Goal: Complete application form

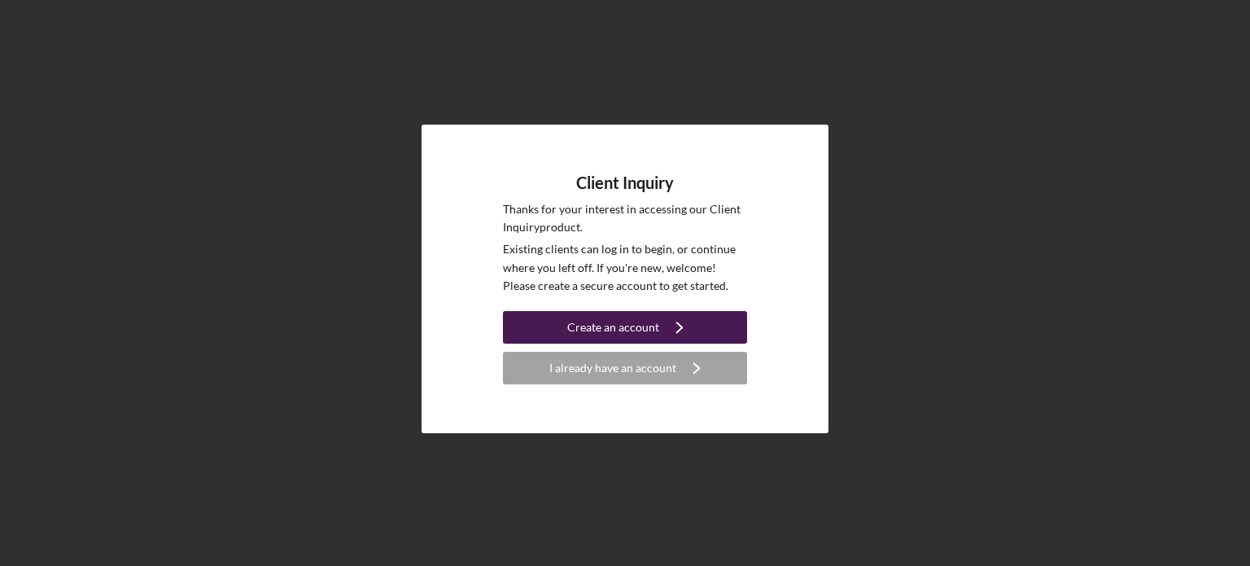
click at [579, 318] on div "Create an account" at bounding box center [613, 327] width 92 height 33
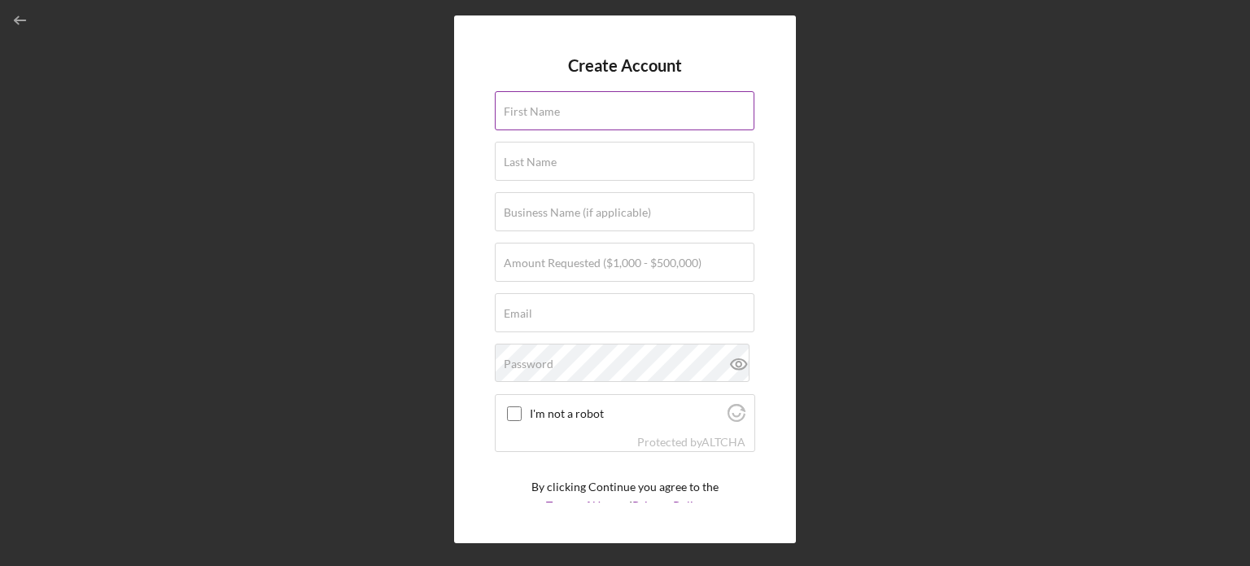
click at [557, 110] on label "First Name" at bounding box center [532, 111] width 56 height 13
click at [557, 110] on input "First Name" at bounding box center [625, 110] width 260 height 39
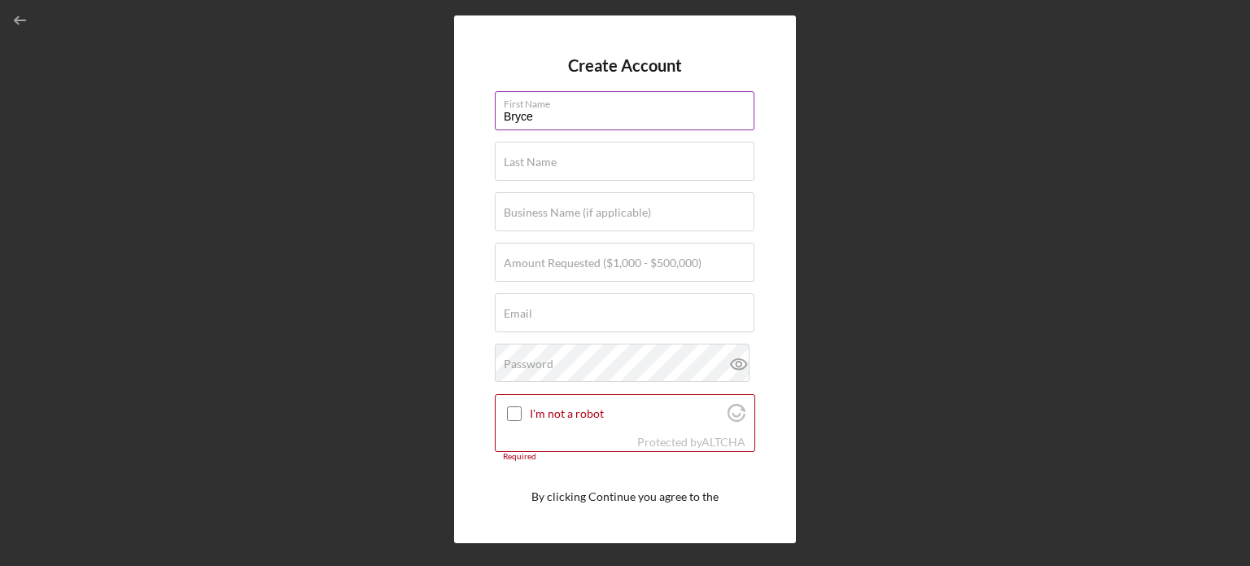
type input "Bryce"
type input "[PERSON_NAME]"
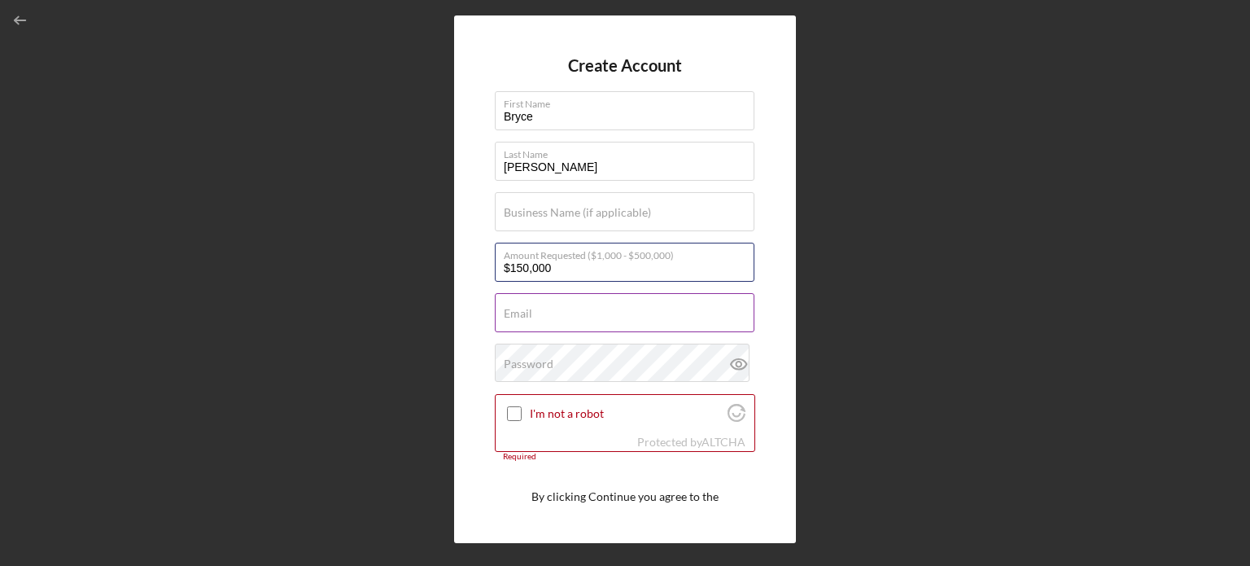
type input "$150,000"
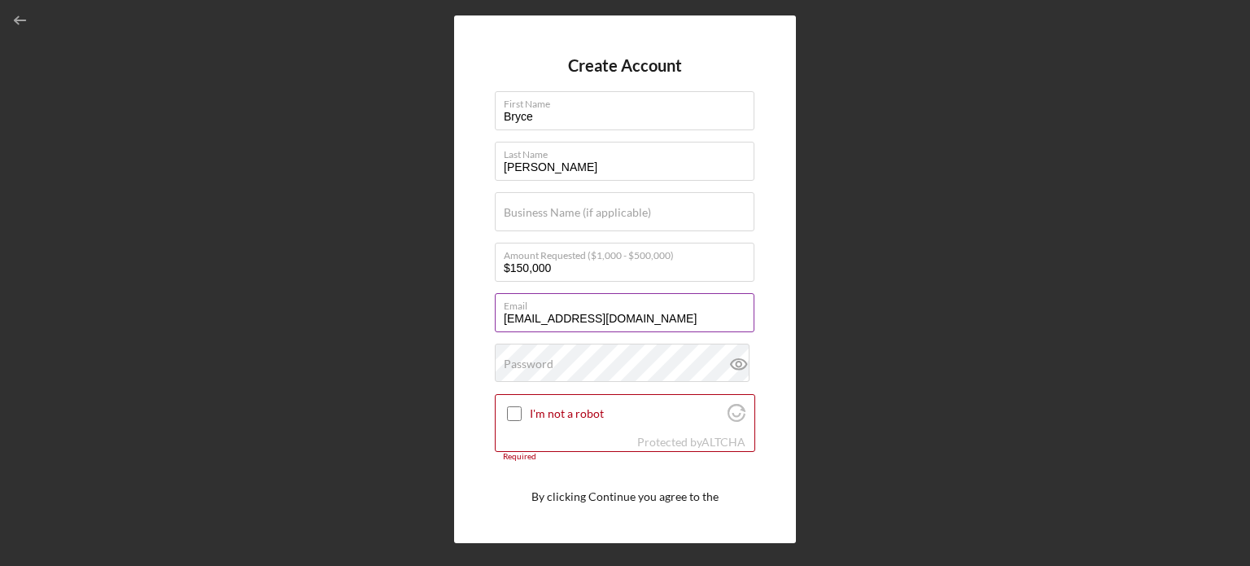
type input "[EMAIL_ADDRESS][DOMAIN_NAME]"
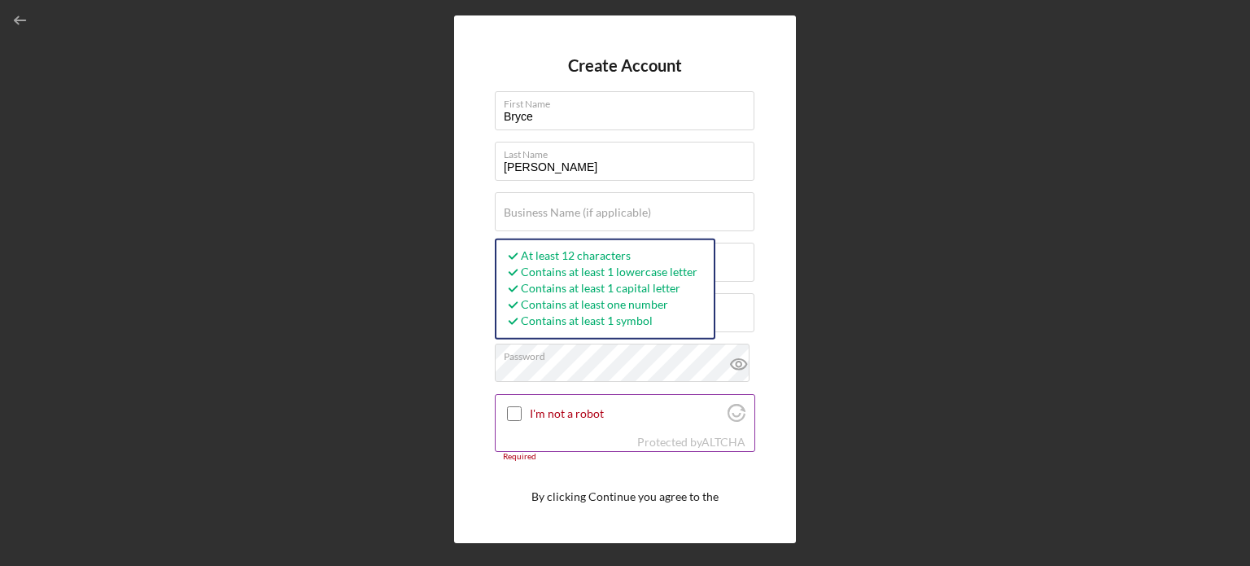
click at [510, 409] on input "I'm not a robot" at bounding box center [514, 413] width 15 height 15
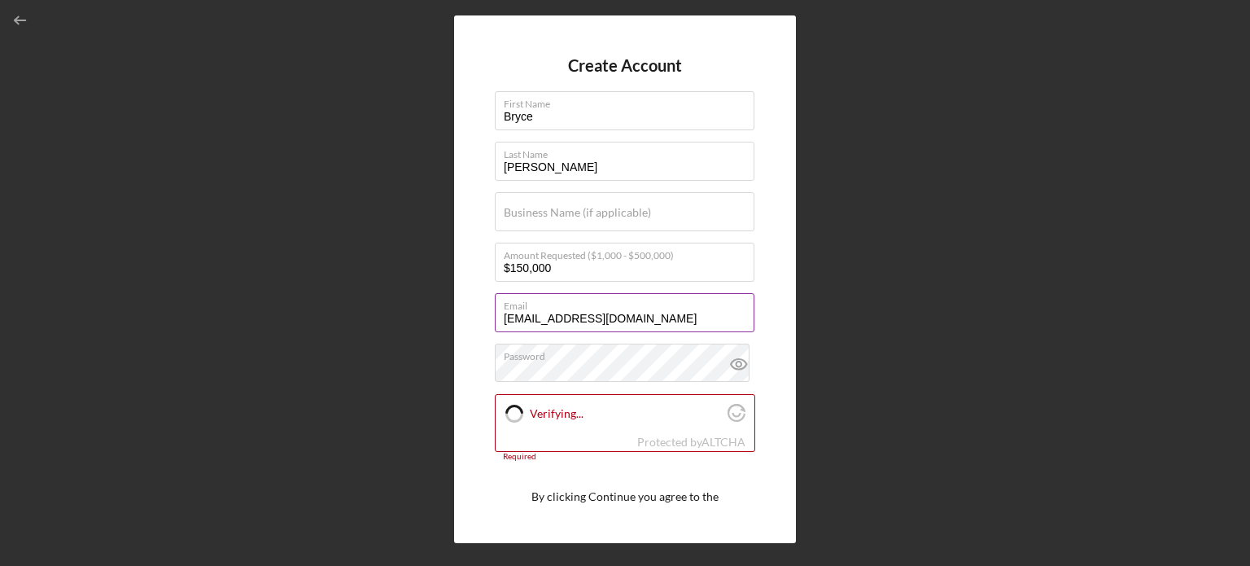
checkbox input "true"
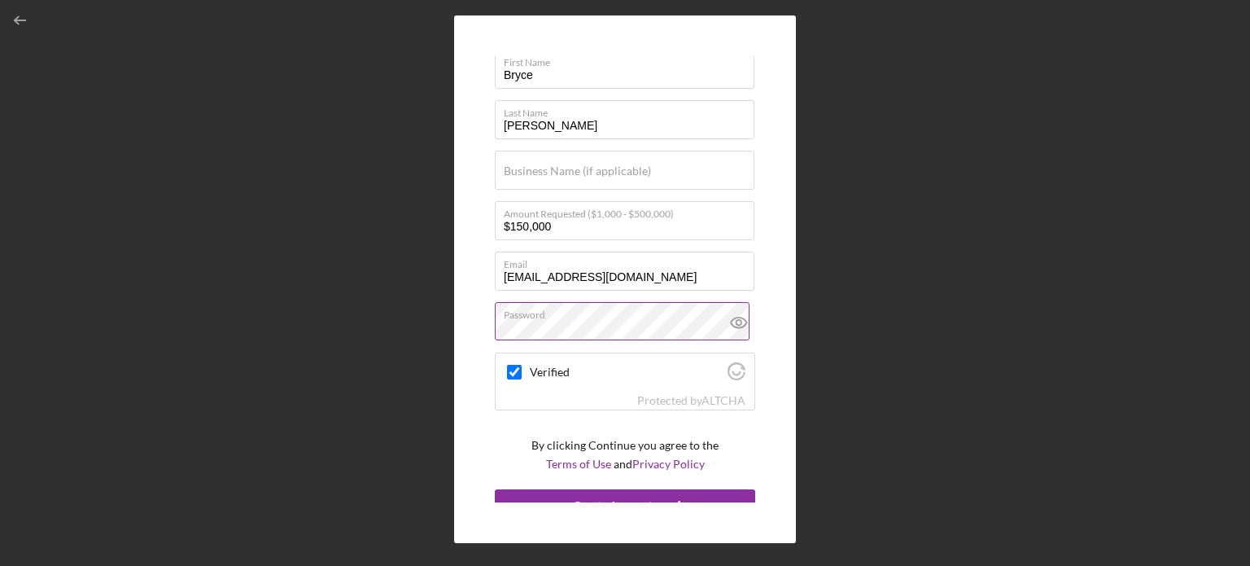
scroll to position [61, 0]
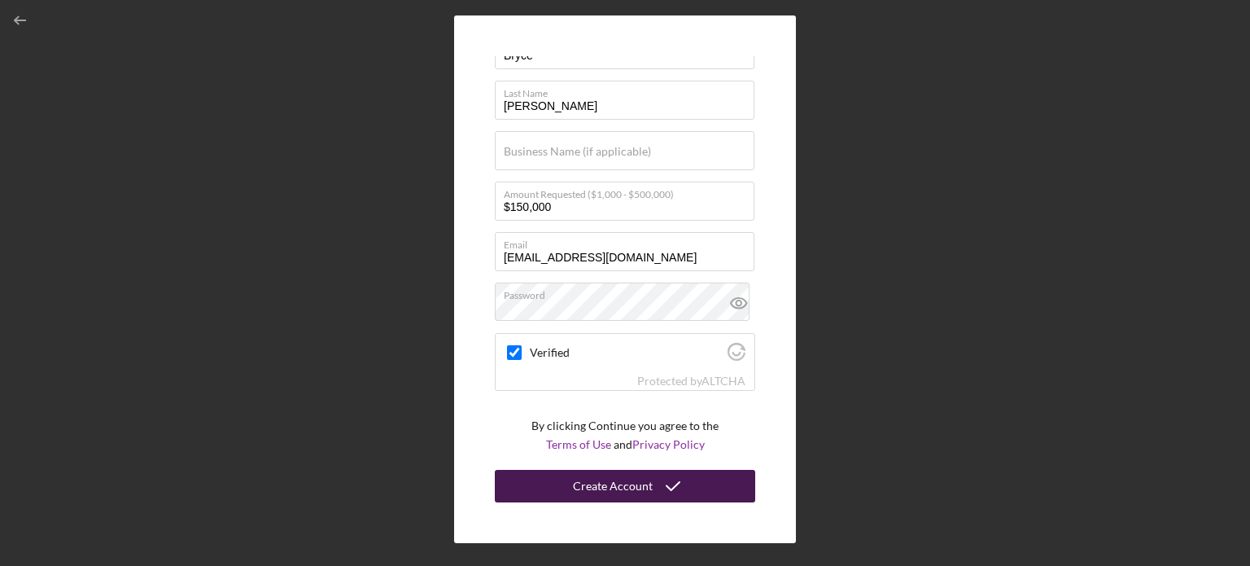
click at [591, 485] on div "Create Account" at bounding box center [613, 486] width 80 height 33
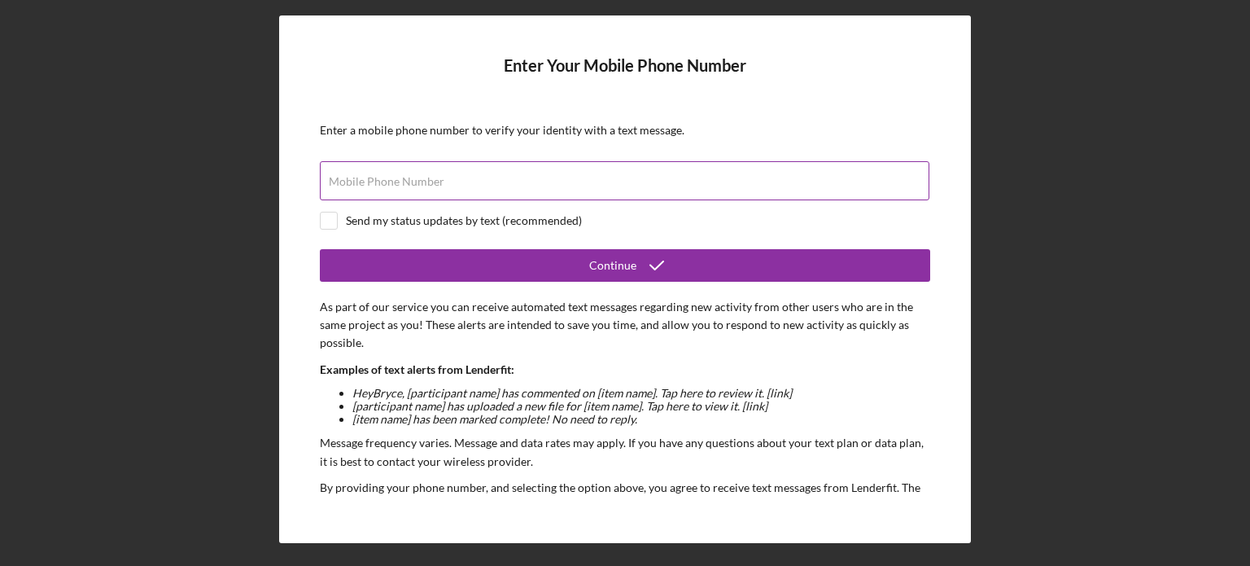
click at [356, 176] on label "Mobile Phone Number" at bounding box center [387, 181] width 116 height 13
click at [356, 176] on input "Mobile Phone Number" at bounding box center [624, 180] width 609 height 39
type input "[PHONE_NUMBER]"
click at [334, 217] on input "checkbox" at bounding box center [329, 220] width 16 height 16
checkbox input "true"
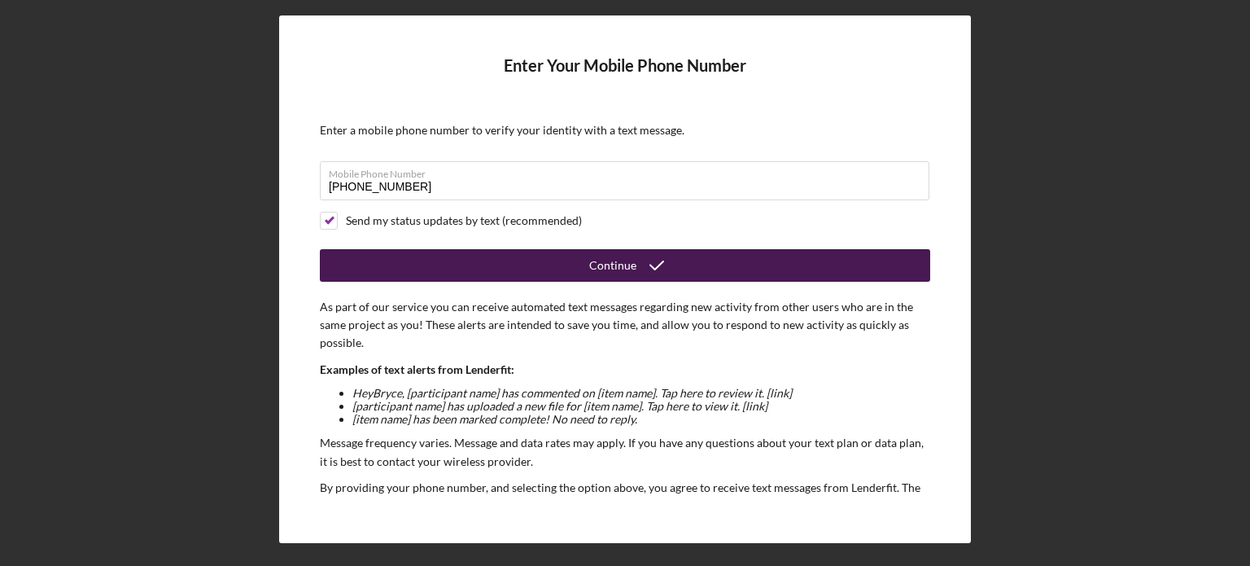
click at [524, 255] on button "Continue" at bounding box center [625, 265] width 610 height 33
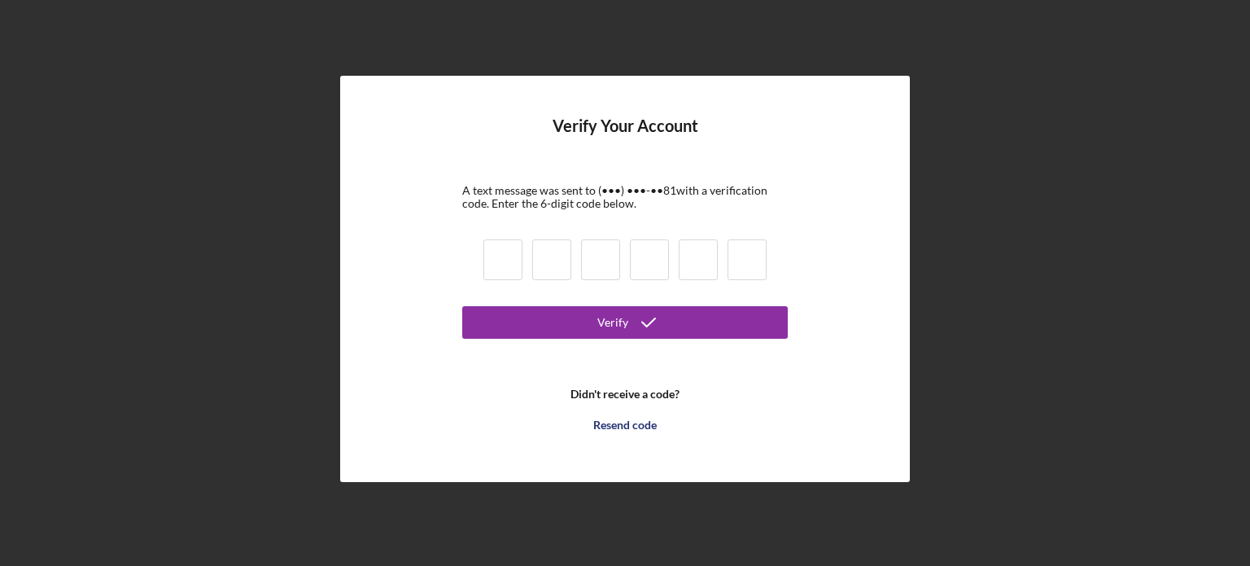
click at [513, 268] on input at bounding box center [502, 259] width 39 height 41
type input "3"
type input "6"
type input "4"
type input "8"
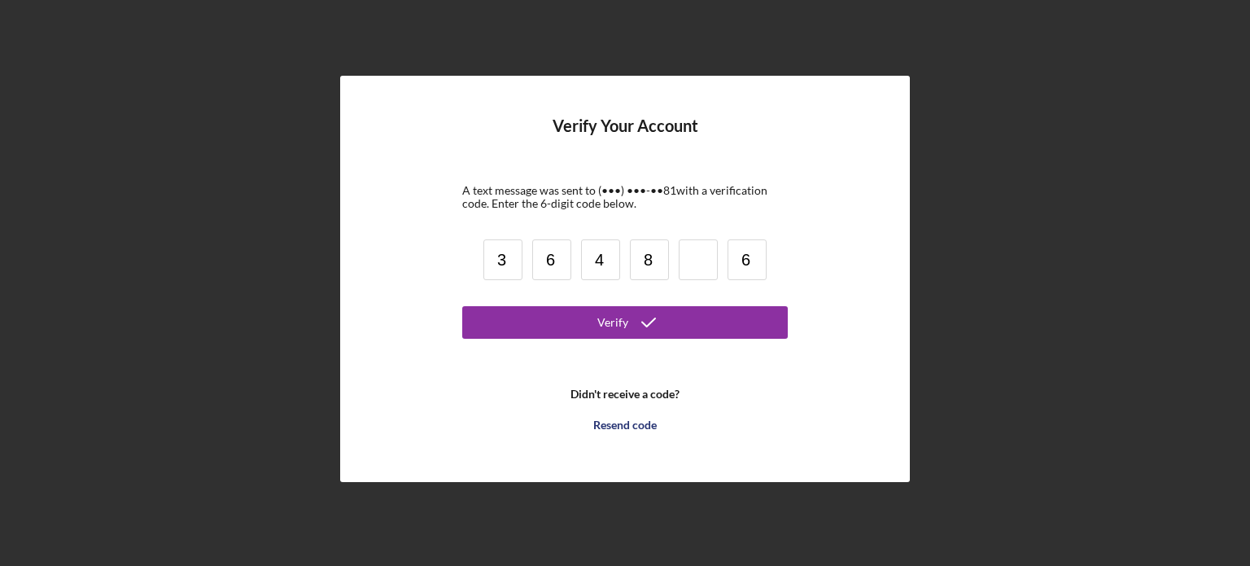
type input "6"
click at [462, 306] on button "Verify" at bounding box center [624, 322] width 325 height 33
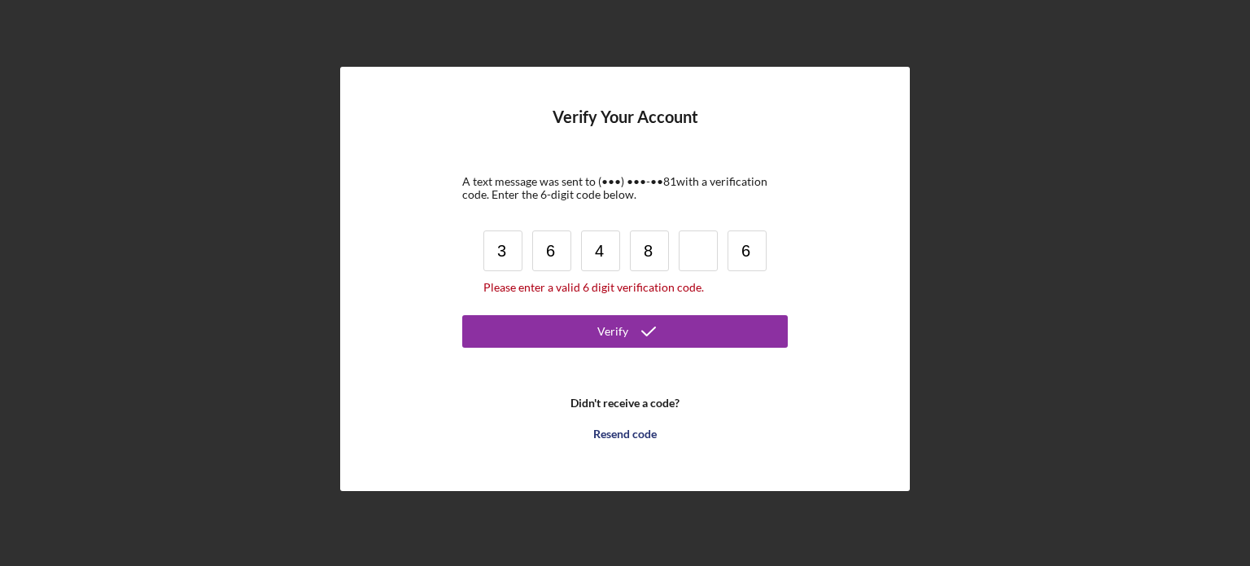
click at [702, 263] on input at bounding box center [698, 250] width 39 height 41
click at [659, 251] on input "8" at bounding box center [649, 250] width 39 height 41
type input "4"
type input "0"
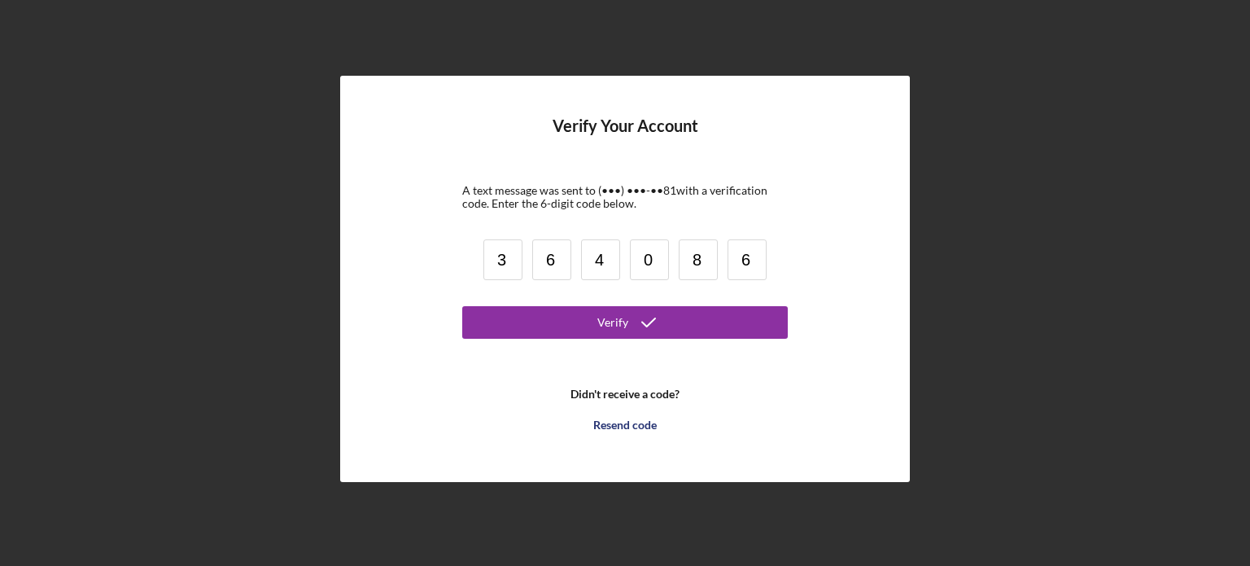
type input "8"
click at [462, 306] on button "Verify" at bounding box center [624, 322] width 325 height 33
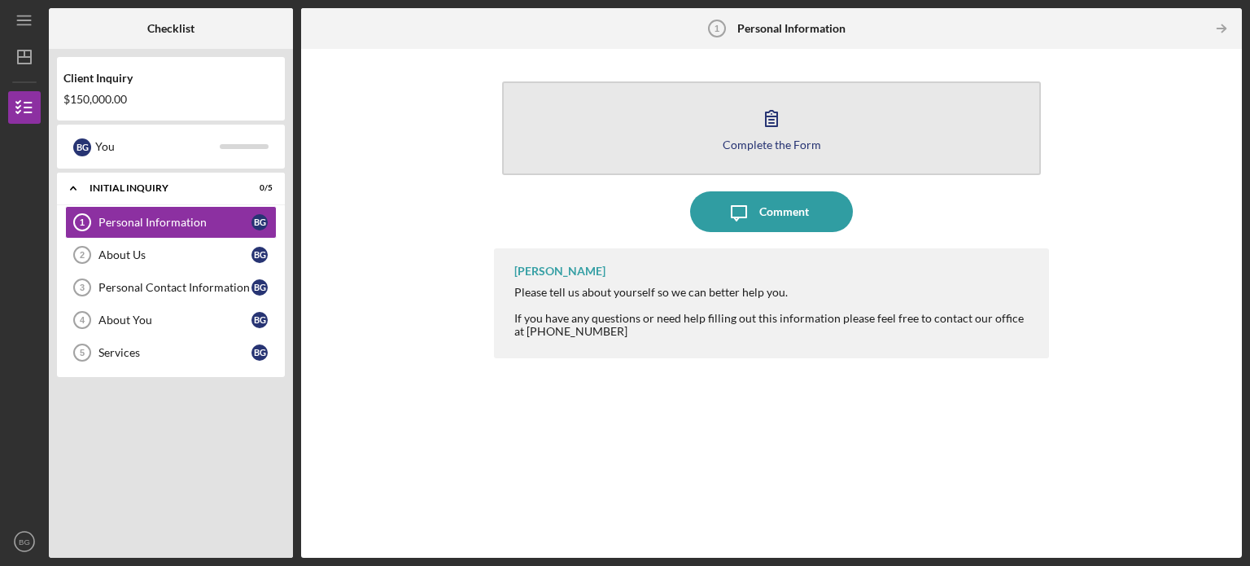
click at [783, 141] on div "Complete the Form" at bounding box center [772, 144] width 98 height 12
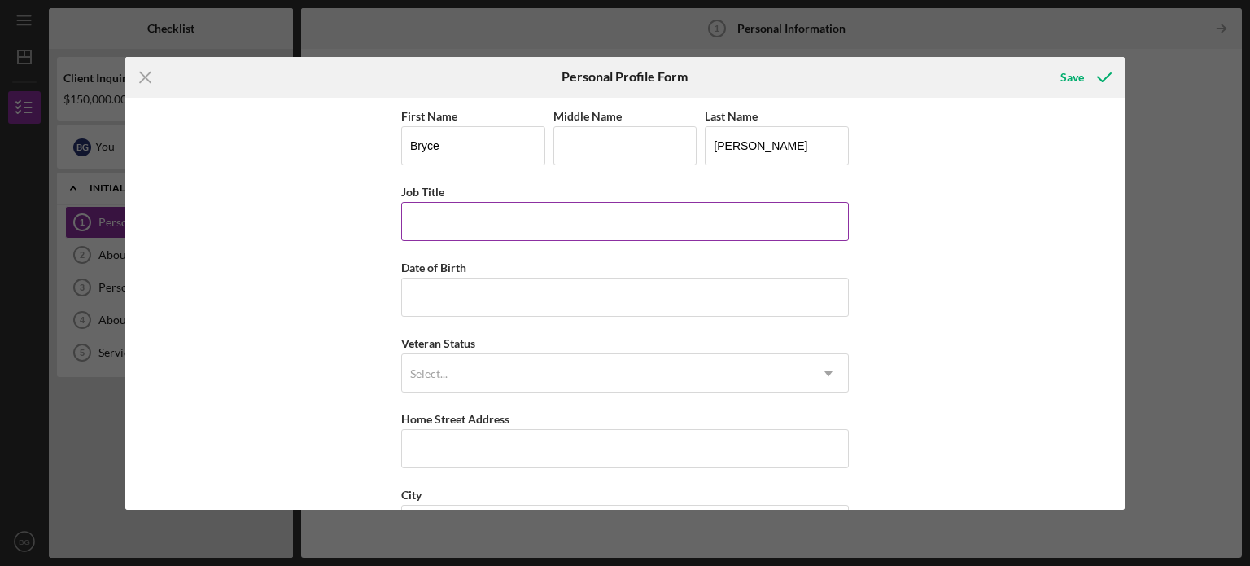
click at [469, 229] on input "Job Title" at bounding box center [625, 221] width 448 height 39
type input "Sales"
type input "[DATE]"
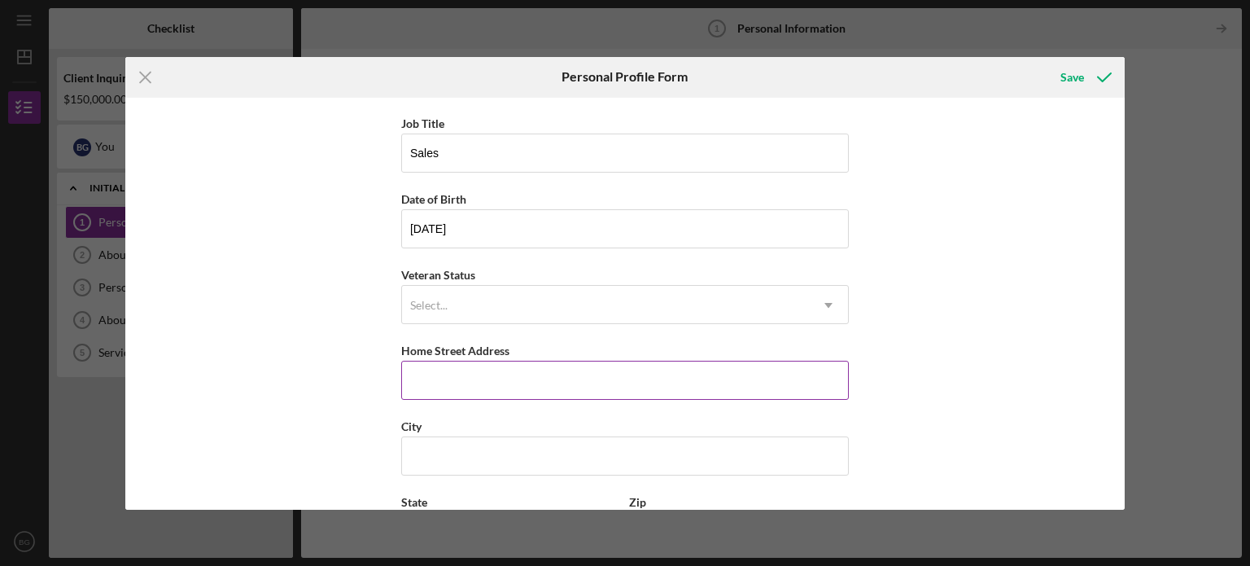
scroll to position [163, 0]
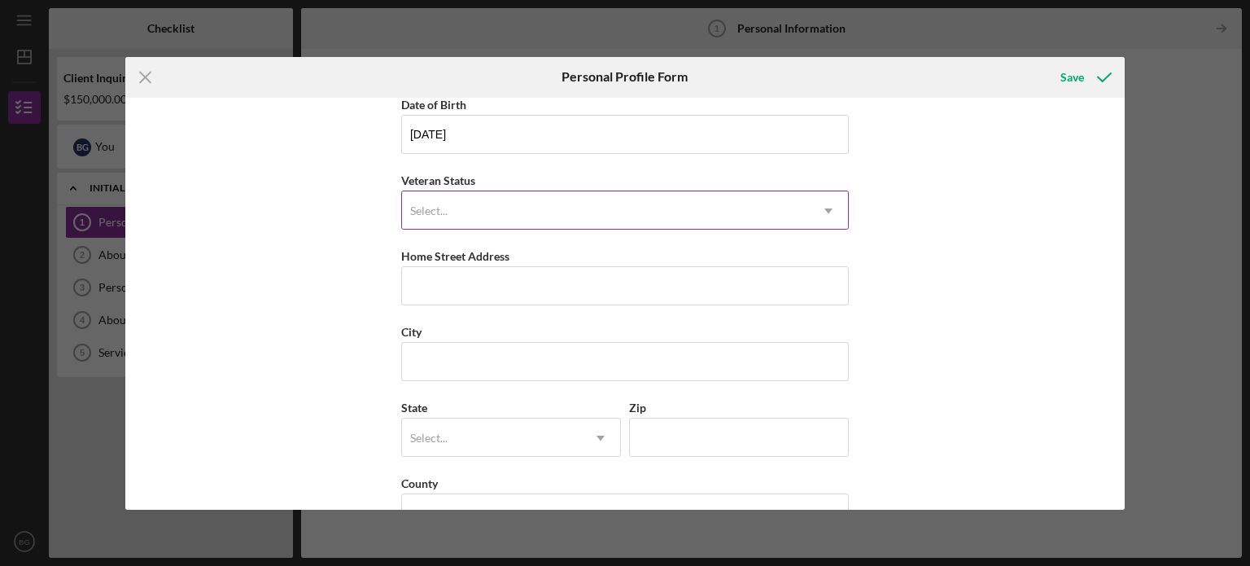
click at [470, 216] on div "Select..." at bounding box center [605, 210] width 407 height 37
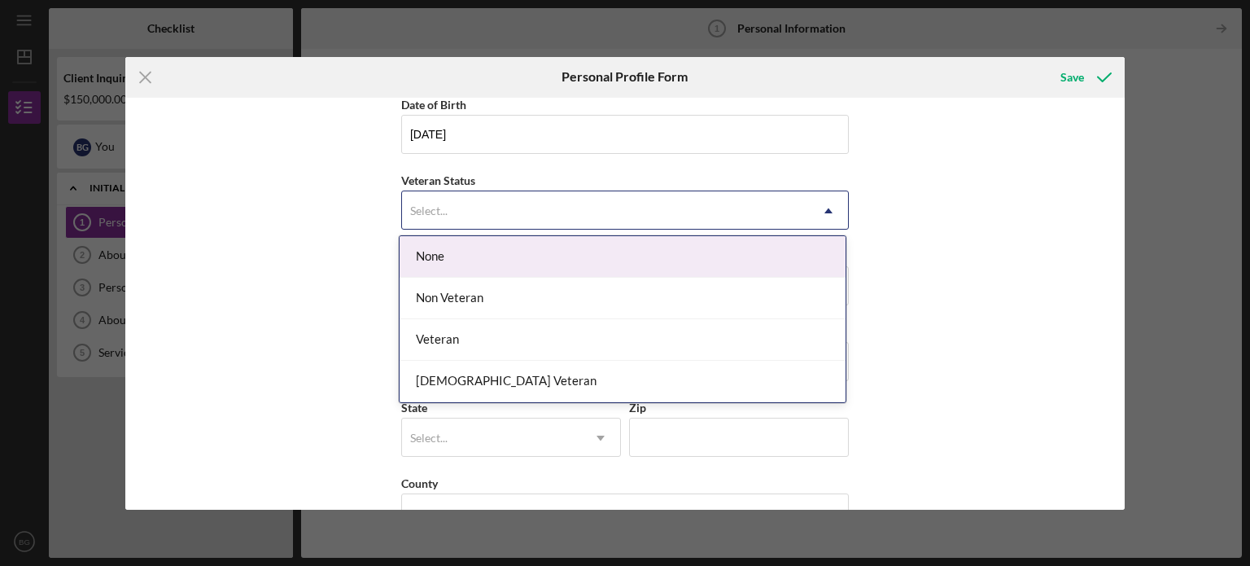
click at [479, 258] on div "None" at bounding box center [623, 257] width 446 height 42
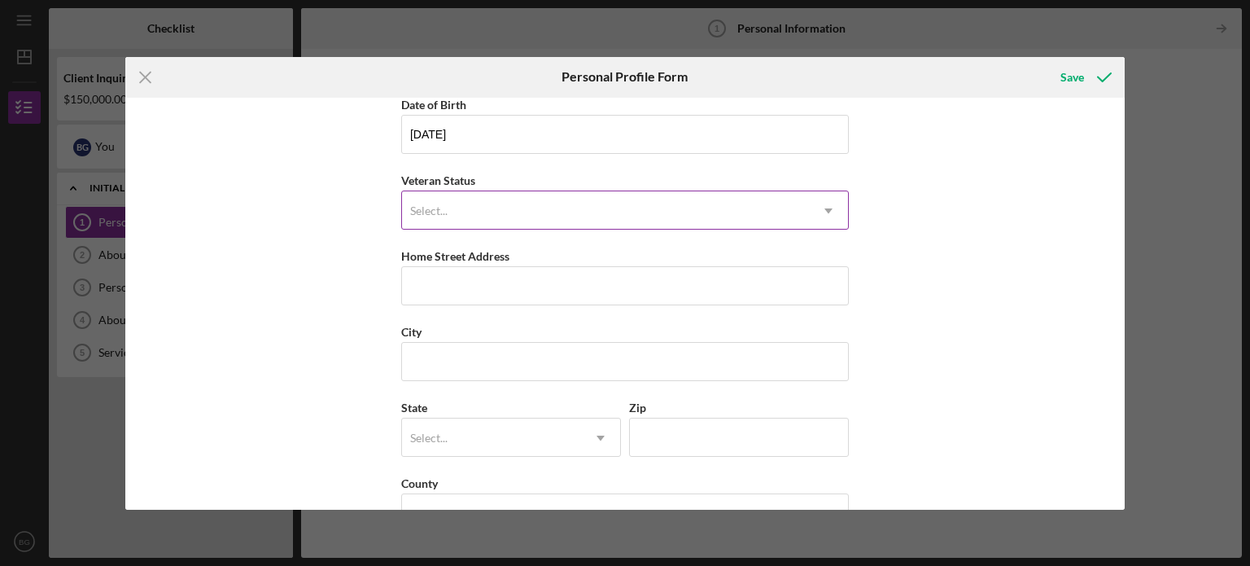
click at [465, 206] on div "Select..." at bounding box center [605, 210] width 407 height 37
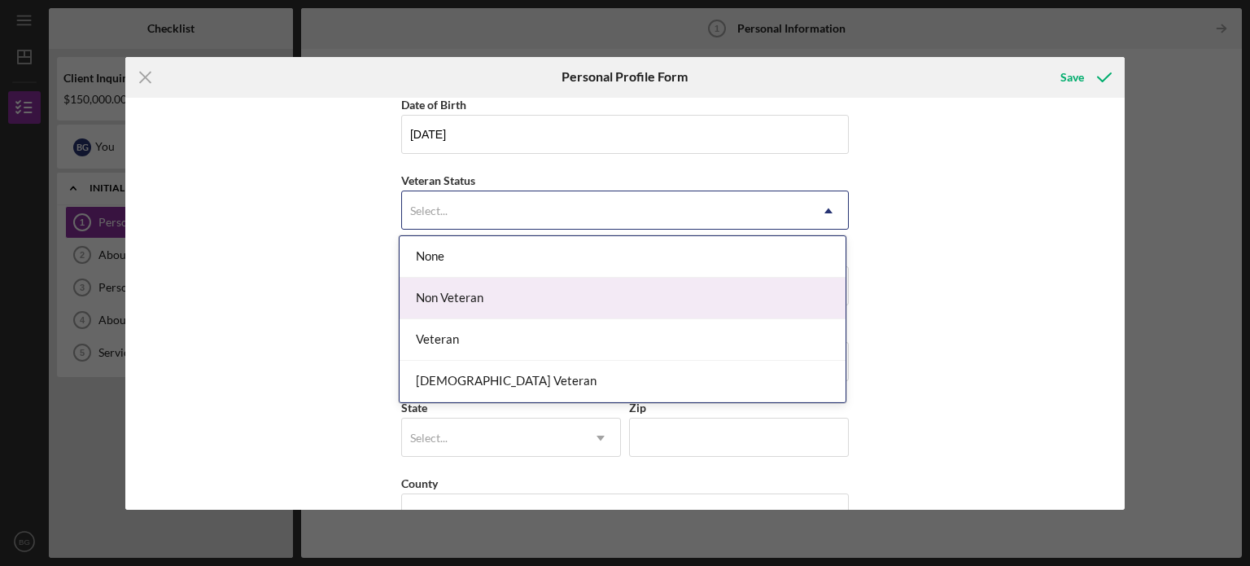
click at [475, 308] on div "Non Veteran" at bounding box center [623, 298] width 446 height 42
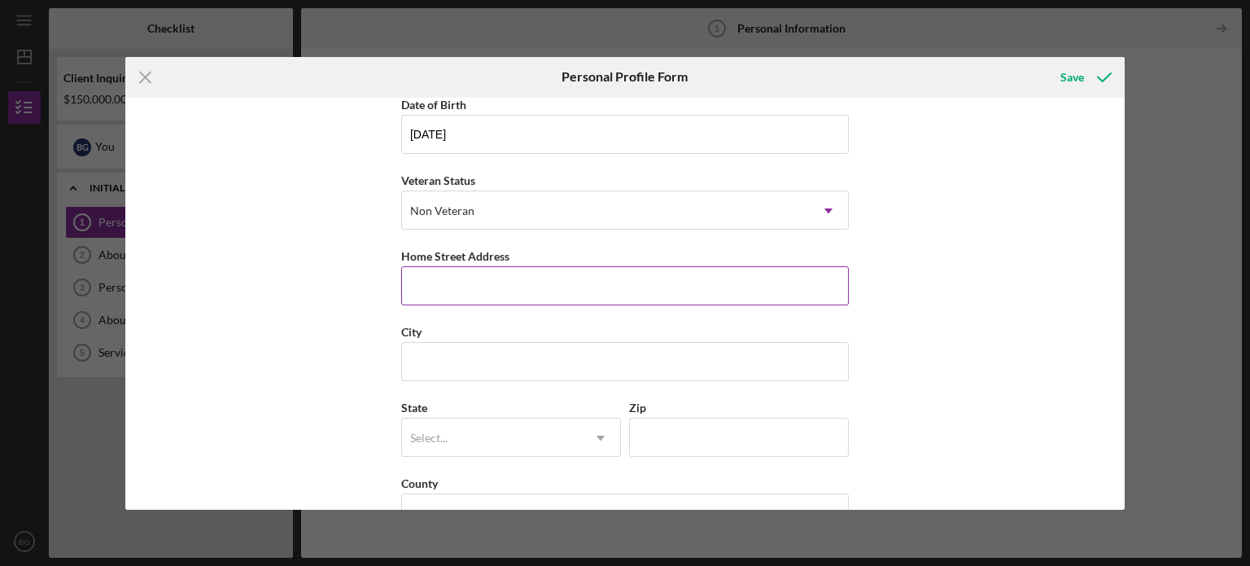
click at [464, 291] on input "Home Street Address" at bounding box center [625, 285] width 448 height 39
type input "32200 [PERSON_NAME]"
type input "[PERSON_NAME]"
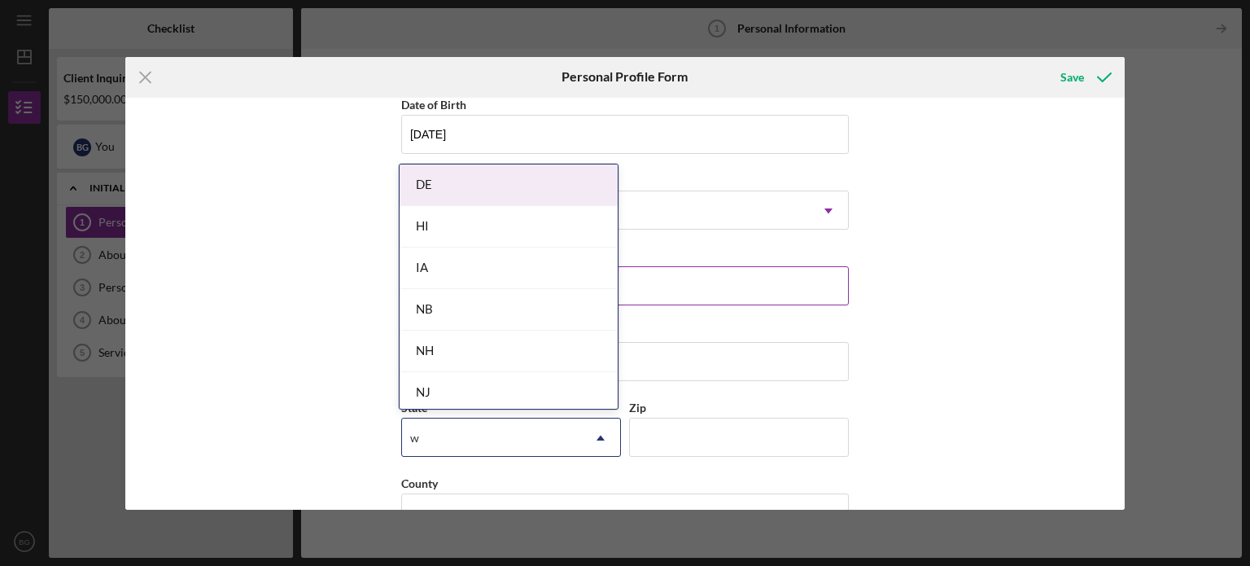
type input "wi"
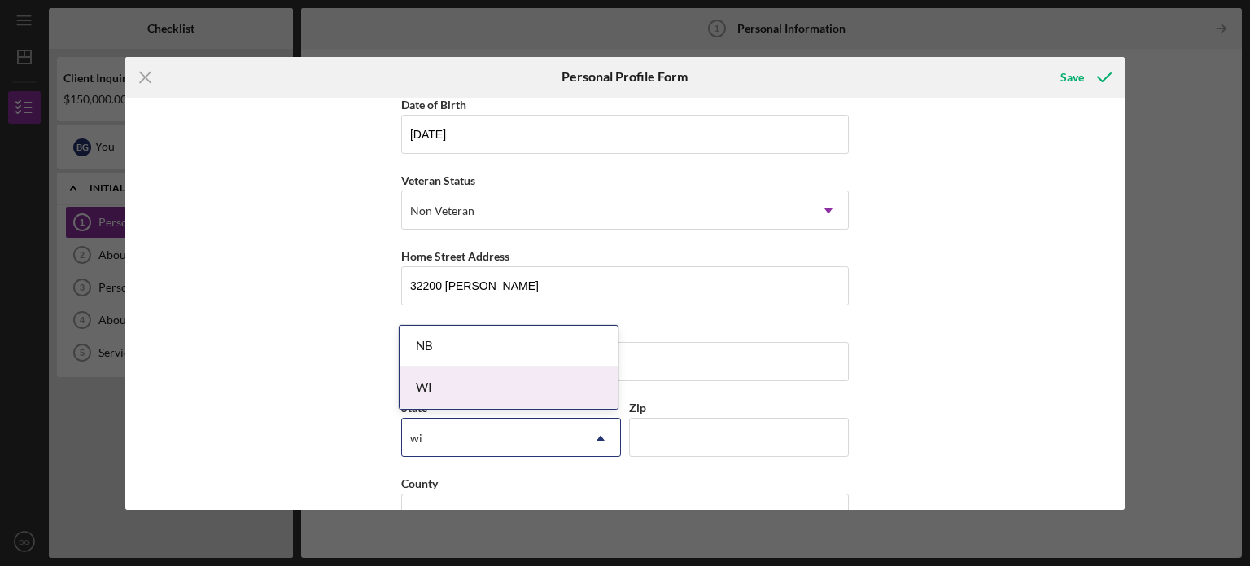
click at [441, 382] on div "WI" at bounding box center [509, 388] width 218 height 42
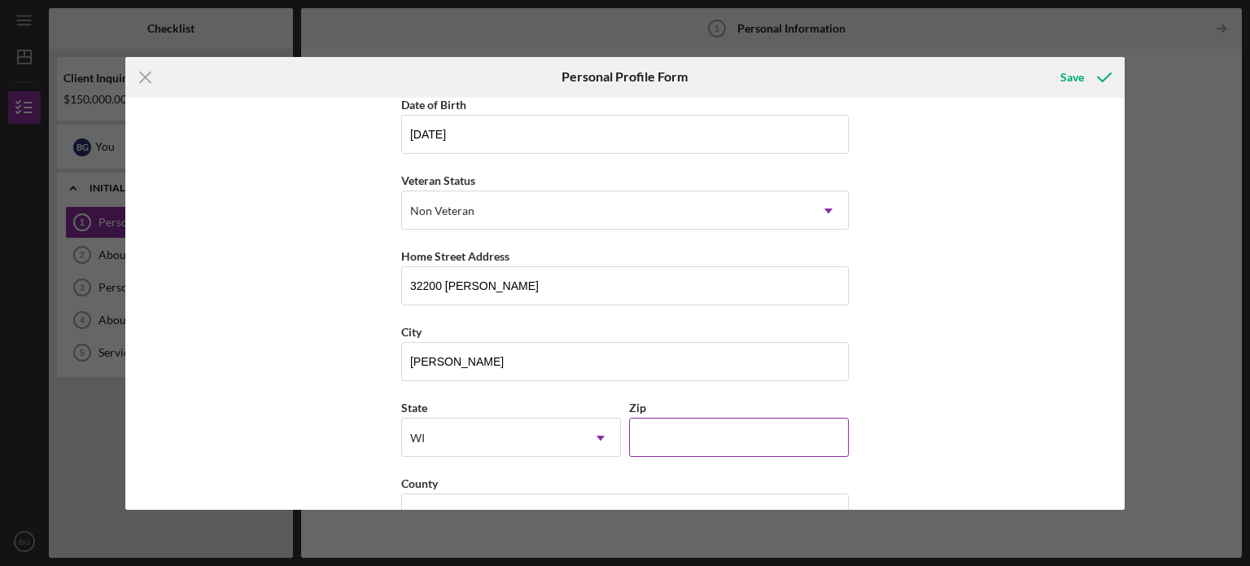
click at [653, 426] on input "Zip" at bounding box center [739, 436] width 220 height 39
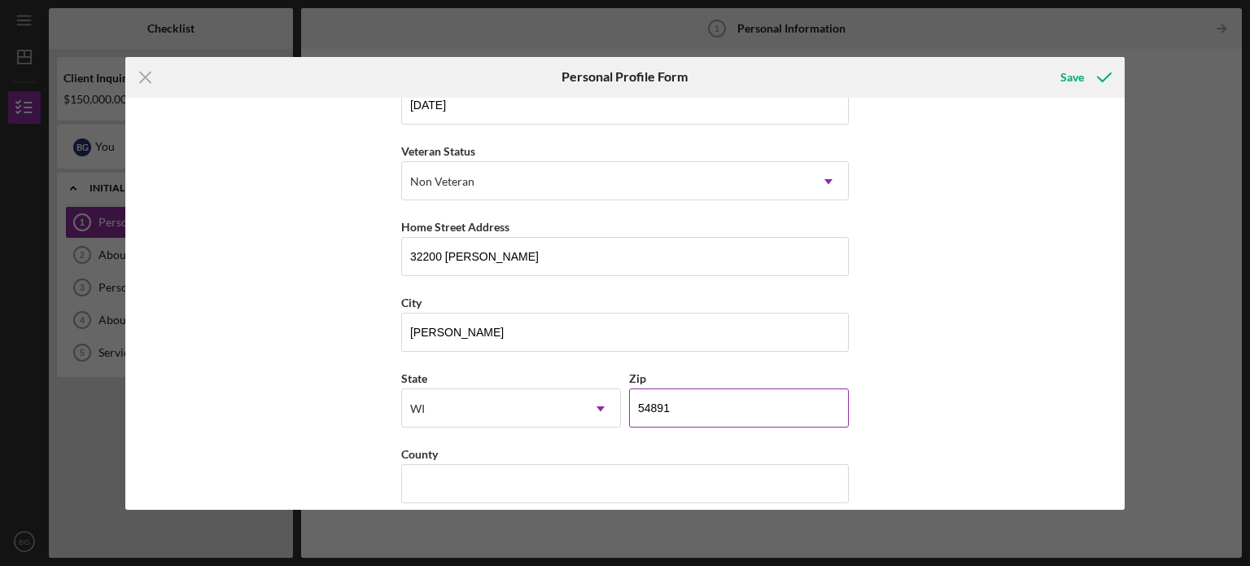
scroll to position [208, 0]
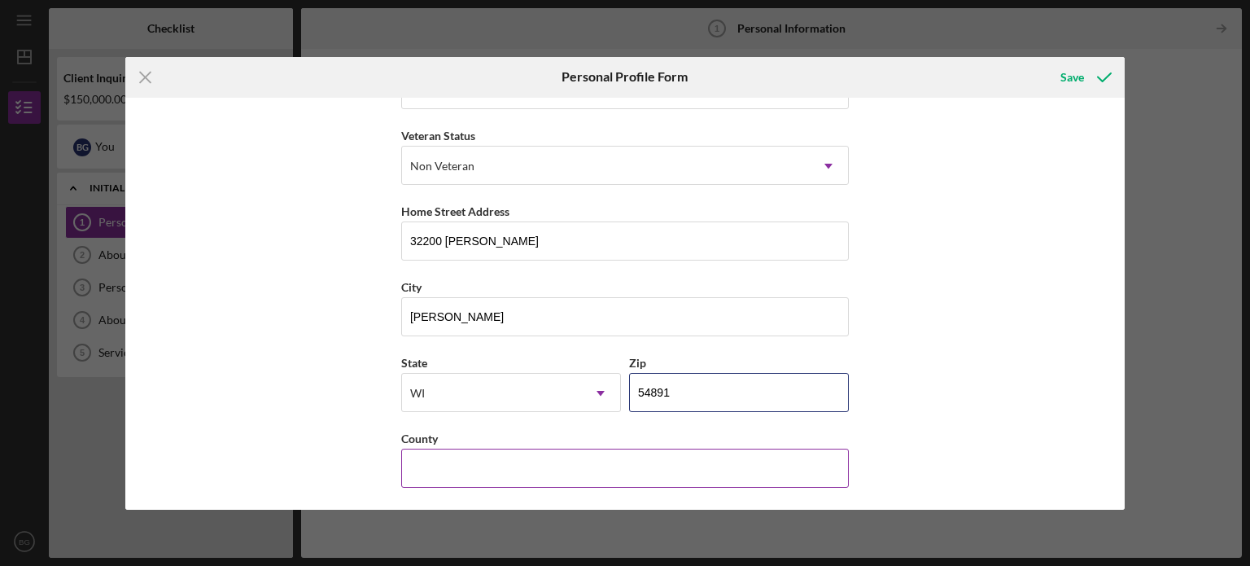
type input "54891"
click at [549, 470] on input "County" at bounding box center [625, 467] width 448 height 39
click at [436, 471] on input "County" at bounding box center [625, 467] width 448 height 39
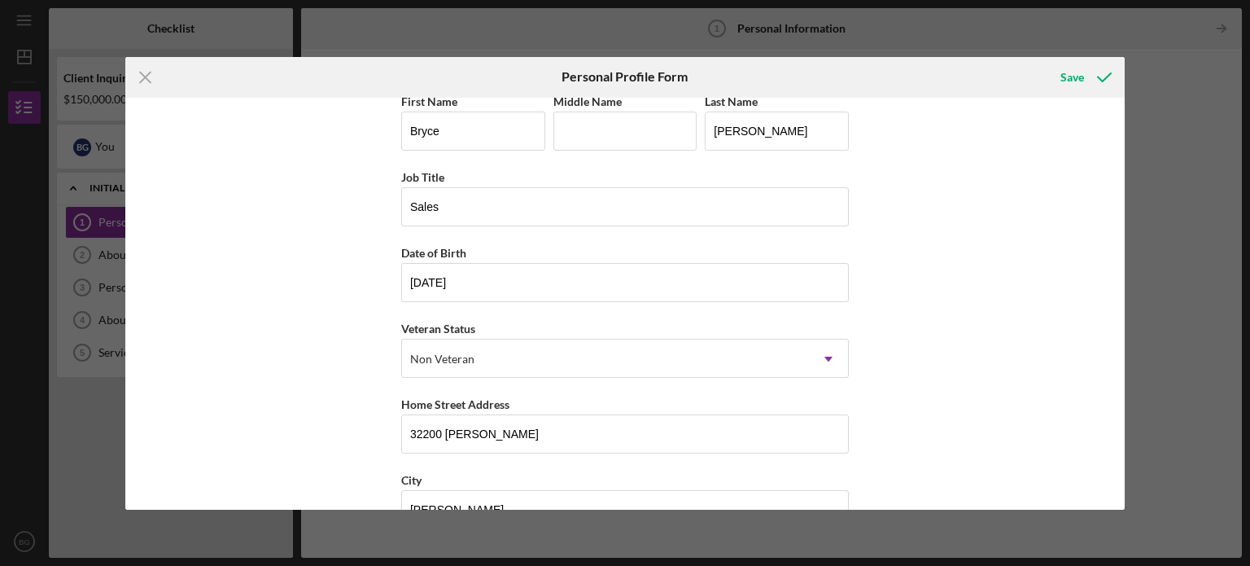
scroll to position [0, 0]
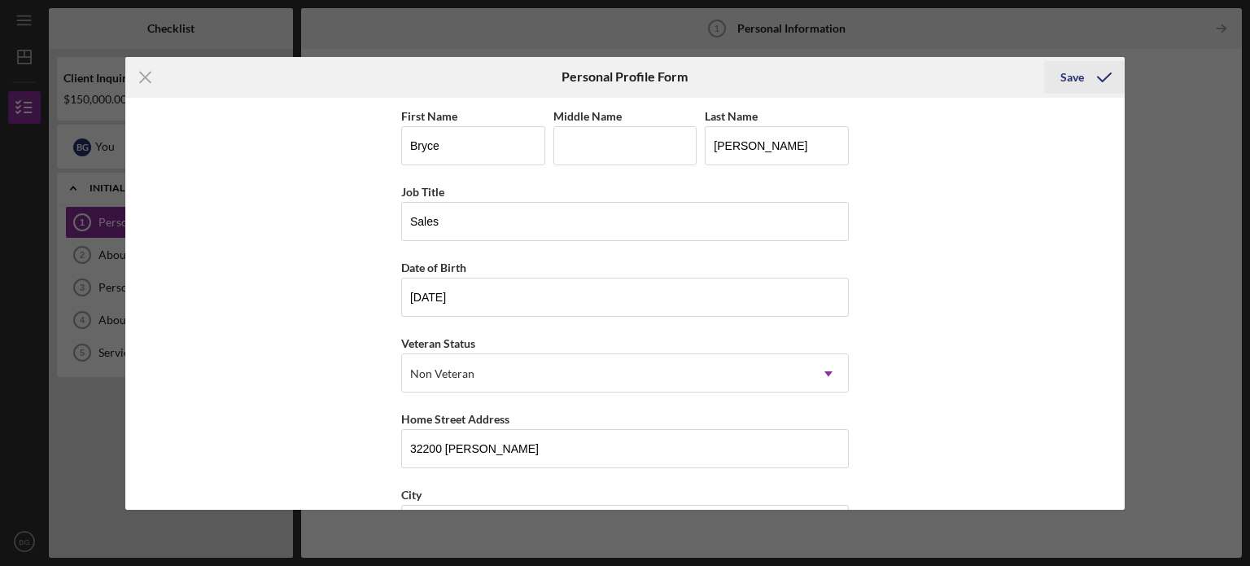
type input "Bayfield"
click at [1073, 76] on div "Save" at bounding box center [1072, 77] width 24 height 33
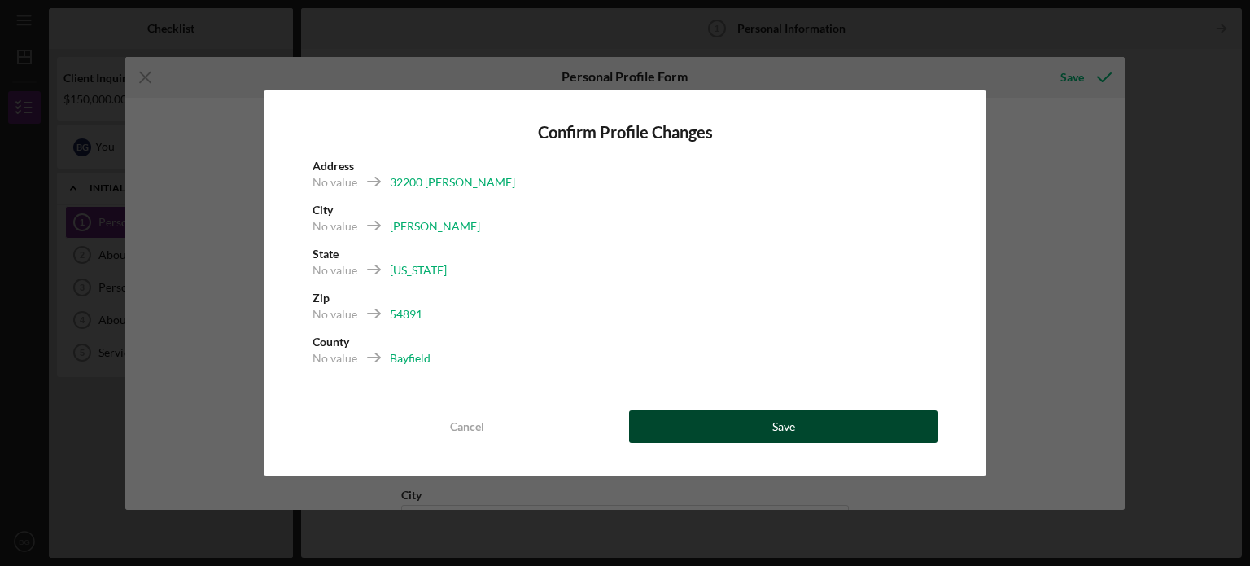
click at [747, 426] on button "Save" at bounding box center [783, 426] width 308 height 33
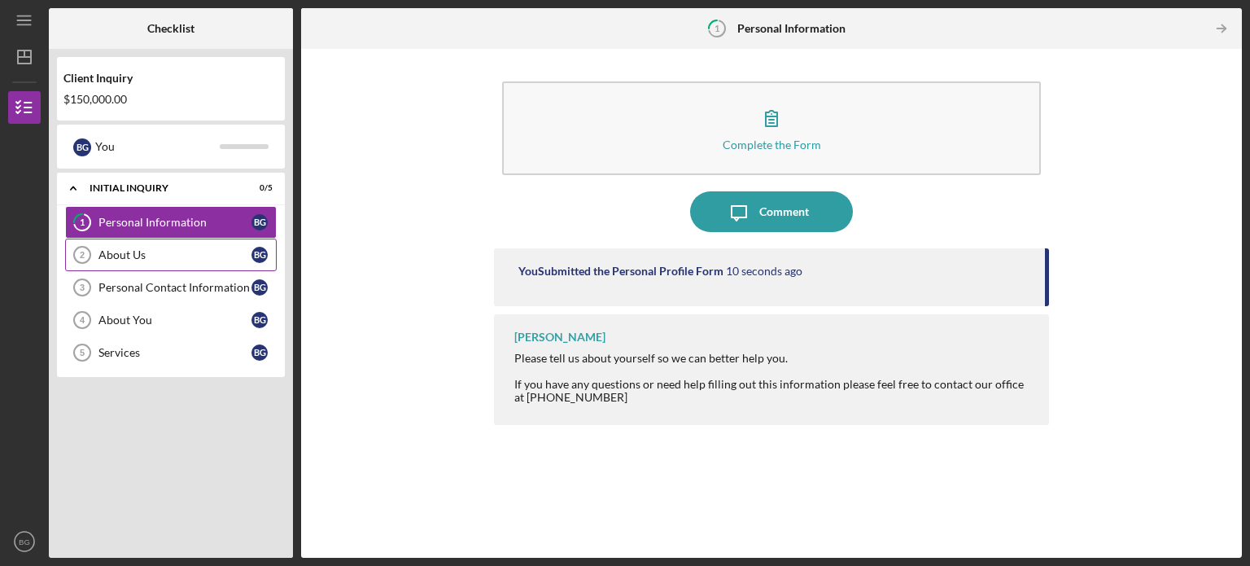
click at [192, 253] on div "About Us" at bounding box center [174, 254] width 153 height 13
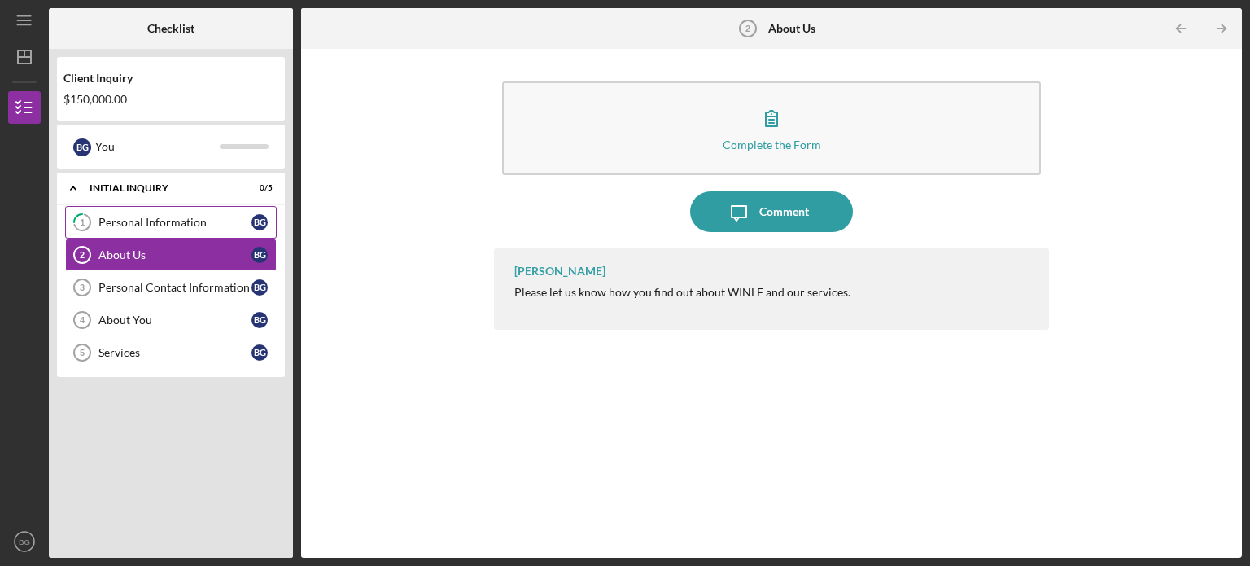
click at [182, 227] on div "Personal Information" at bounding box center [174, 222] width 153 height 13
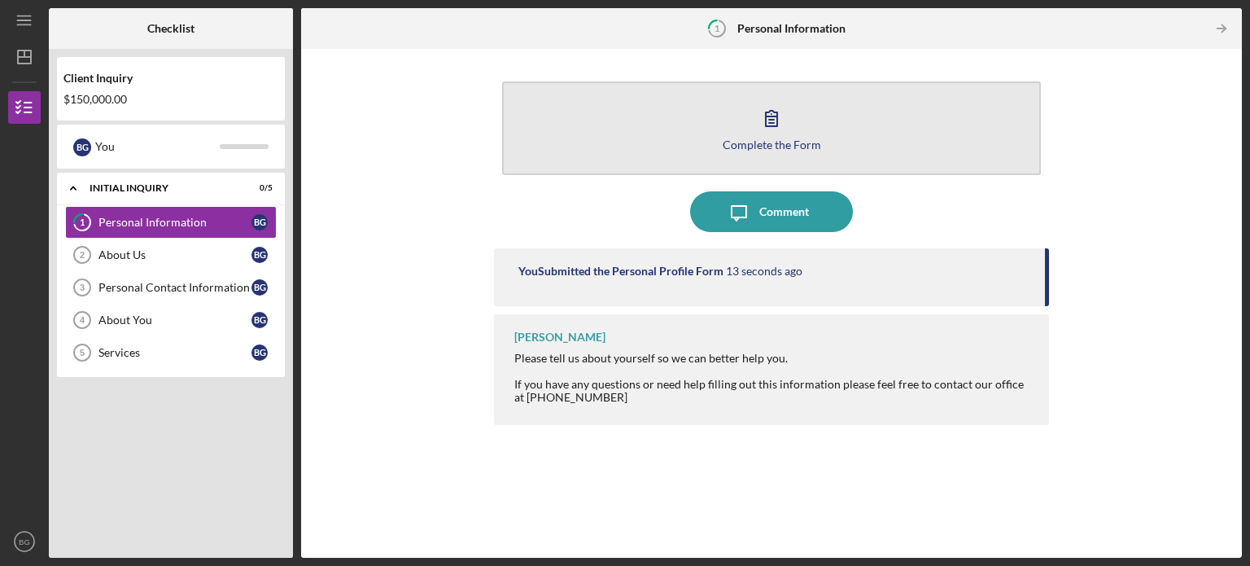
click at [804, 142] on div "Complete the Form" at bounding box center [772, 144] width 98 height 12
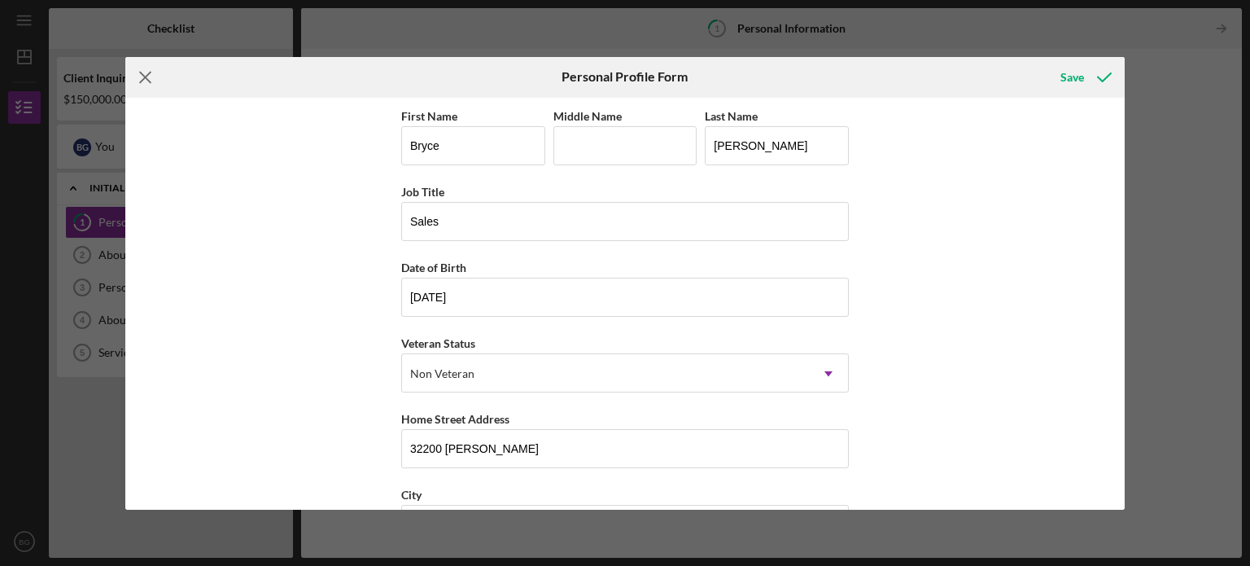
click at [156, 72] on icon "Icon/Menu Close" at bounding box center [145, 77] width 41 height 41
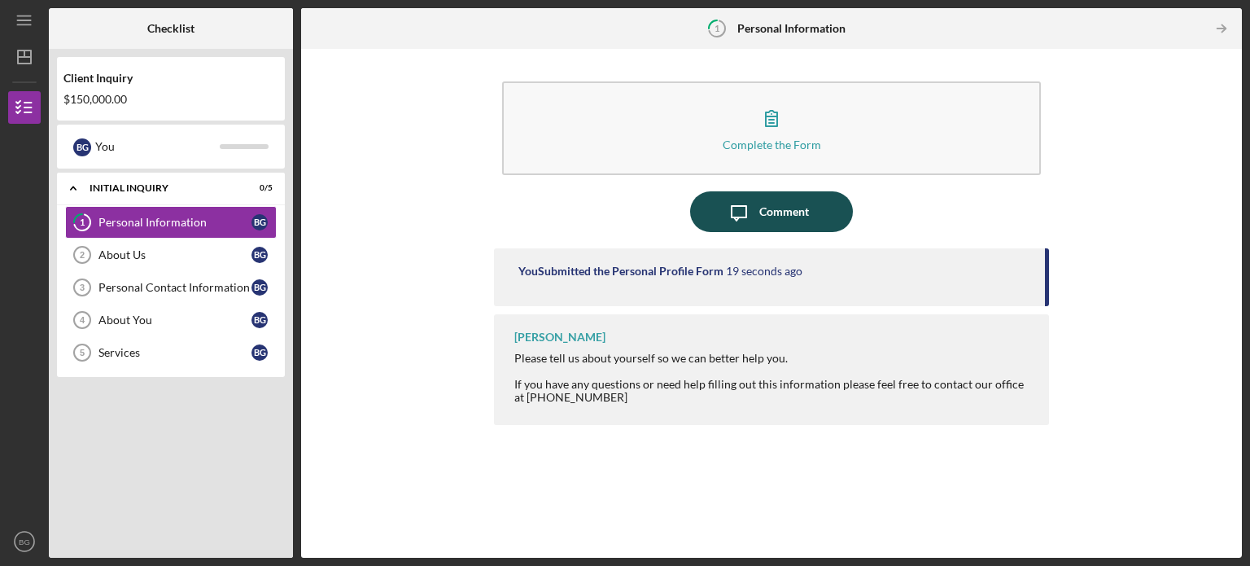
click at [752, 208] on icon "Icon/Message" at bounding box center [739, 211] width 41 height 41
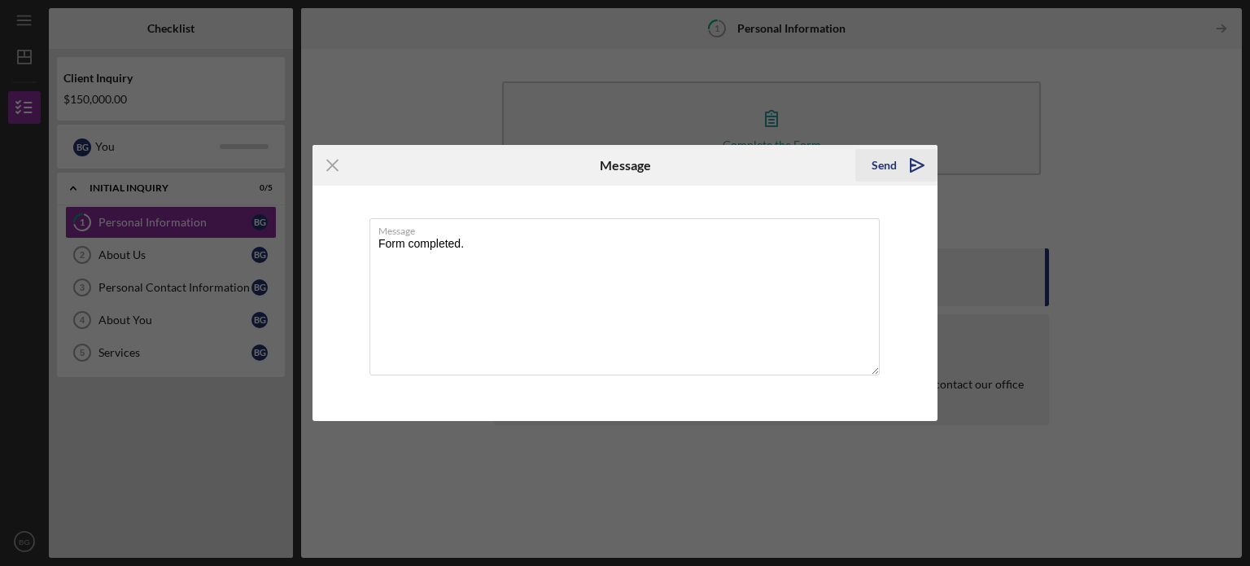
type textarea "Form completed."
click at [892, 163] on div "Send" at bounding box center [884, 165] width 25 height 33
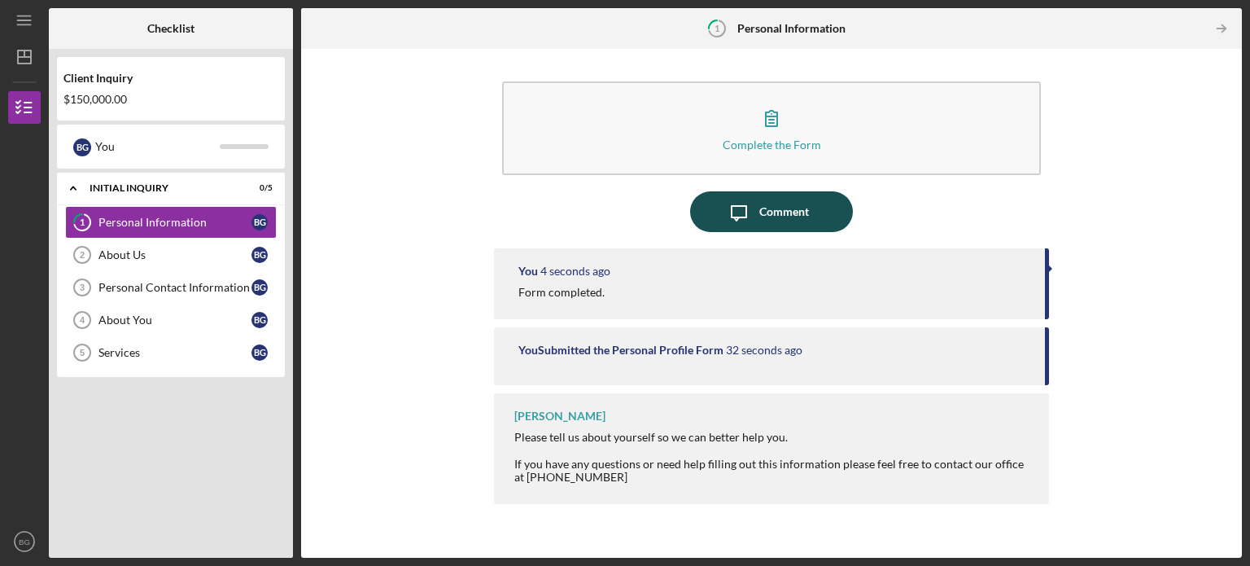
click at [757, 202] on icon "Icon/Message" at bounding box center [739, 211] width 41 height 41
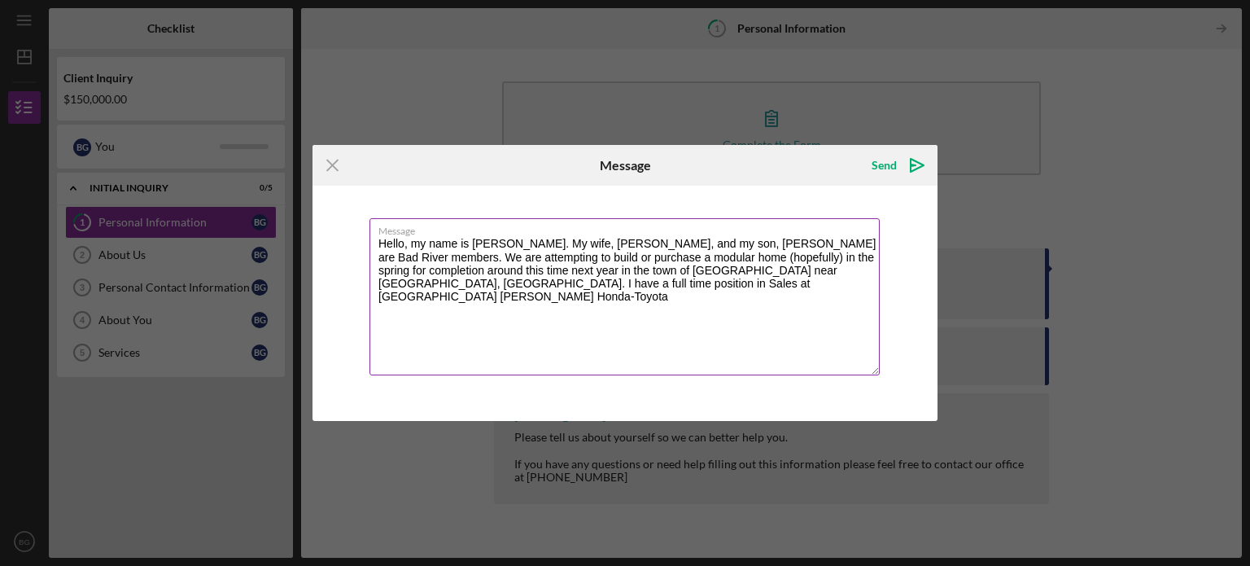
click at [674, 266] on textarea "Hello, my name is [PERSON_NAME]. My wife, [PERSON_NAME], and my son, [PERSON_NA…" at bounding box center [624, 296] width 510 height 157
click at [823, 287] on textarea "Hello, my name is [PERSON_NAME]. My wife, [PERSON_NAME], and my son, [PERSON_NA…" at bounding box center [624, 296] width 510 height 157
click at [545, 286] on textarea "Hello, my name is [PERSON_NAME]. My wife, [PERSON_NAME], and my son, [PERSON_NA…" at bounding box center [624, 296] width 510 height 157
click at [498, 302] on textarea "Hello, my name is [PERSON_NAME]. My wife, [PERSON_NAME], and my son, [PERSON_NA…" at bounding box center [624, 296] width 510 height 157
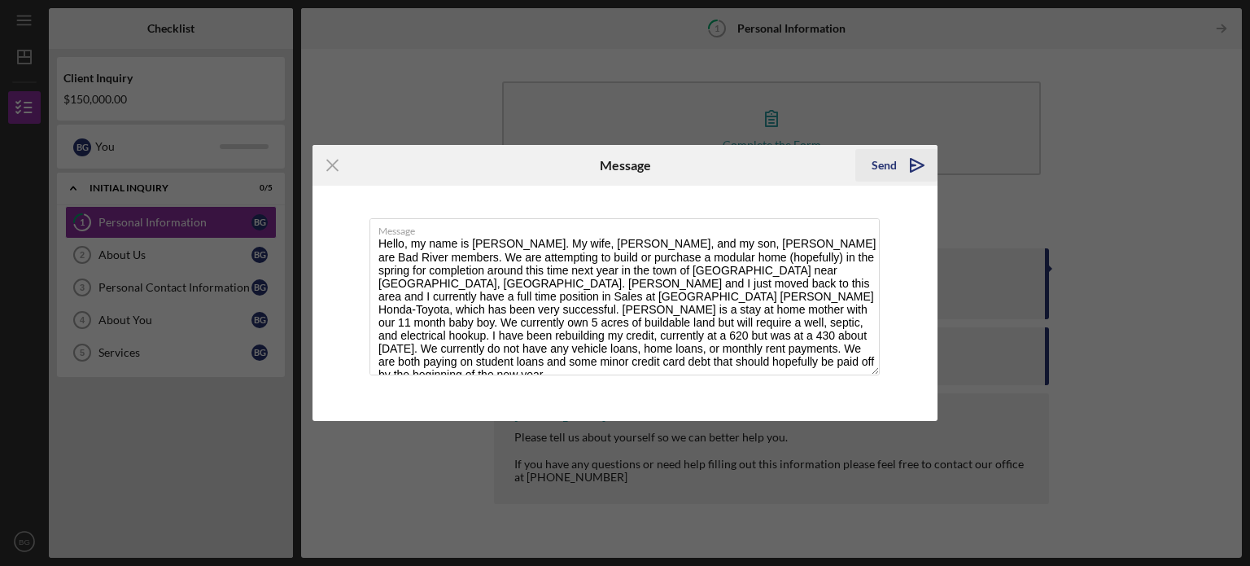
type textarea "Hello, my name is [PERSON_NAME]. My wife, [PERSON_NAME], and my son, [PERSON_NA…"
click at [908, 164] on icon "Icon/icon-invite-send" at bounding box center [917, 165] width 41 height 41
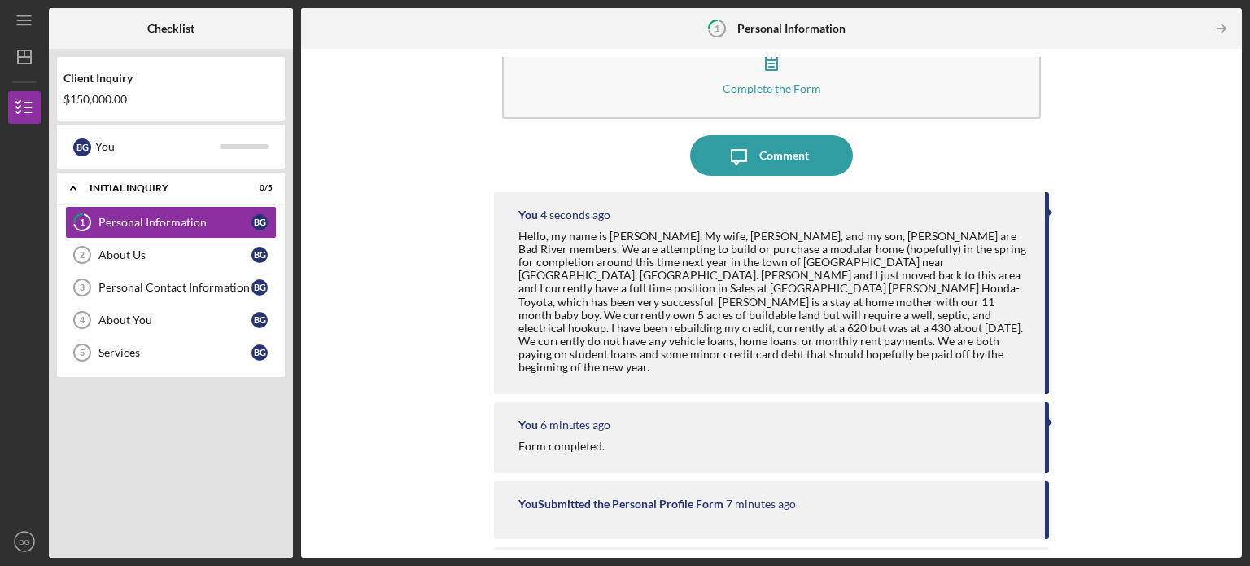
scroll to position [28, 0]
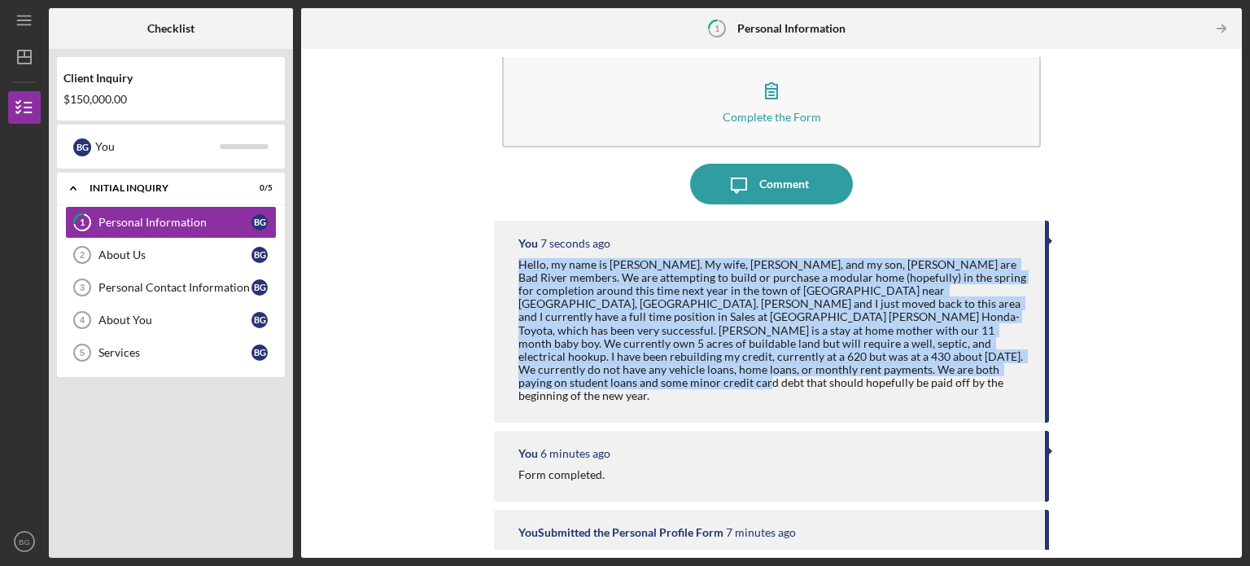
drag, startPoint x: 899, startPoint y: 369, endPoint x: 514, endPoint y: 263, distance: 399.2
click at [514, 263] on div "You 7 seconds ago Hello, my name is [PERSON_NAME]. My wife, [PERSON_NAME], and …" at bounding box center [771, 322] width 555 height 202
copy div "Hello, my name is [PERSON_NAME]. My wife, [PERSON_NAME], and my son, [PERSON_NA…"
click at [134, 256] on div "About Us" at bounding box center [174, 254] width 153 height 13
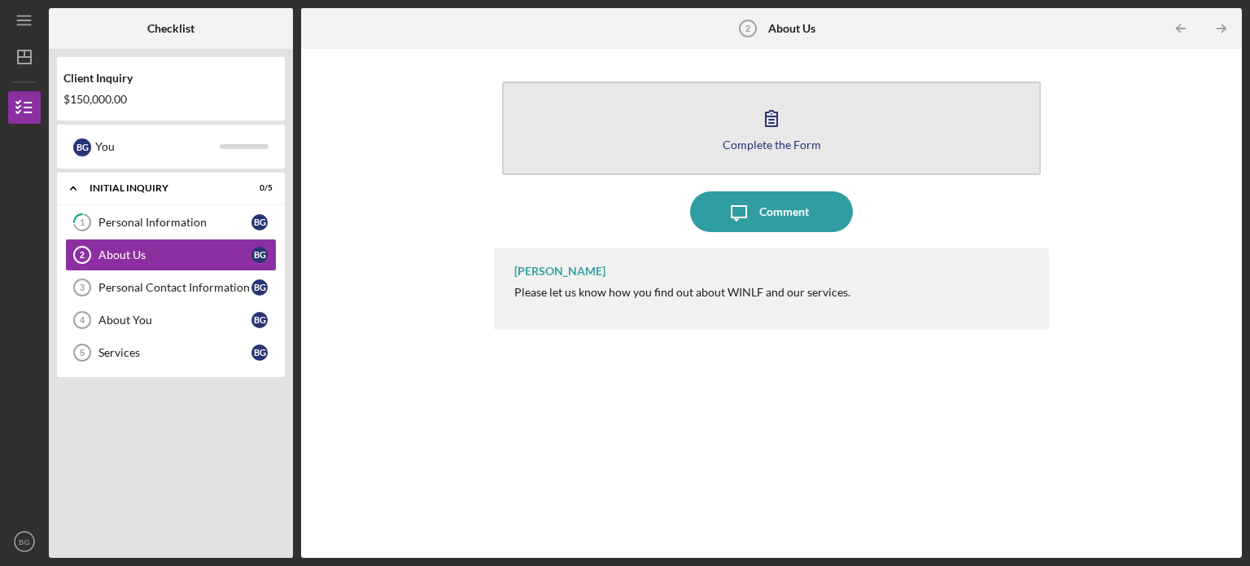
click at [776, 146] on div "Complete the Form" at bounding box center [772, 144] width 98 height 12
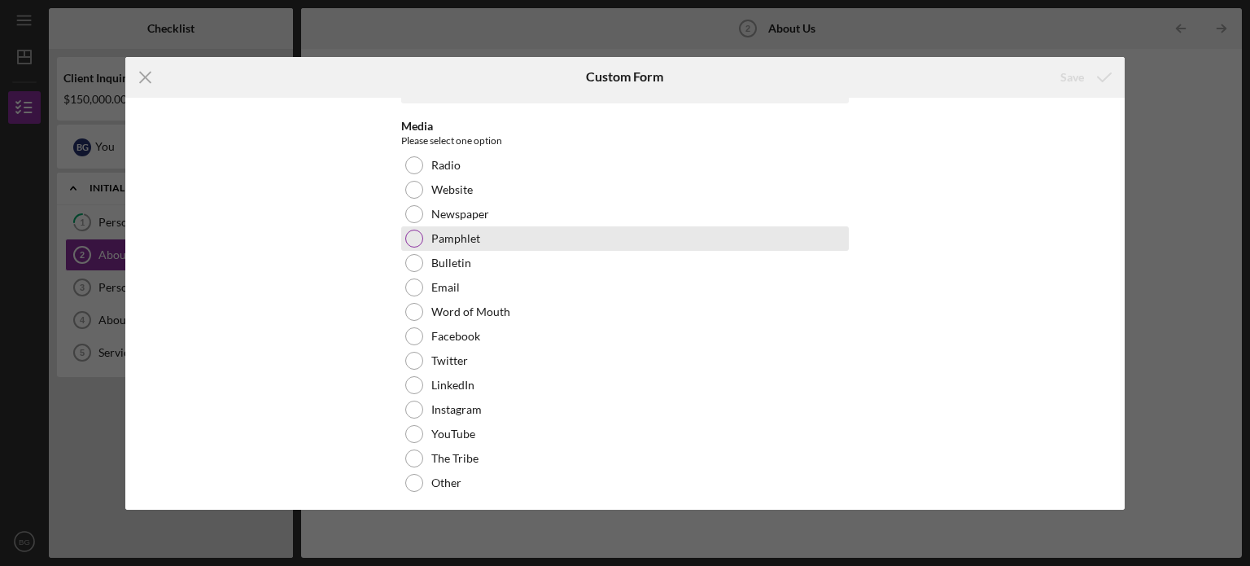
scroll to position [81, 0]
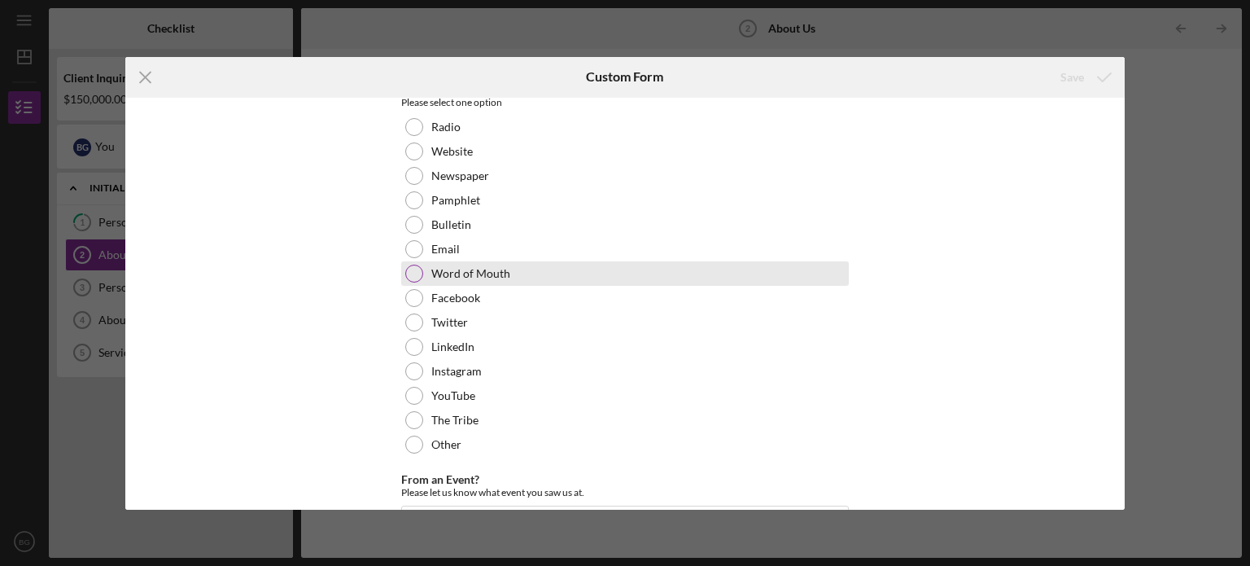
click at [524, 276] on div "Word of Mouth" at bounding box center [625, 273] width 448 height 24
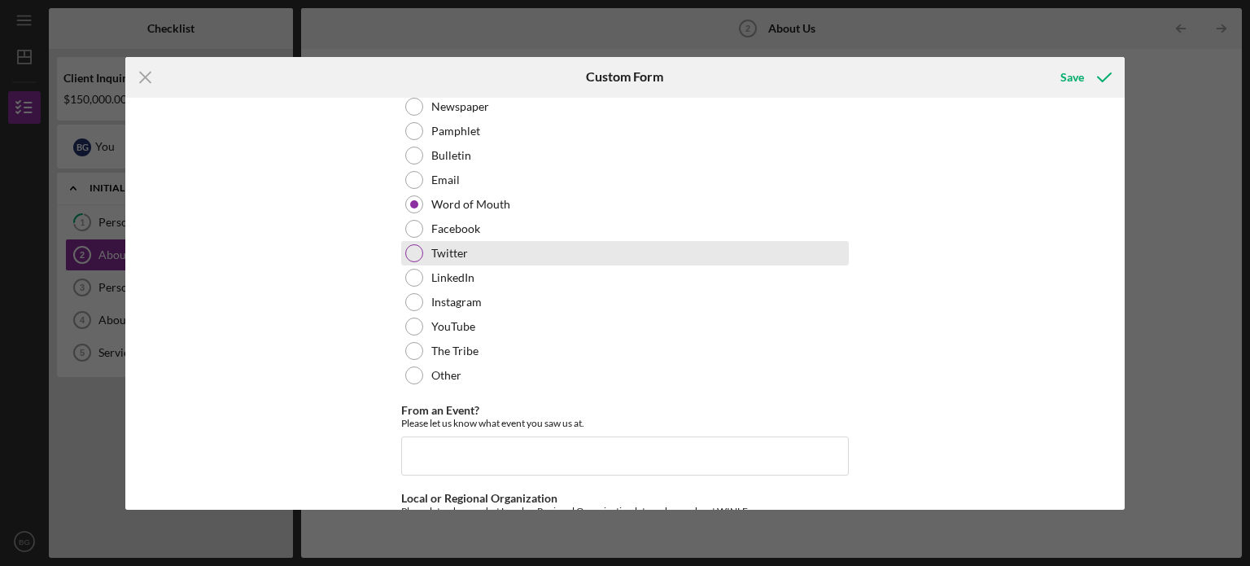
scroll to position [228, 0]
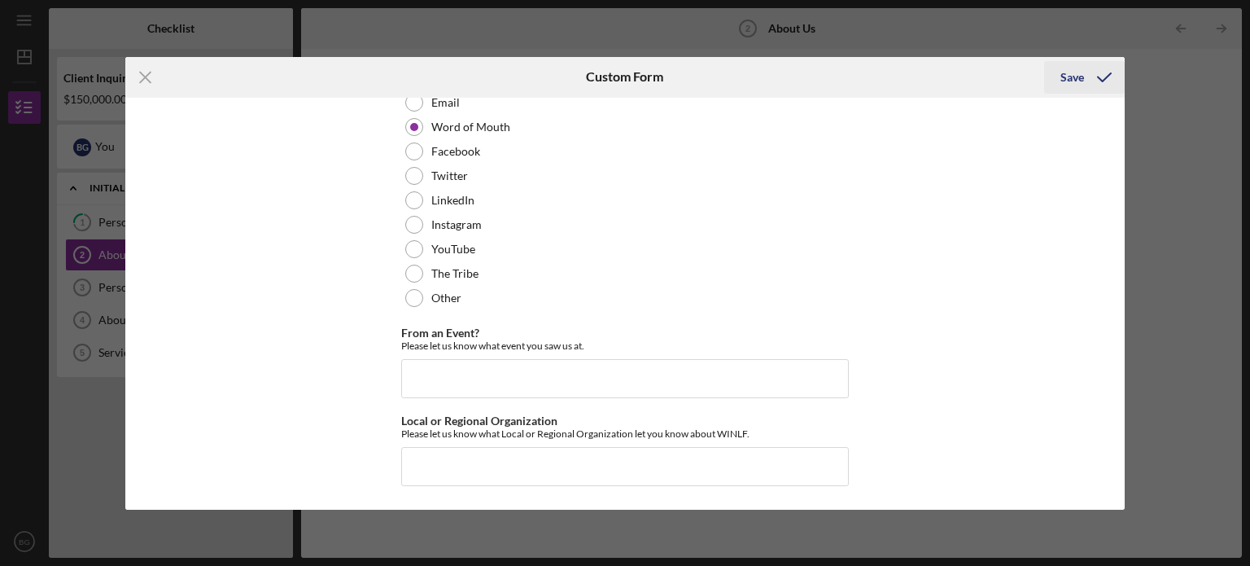
click at [1077, 71] on div "Save" at bounding box center [1072, 77] width 24 height 33
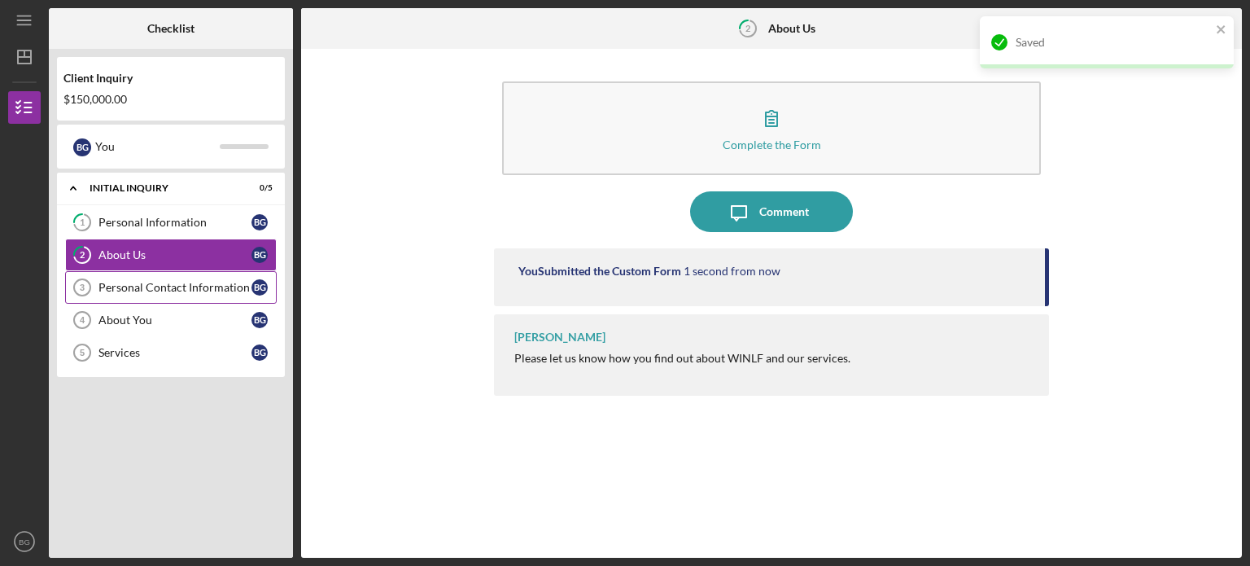
click at [177, 286] on div "Personal Contact Information" at bounding box center [174, 287] width 153 height 13
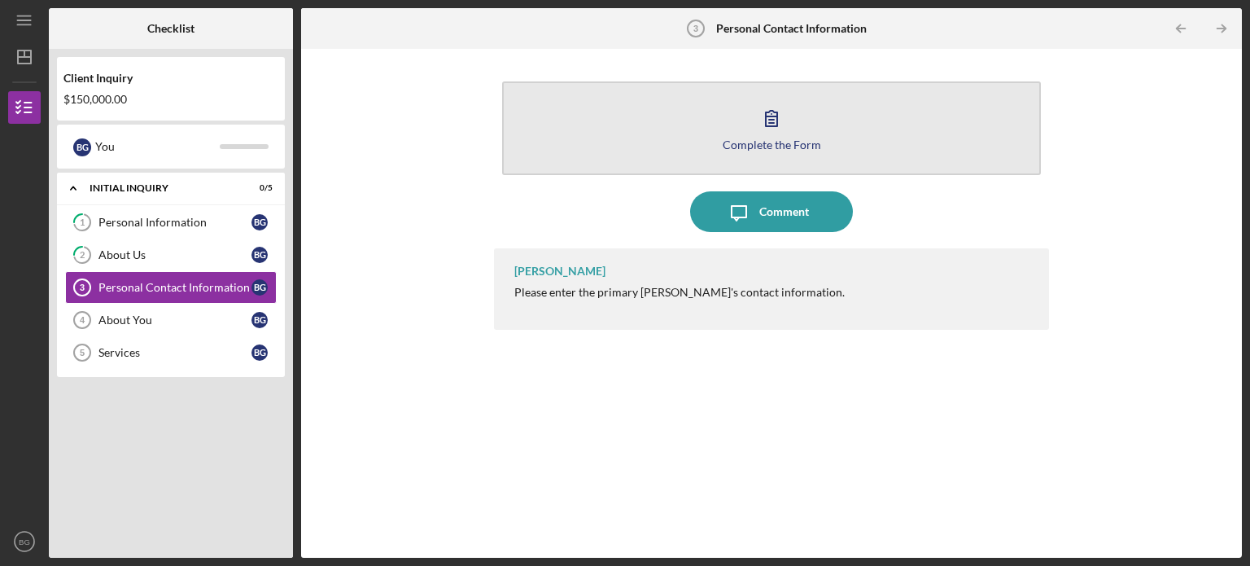
click at [771, 142] on div "Complete the Form" at bounding box center [772, 144] width 98 height 12
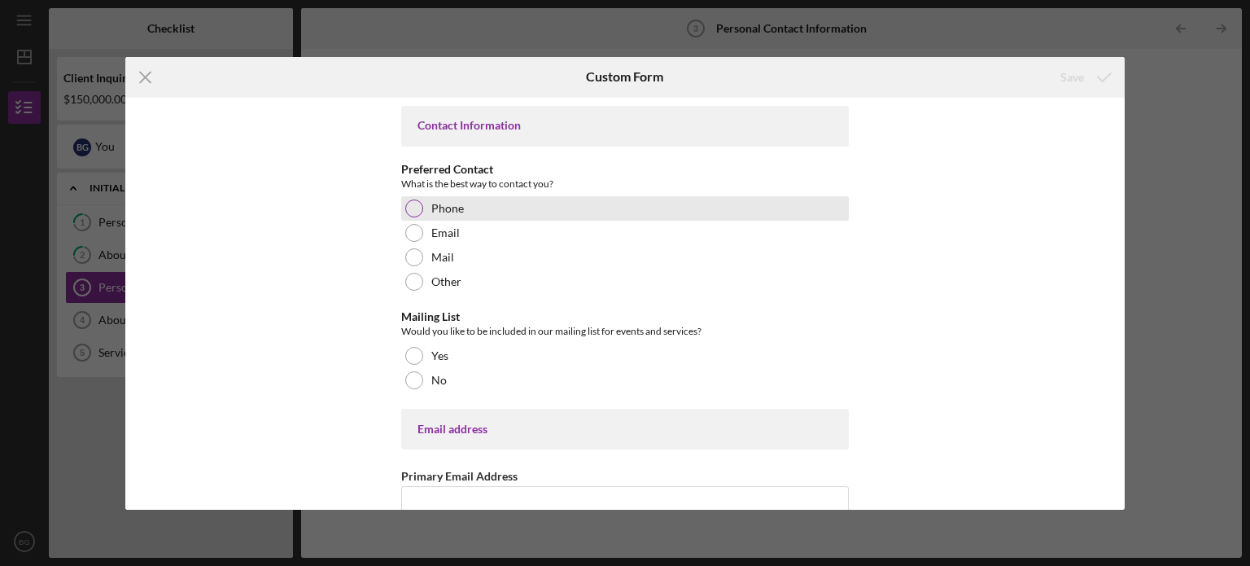
click at [408, 206] on div at bounding box center [414, 208] width 18 height 18
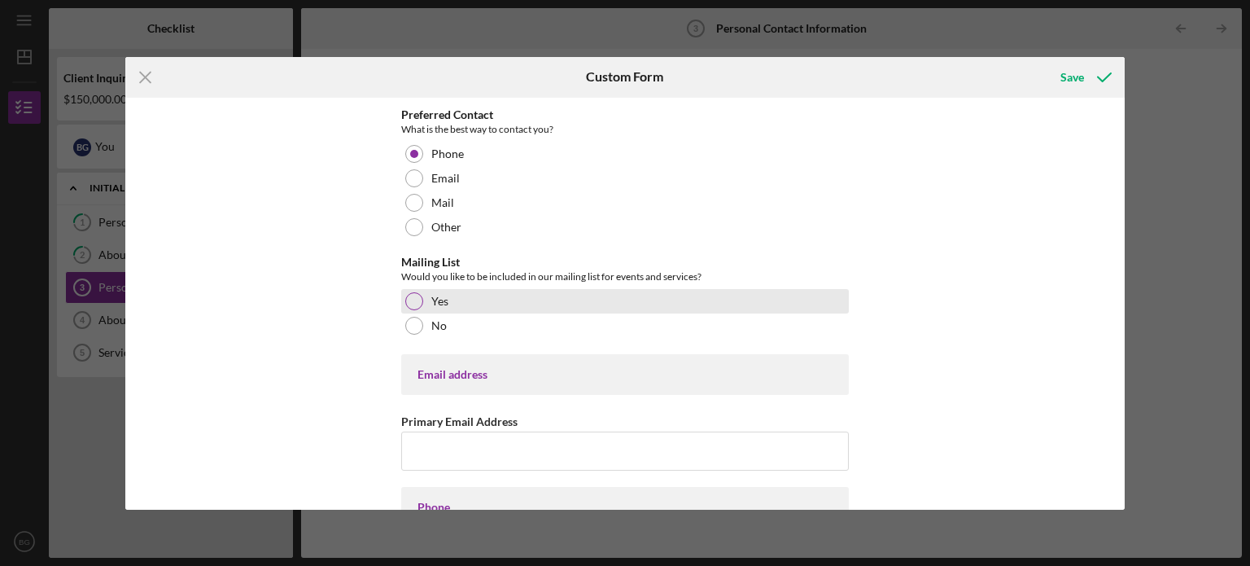
scroll to position [81, 0]
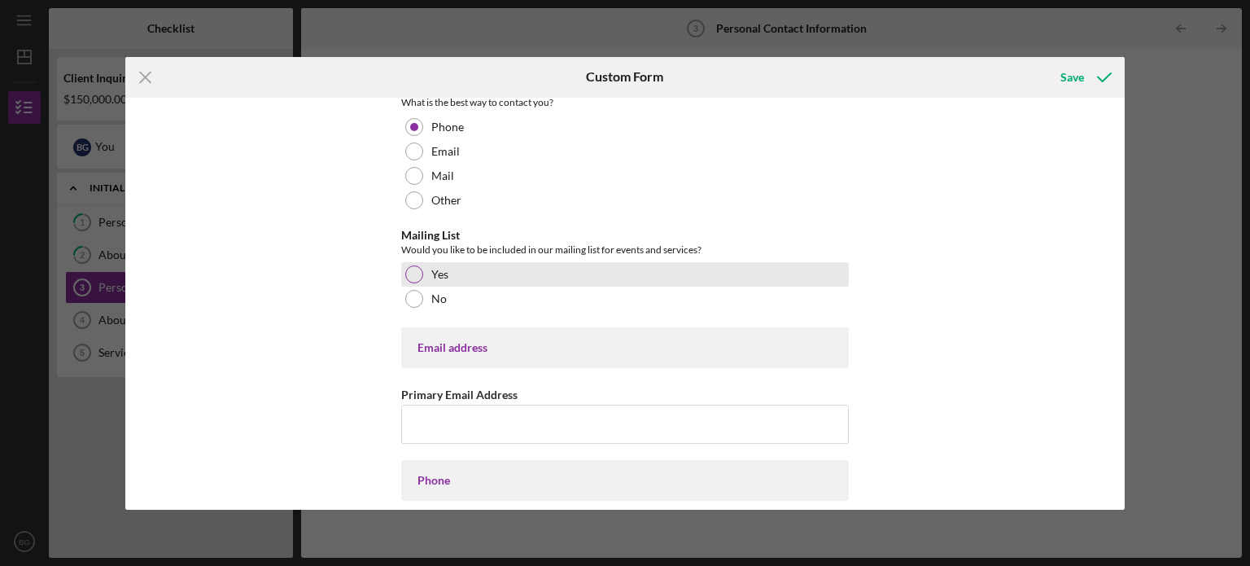
click at [405, 276] on div at bounding box center [414, 274] width 18 height 18
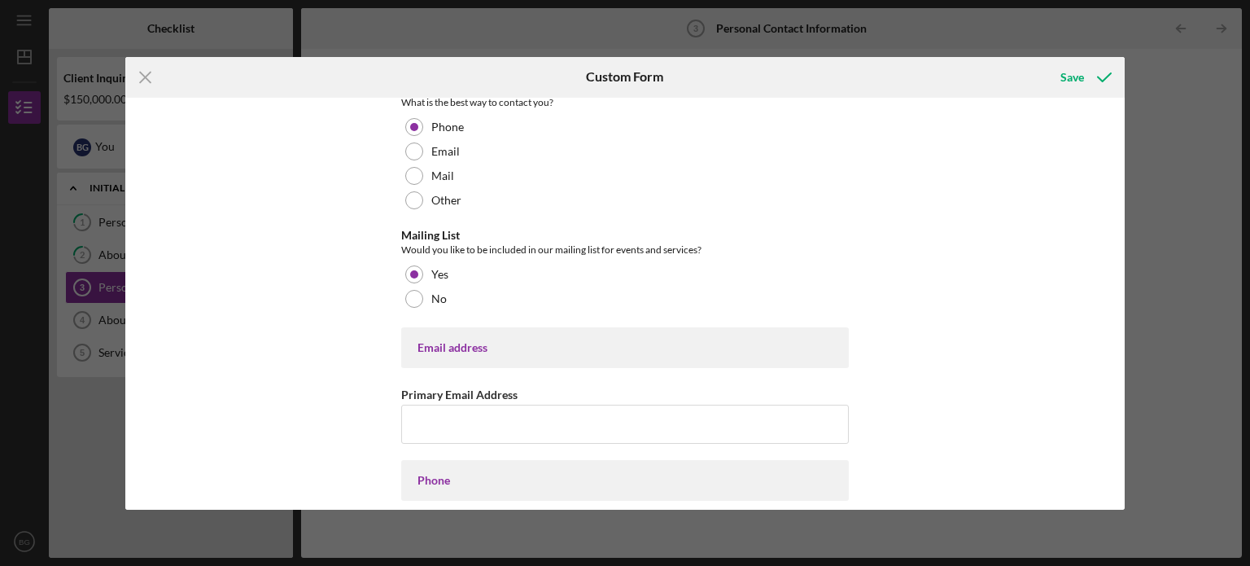
click at [446, 344] on div "Email address" at bounding box center [624, 347] width 415 height 13
click at [469, 345] on div "Email address" at bounding box center [624, 347] width 415 height 13
click at [459, 423] on input "Primary Email Address" at bounding box center [625, 423] width 448 height 39
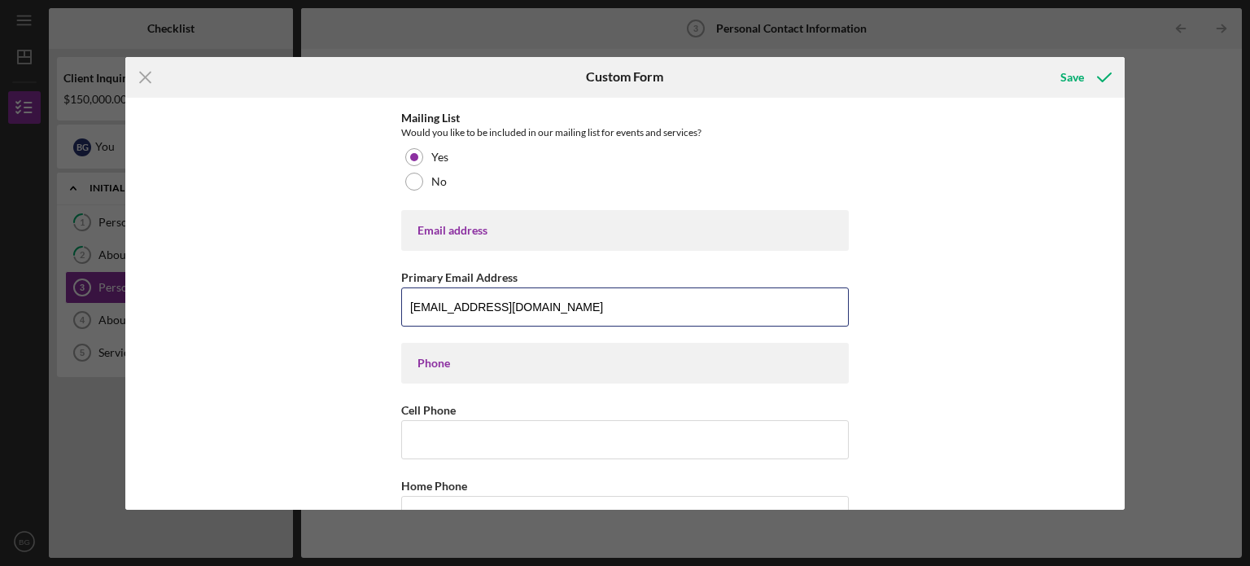
scroll to position [407, 0]
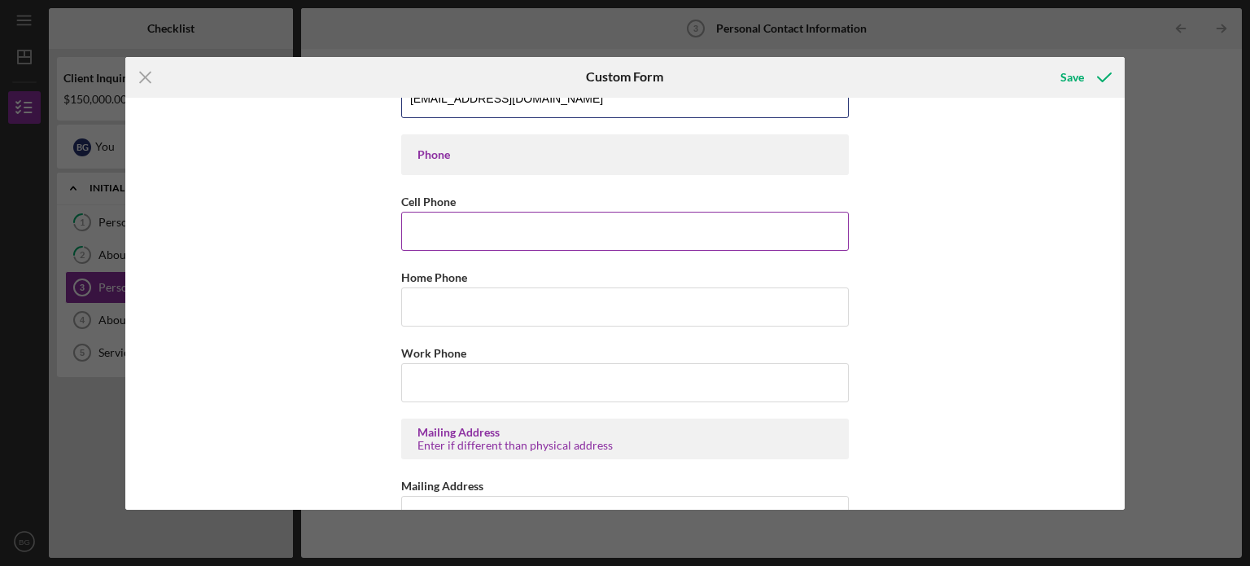
type input "[EMAIL_ADDRESS][DOMAIN_NAME]"
click at [436, 219] on input "Cell Phone" at bounding box center [625, 231] width 448 height 39
type input "[PHONE_NUMBER]"
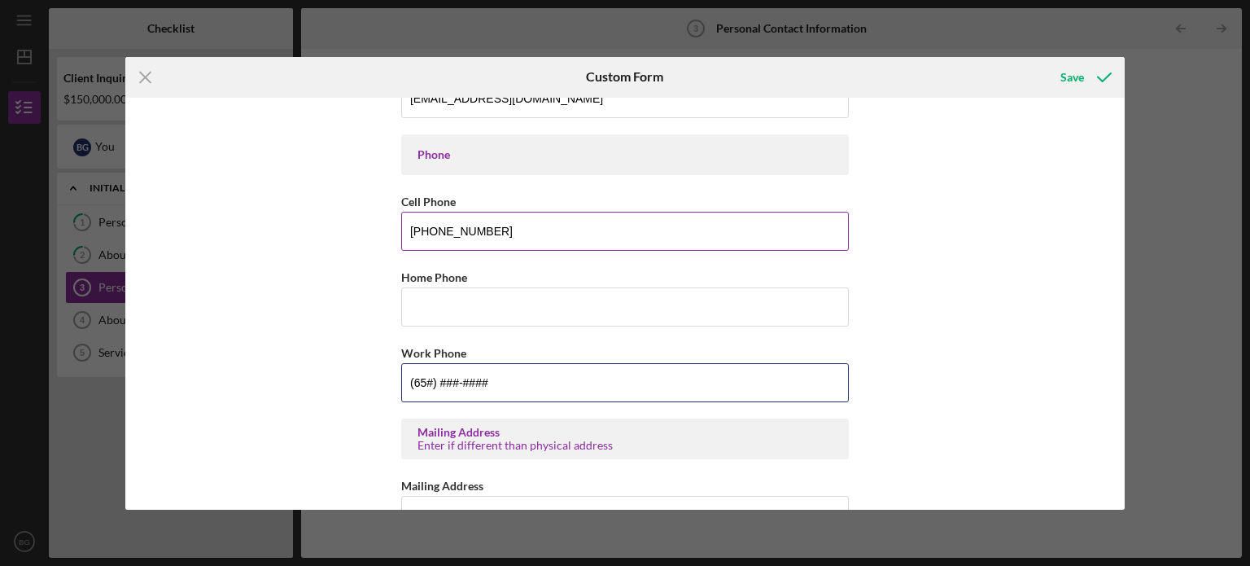
type input "(6##) ###-####"
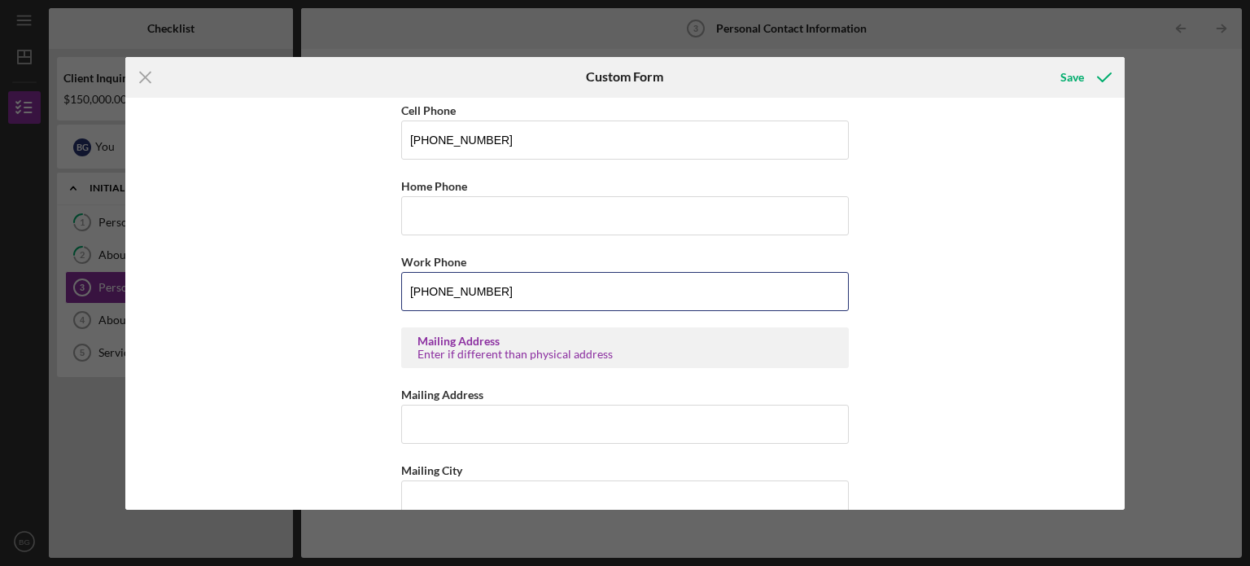
scroll to position [570, 0]
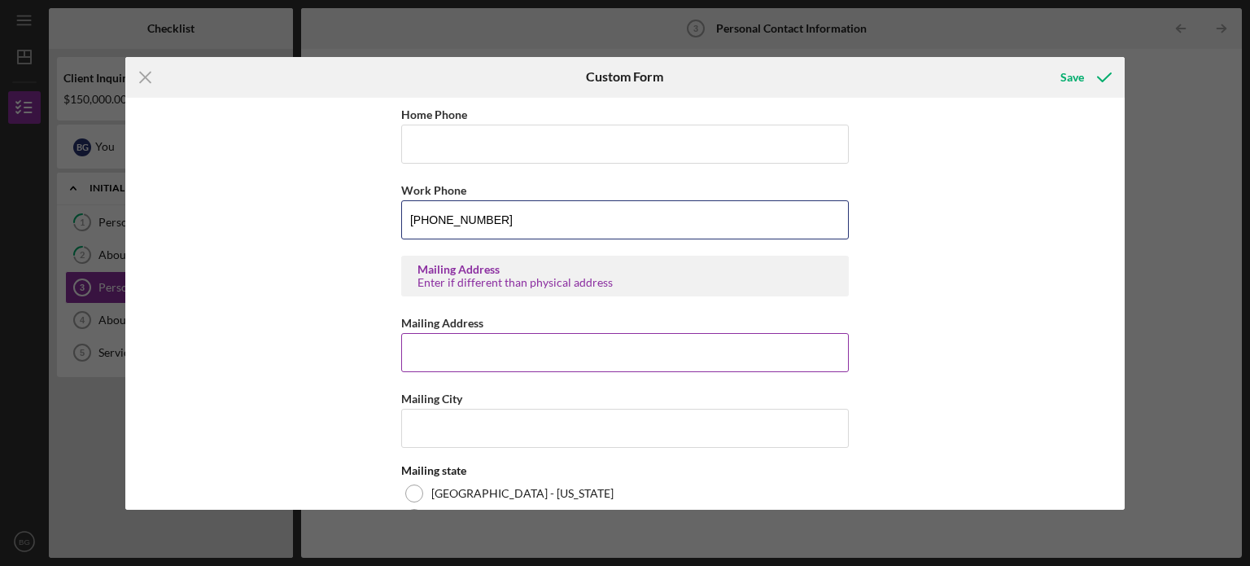
type input "[PHONE_NUMBER]"
click at [465, 336] on input "Mailing Address" at bounding box center [625, 352] width 448 height 39
type input "["
type input "PO Box 323"
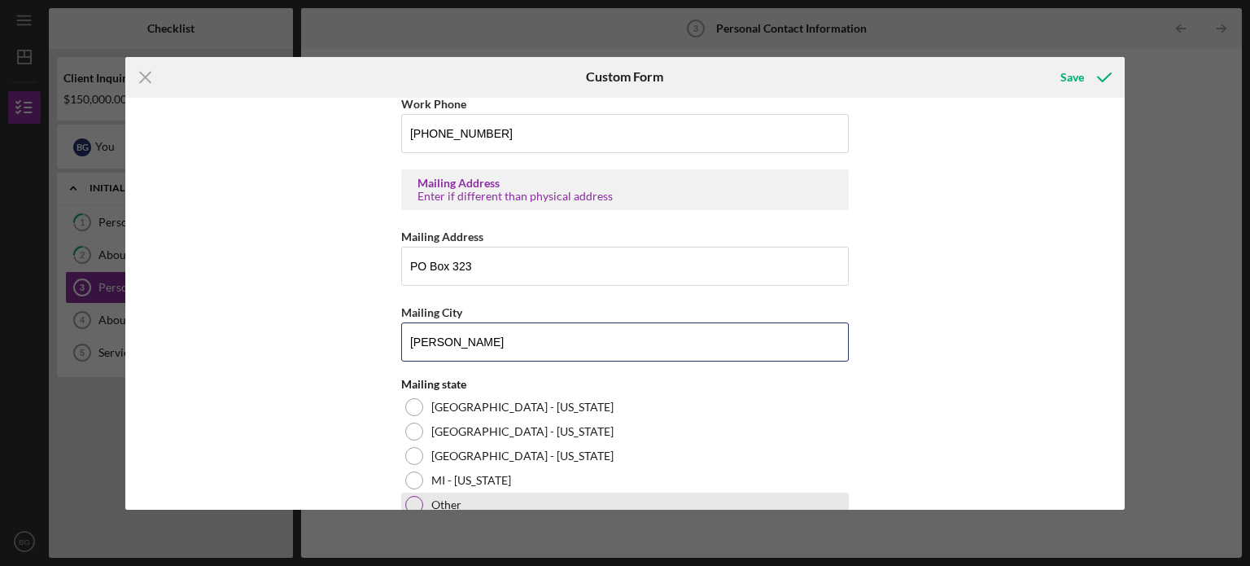
scroll to position [762, 0]
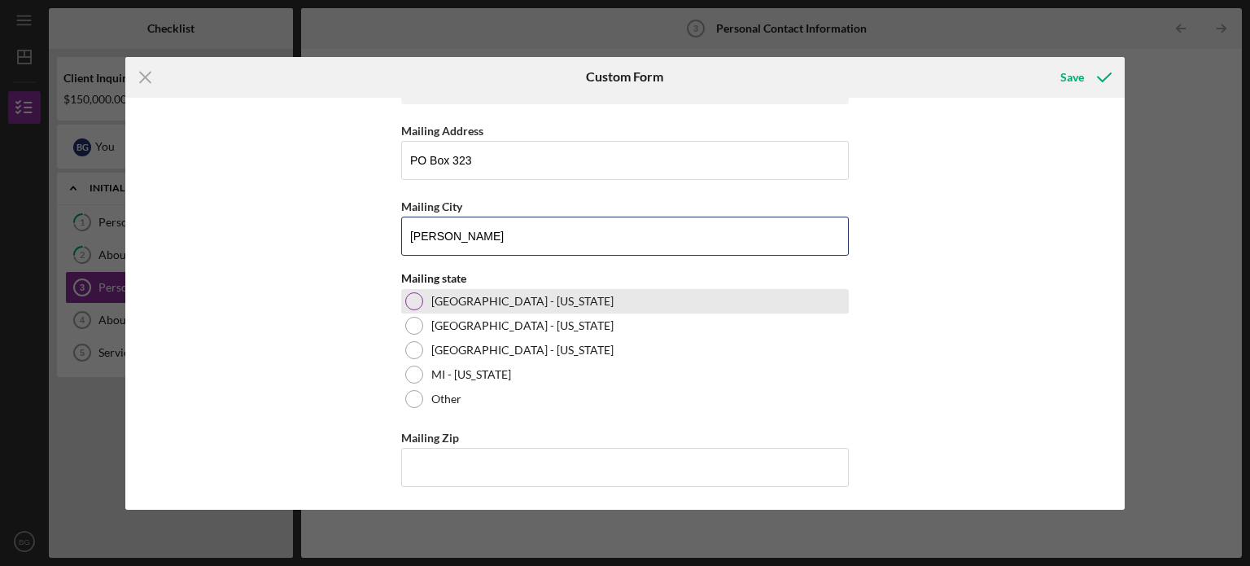
type input "[PERSON_NAME]"
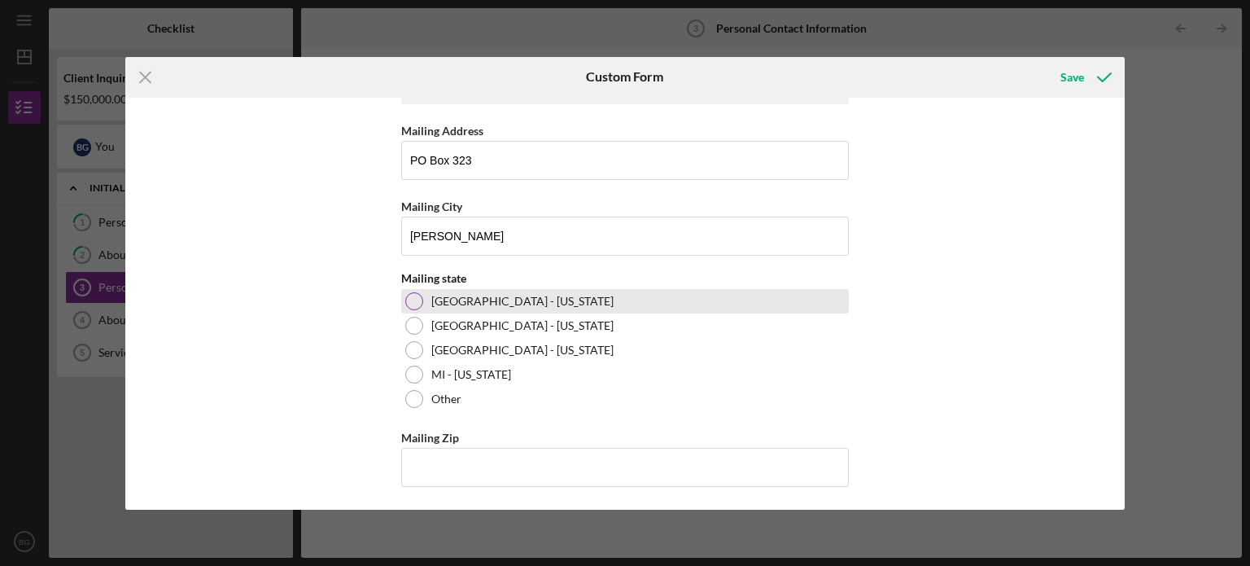
click at [406, 298] on div at bounding box center [414, 301] width 18 height 18
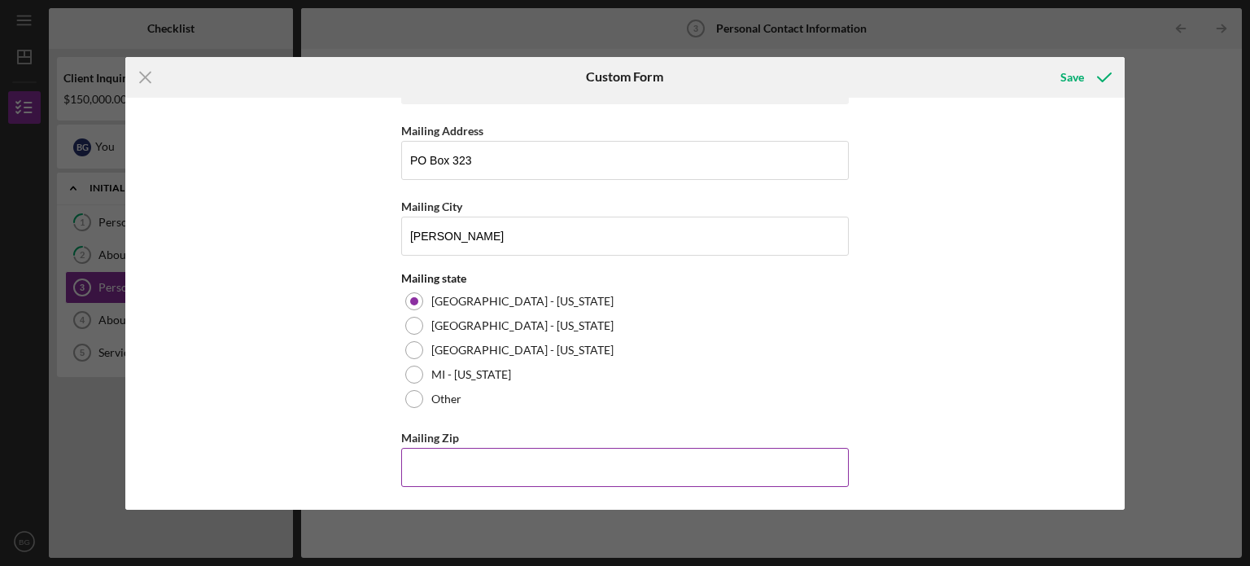
click at [413, 466] on input "Mailing Zip" at bounding box center [625, 467] width 448 height 39
drag, startPoint x: 492, startPoint y: 459, endPoint x: 351, endPoint y: 467, distance: 141.8
click at [340, 467] on div "Contact Information Preferred Contact What is the best way to contact you? Phon…" at bounding box center [625, 304] width 1000 height 412
type input "54,891"
click at [1082, 78] on div "Save" at bounding box center [1072, 77] width 24 height 33
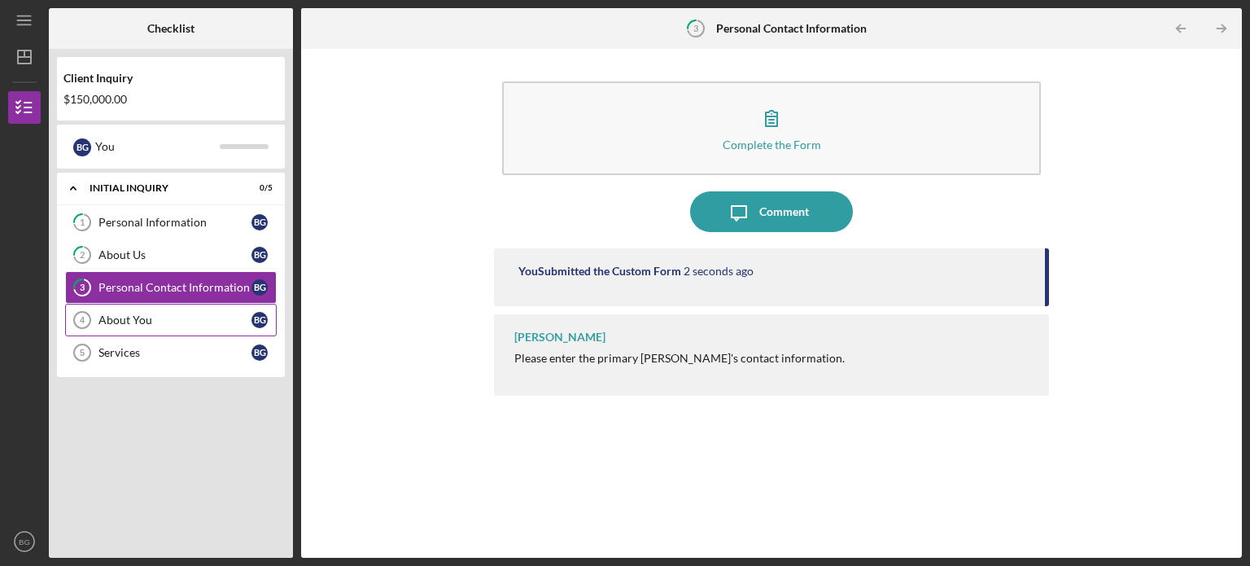
click at [199, 321] on div "About You" at bounding box center [174, 319] width 153 height 13
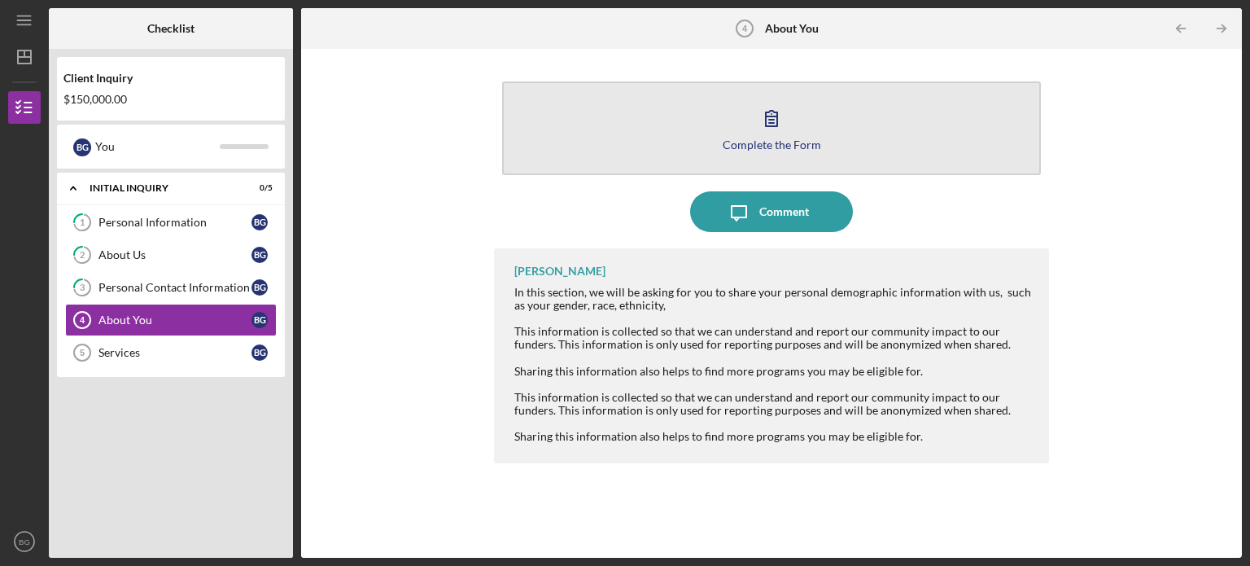
click at [765, 149] on div "Complete the Form" at bounding box center [772, 144] width 98 height 12
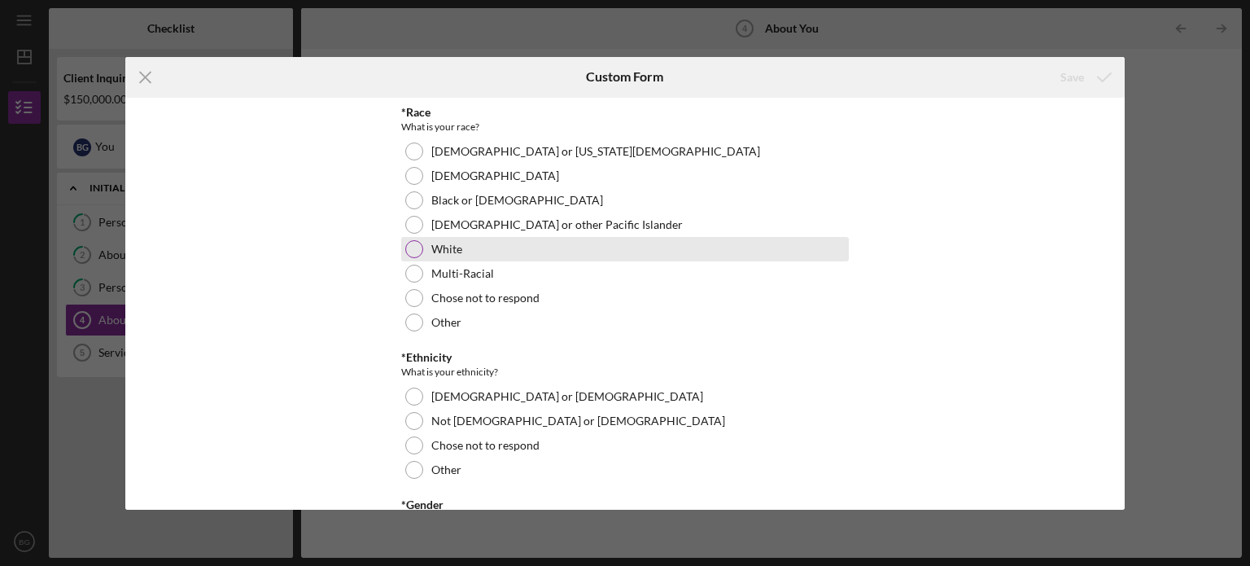
click at [609, 249] on div "White" at bounding box center [625, 249] width 448 height 24
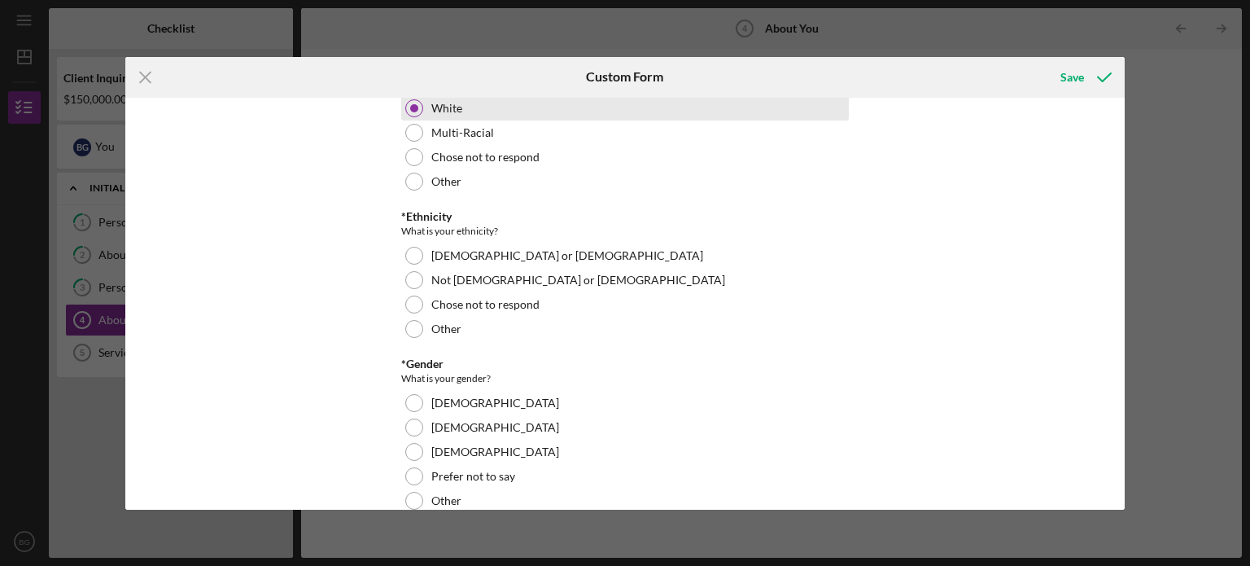
scroll to position [244, 0]
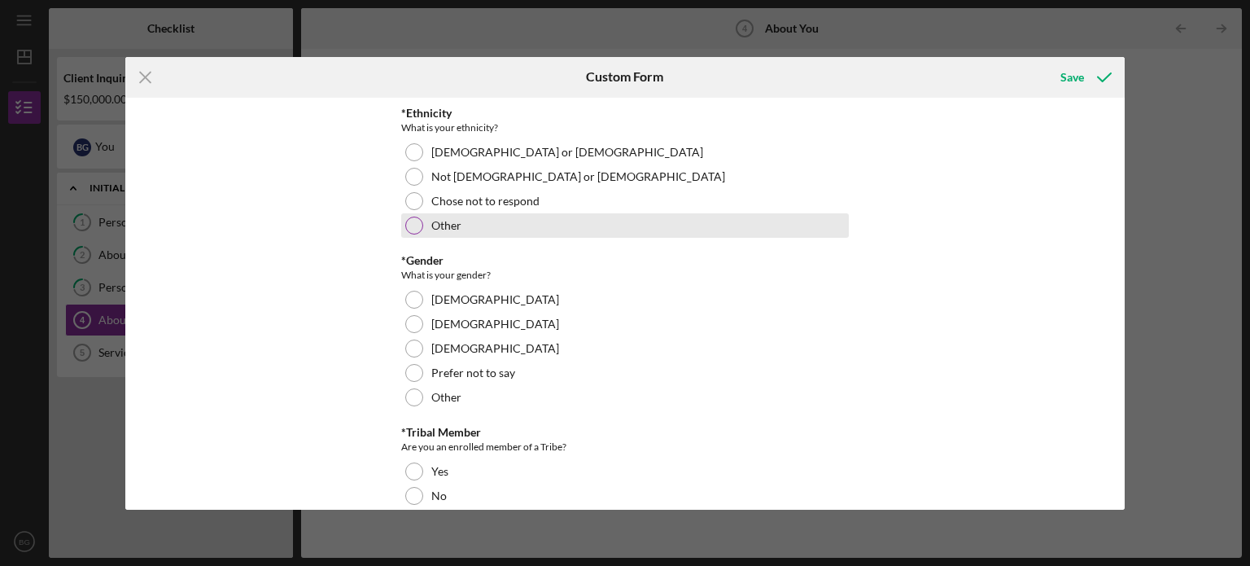
click at [508, 221] on div "Other" at bounding box center [625, 225] width 448 height 24
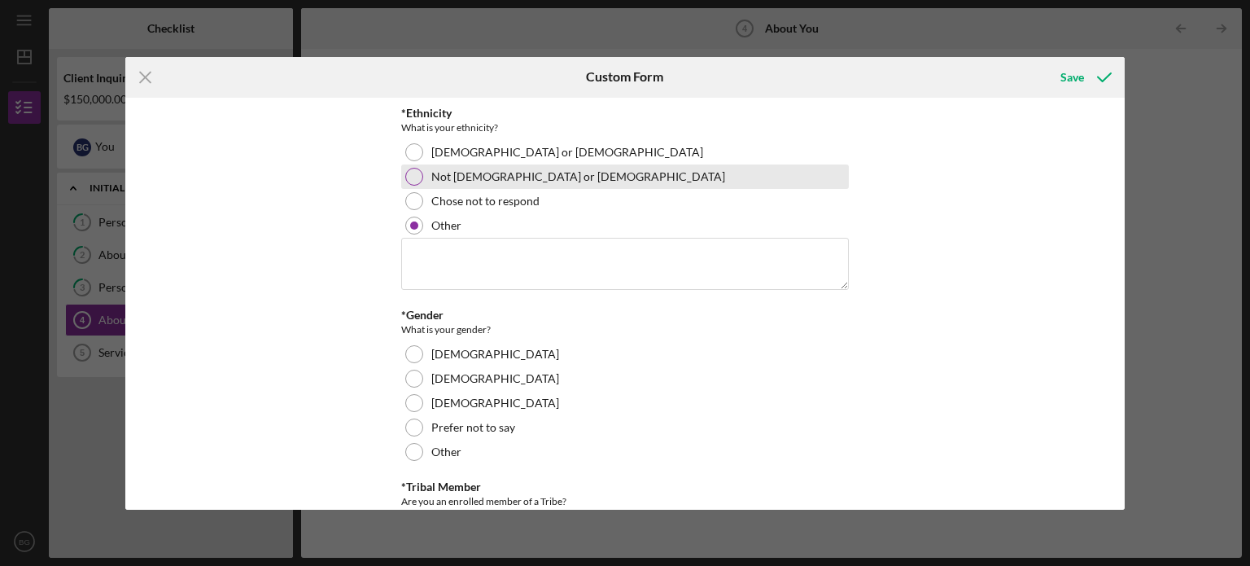
click at [498, 176] on label "Not [DEMOGRAPHIC_DATA] or [DEMOGRAPHIC_DATA]" at bounding box center [578, 176] width 294 height 13
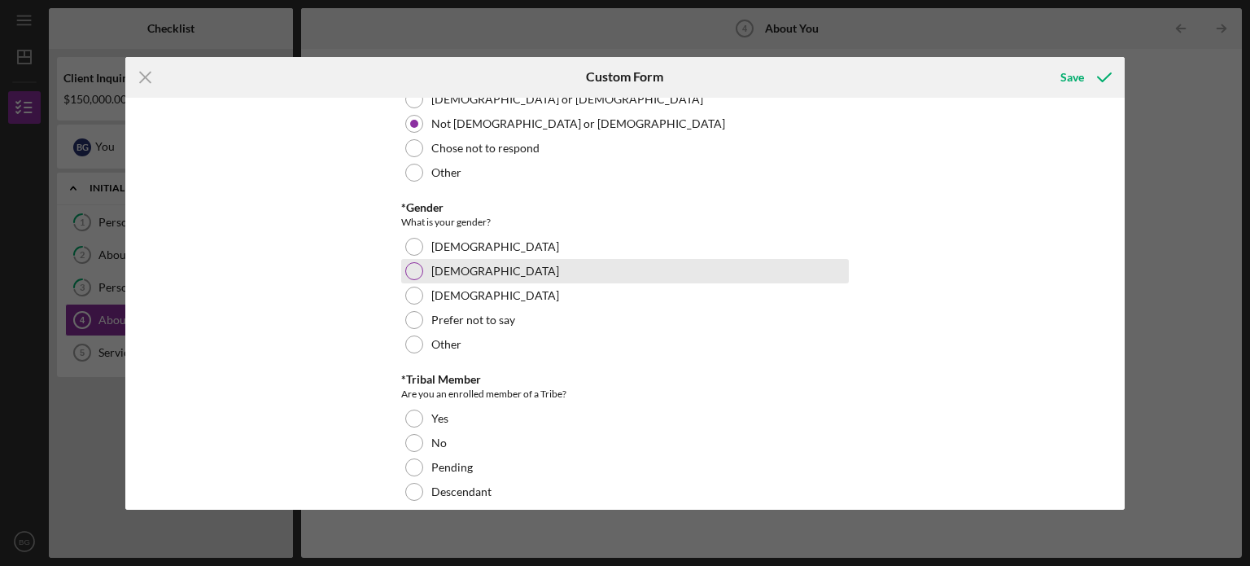
scroll to position [325, 0]
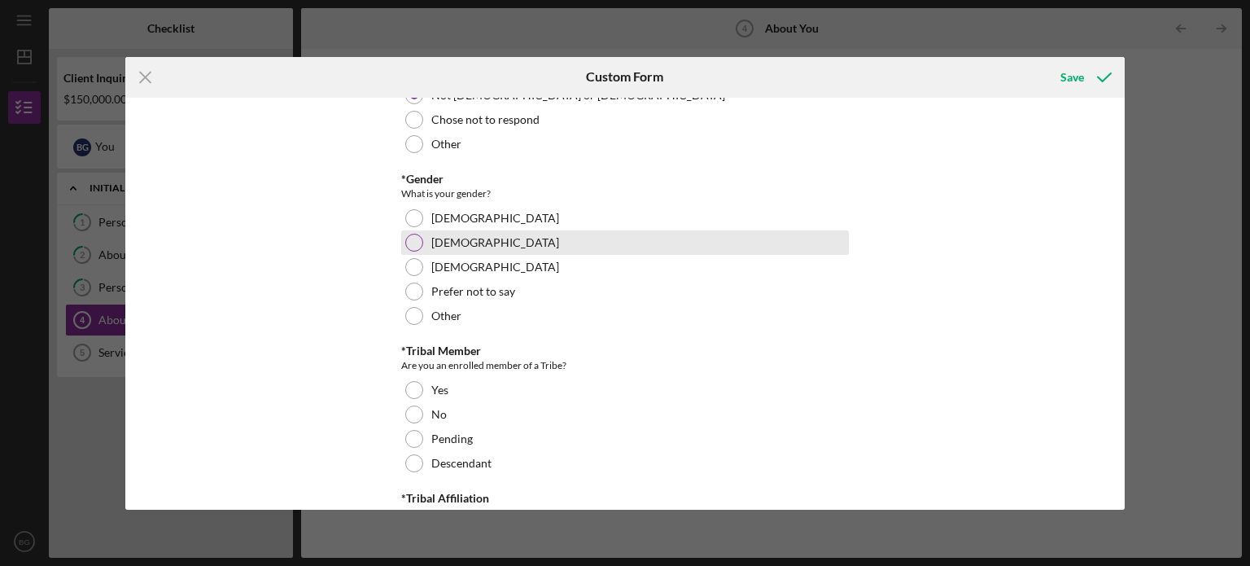
click at [526, 236] on div "[DEMOGRAPHIC_DATA]" at bounding box center [625, 242] width 448 height 24
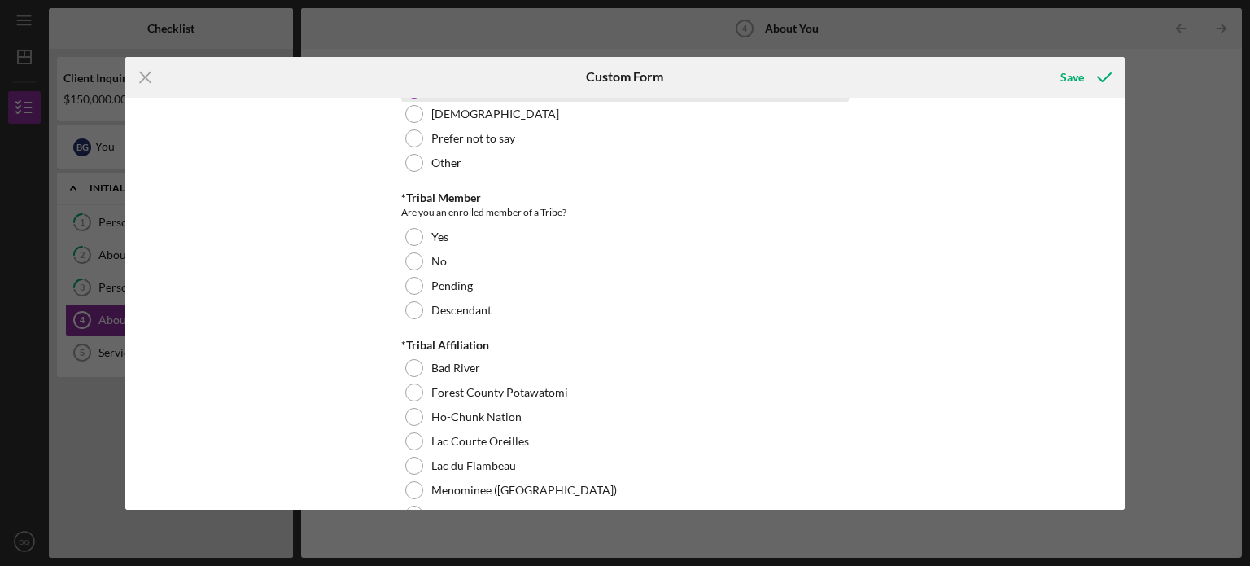
scroll to position [488, 0]
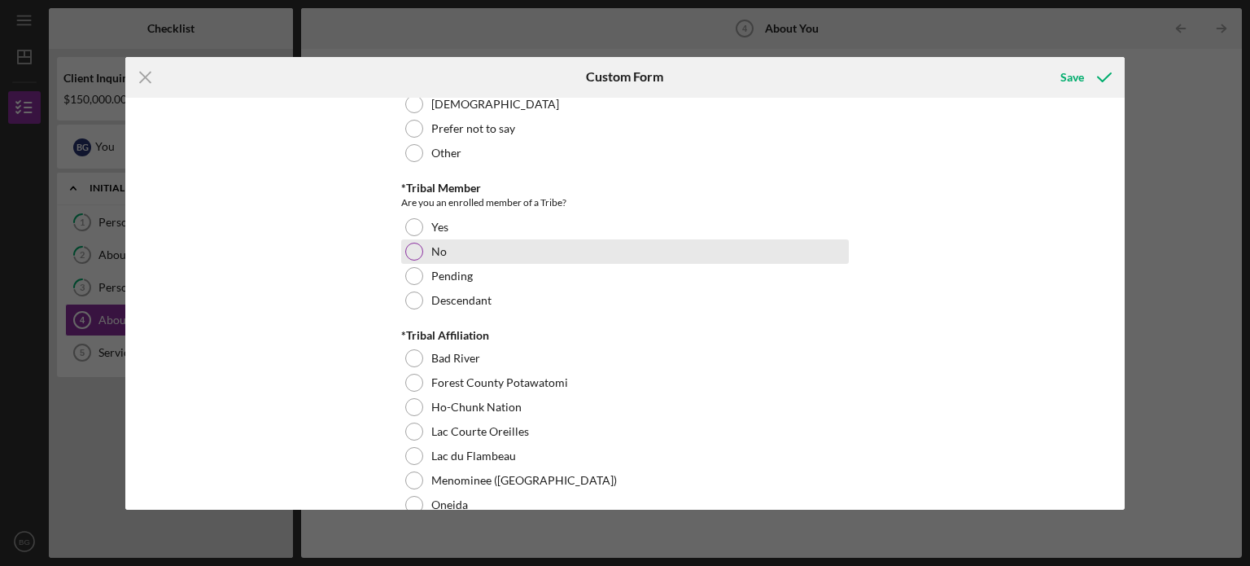
click at [523, 245] on div "No" at bounding box center [625, 251] width 448 height 24
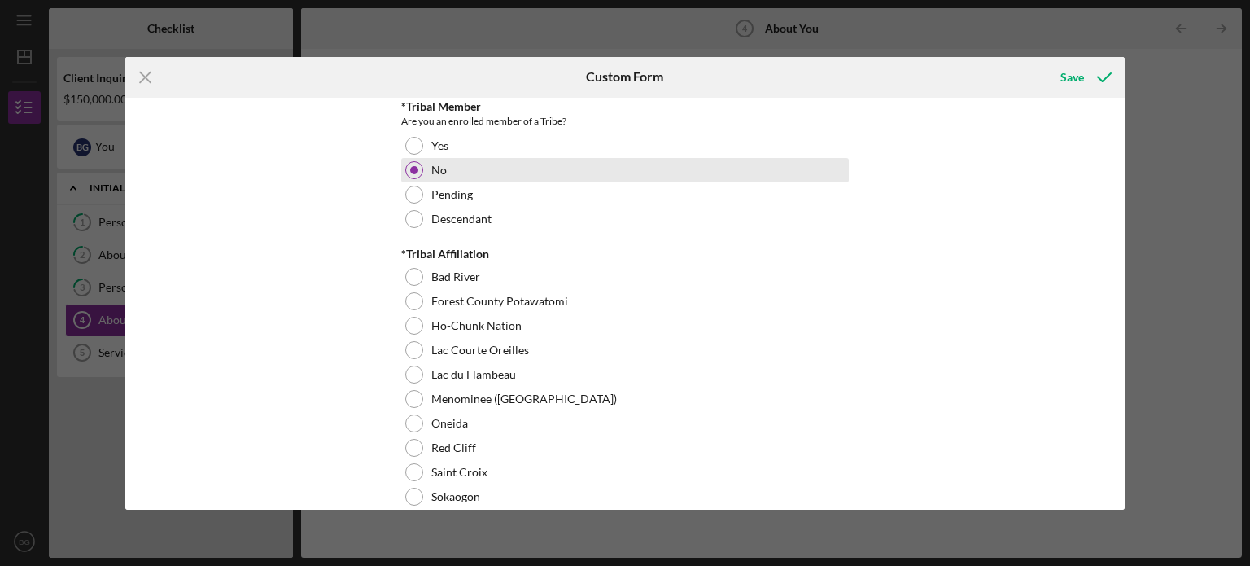
scroll to position [651, 0]
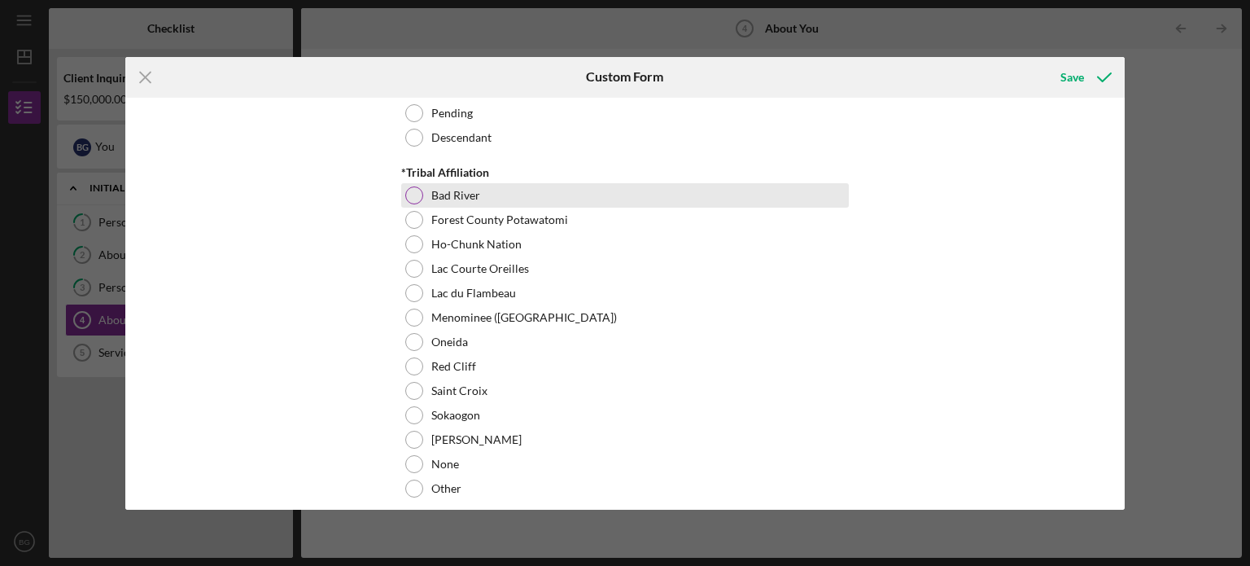
click at [521, 201] on div "Bad River" at bounding box center [625, 195] width 448 height 24
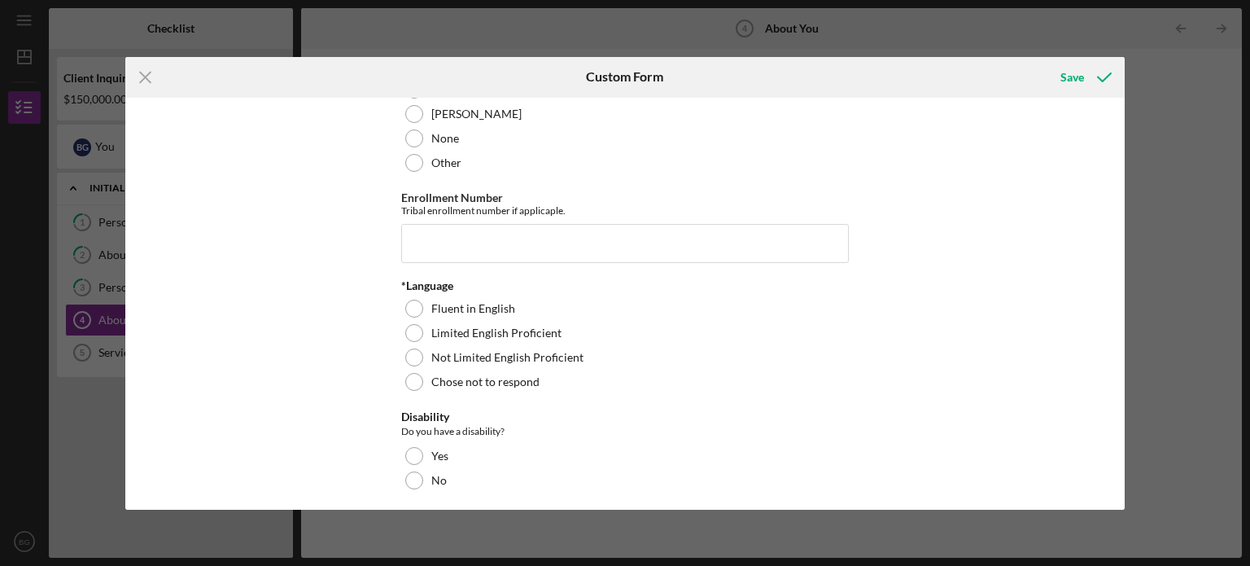
scroll to position [1139, 0]
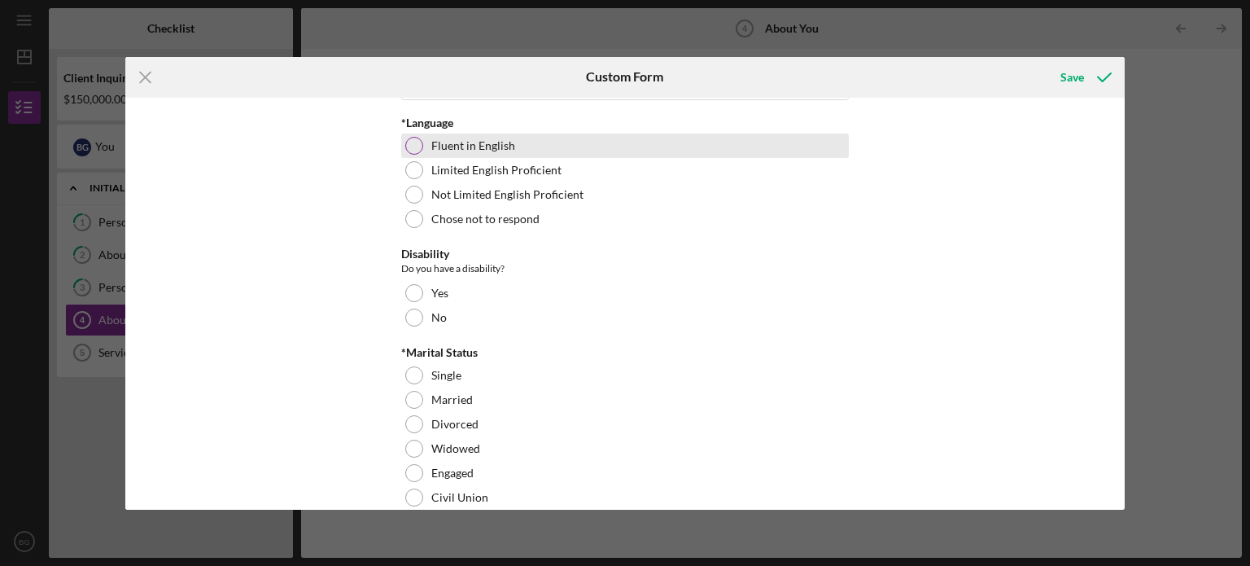
click at [456, 146] on label "Fluent in English" at bounding box center [473, 145] width 84 height 13
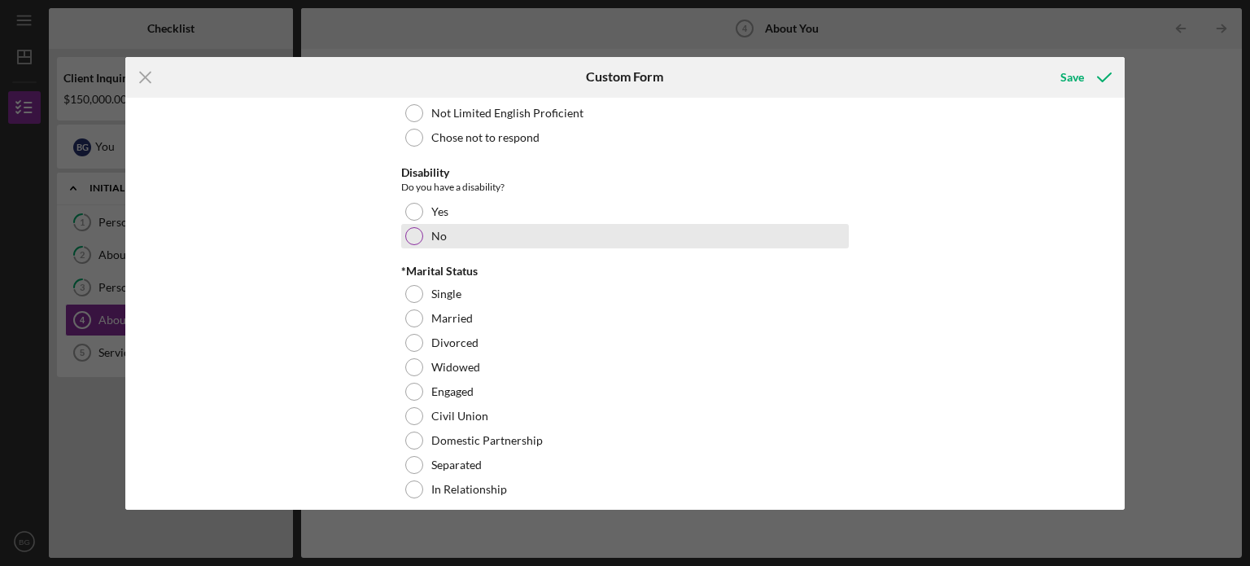
click at [511, 231] on div "No" at bounding box center [625, 236] width 448 height 24
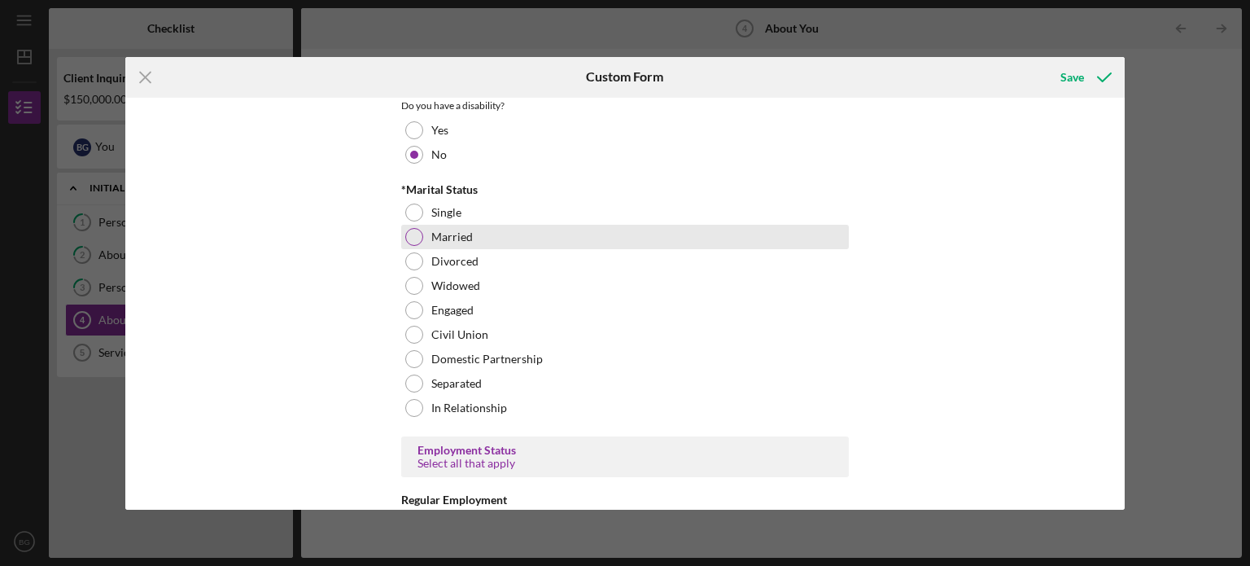
click at [472, 240] on div "Married" at bounding box center [625, 237] width 448 height 24
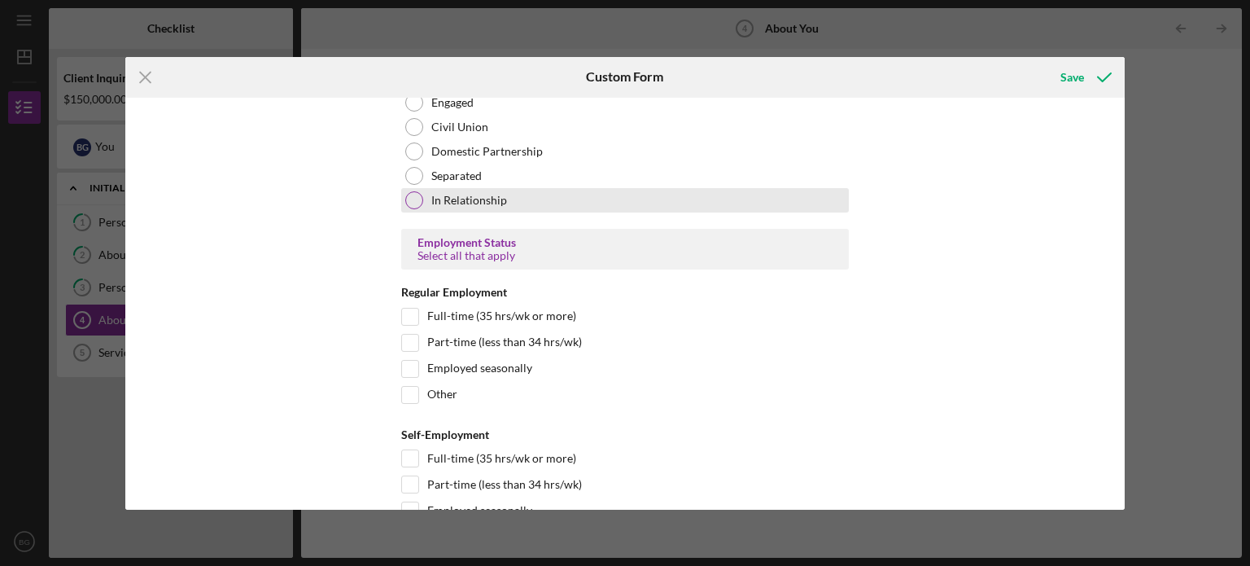
scroll to position [1546, 0]
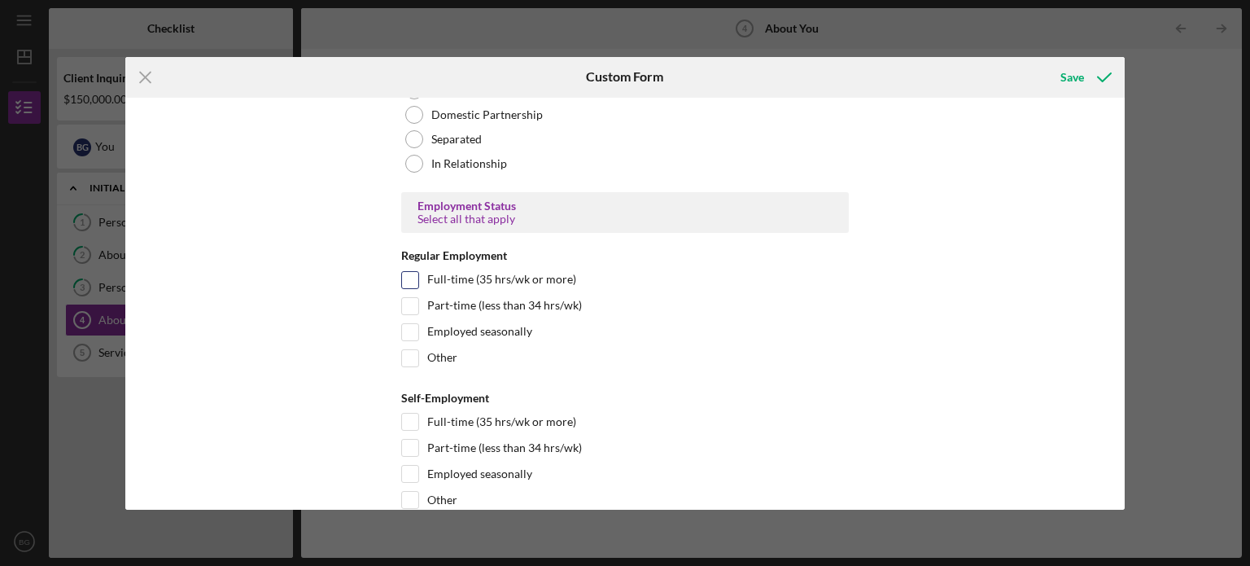
click at [481, 282] on label "Full-time (35 hrs/wk or more)" at bounding box center [501, 280] width 149 height 16
click at [418, 282] on input "Full-time (35 hrs/wk or more)" at bounding box center [410, 280] width 16 height 16
checkbox input "true"
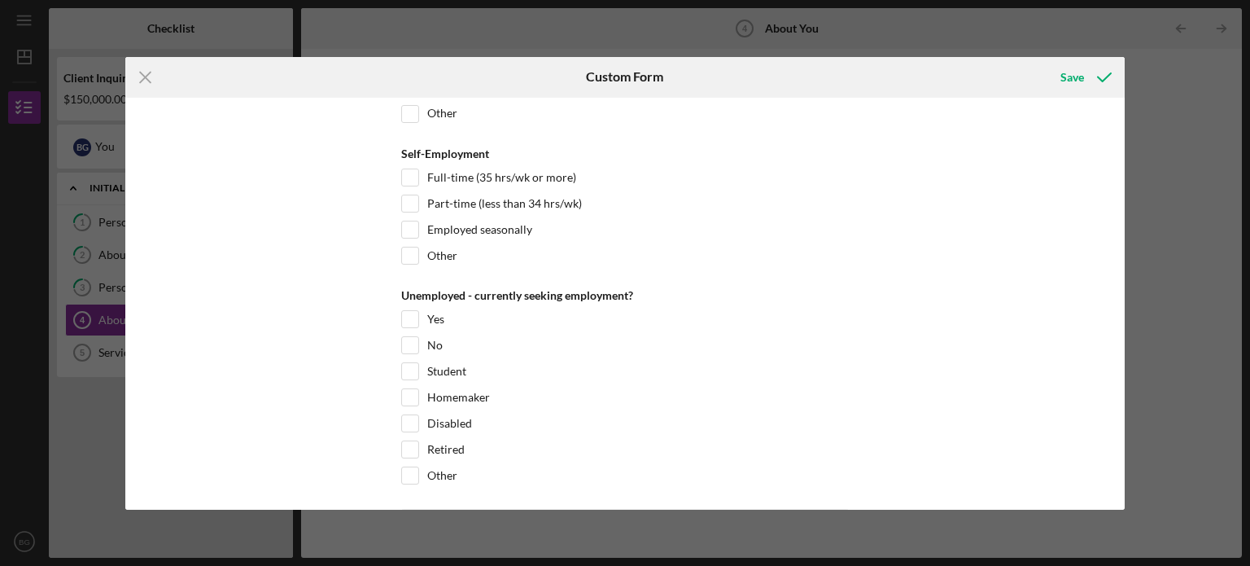
scroll to position [1872, 0]
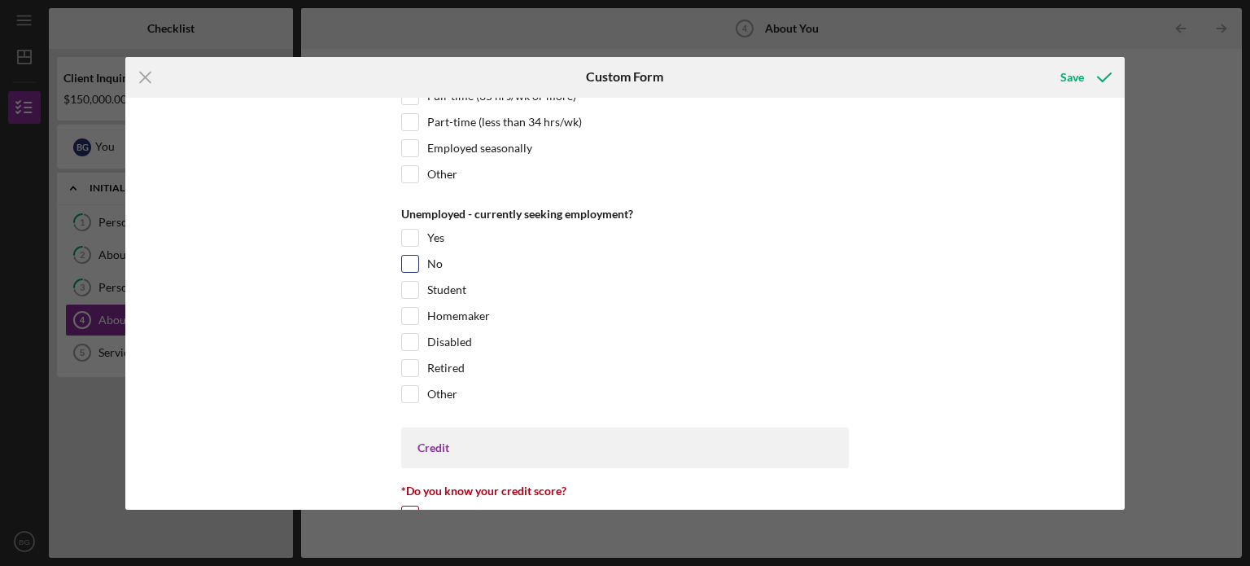
click at [489, 257] on div "No" at bounding box center [625, 268] width 448 height 26
click at [428, 258] on label "No" at bounding box center [434, 264] width 15 height 16
click at [418, 258] on input "No" at bounding box center [410, 264] width 16 height 16
checkbox input "true"
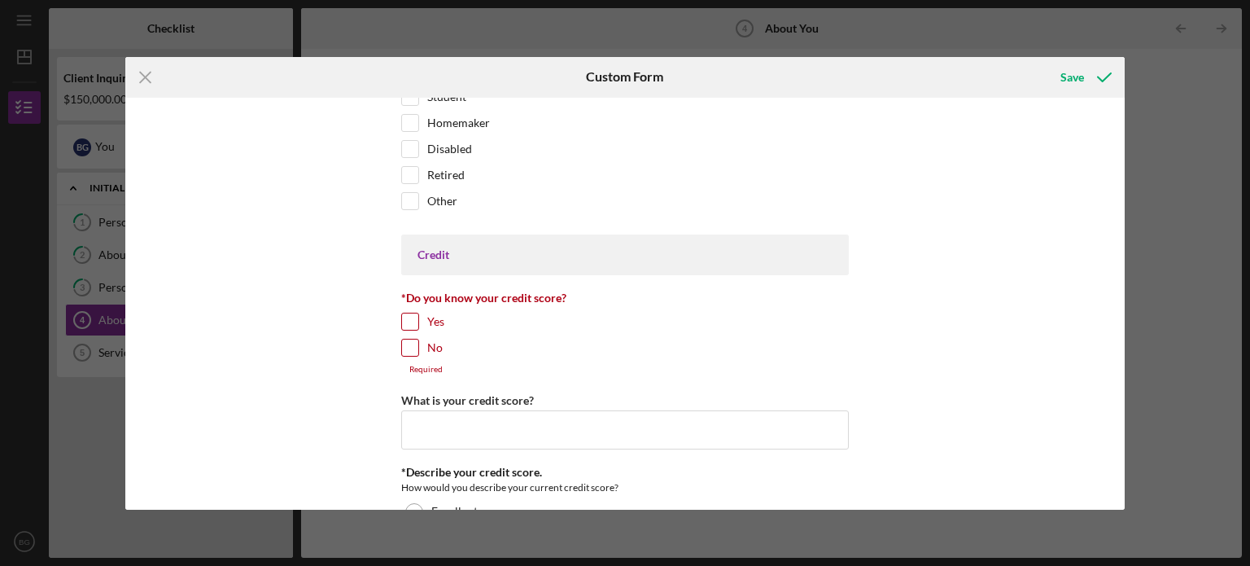
scroll to position [2116, 0]
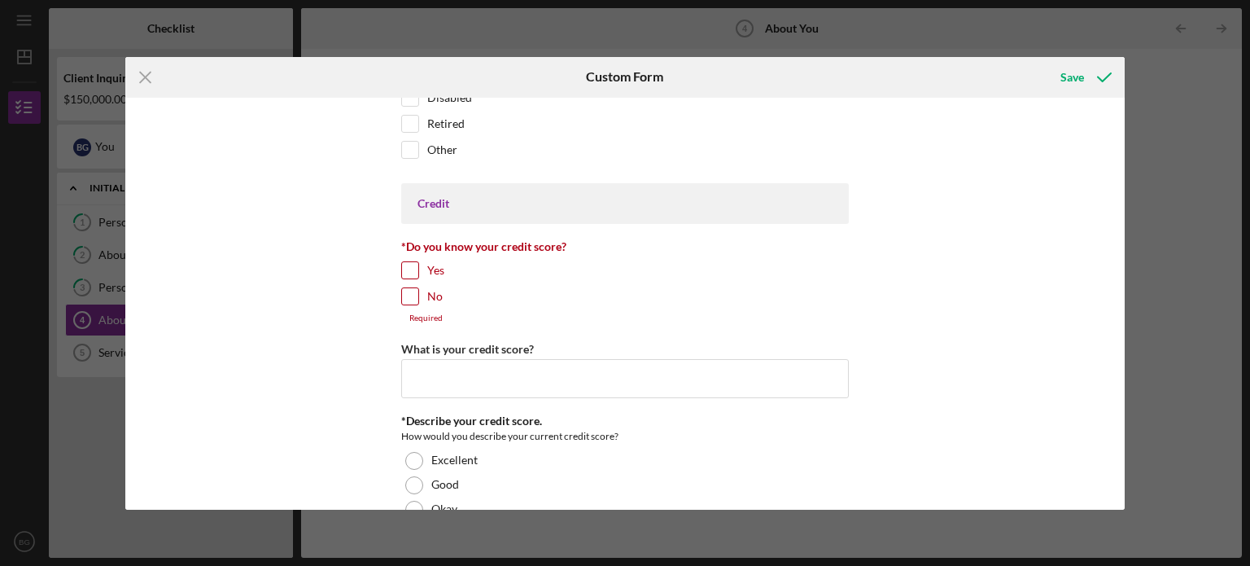
click at [414, 265] on input "Yes" at bounding box center [410, 270] width 16 height 16
checkbox input "true"
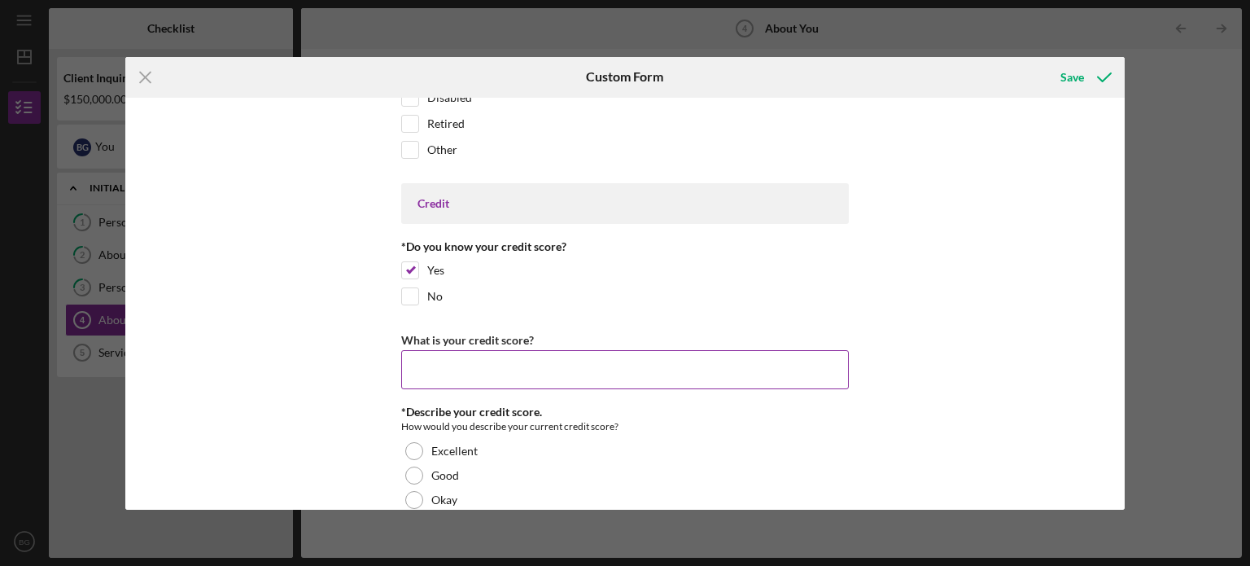
click at [446, 370] on input "What is your credit score?" at bounding box center [625, 369] width 448 height 39
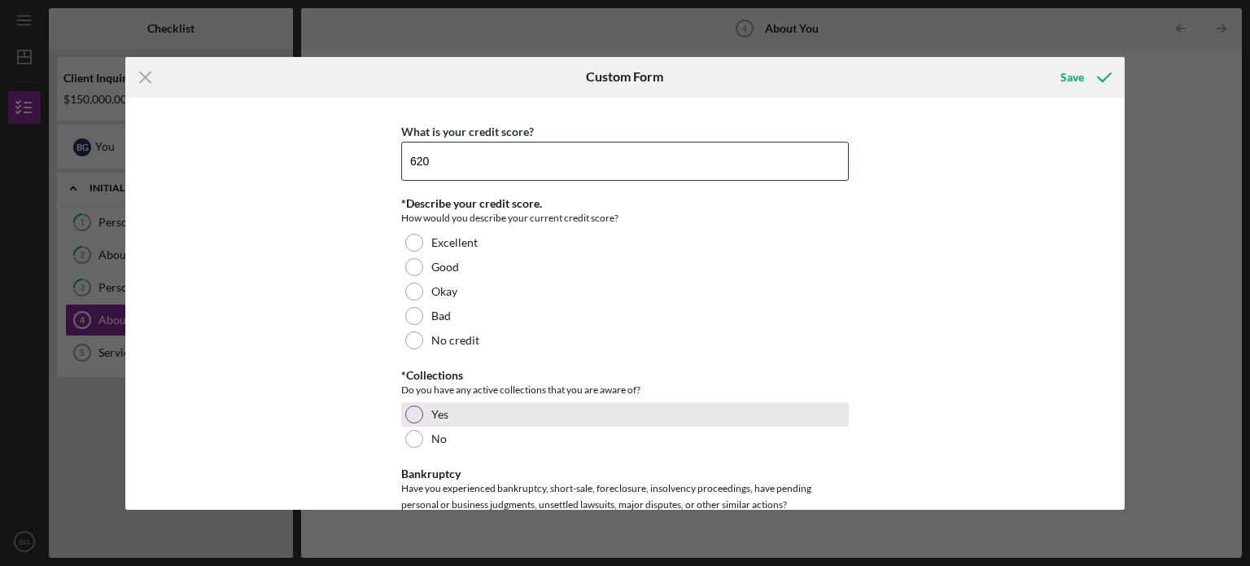
scroll to position [2360, 0]
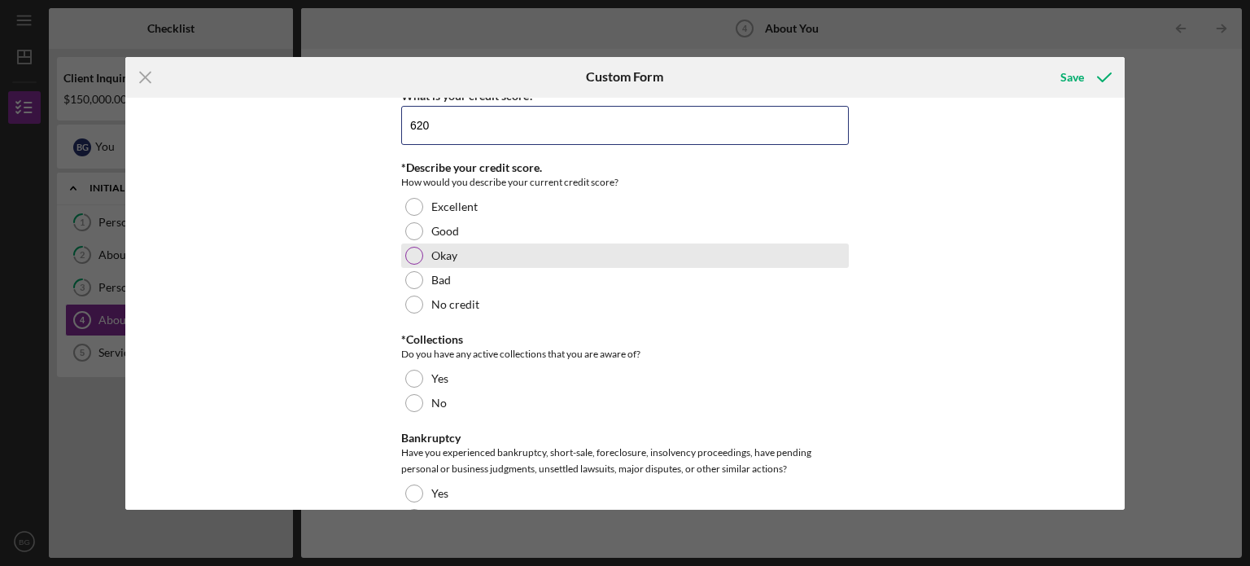
type input "620"
click at [441, 249] on label "Okay" at bounding box center [444, 255] width 26 height 13
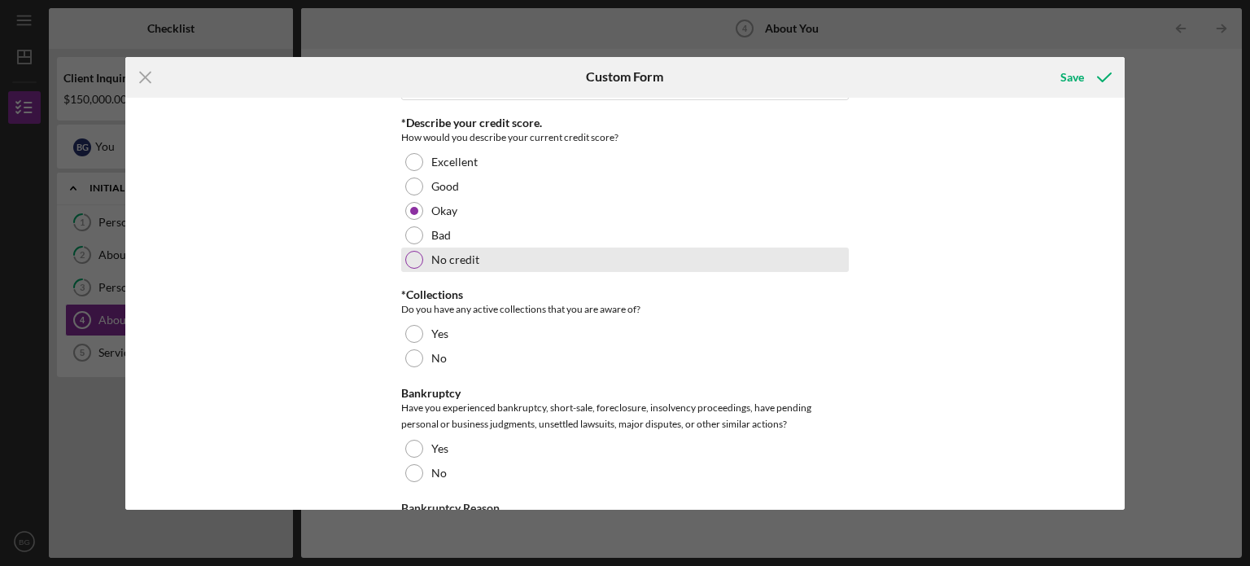
scroll to position [2441, 0]
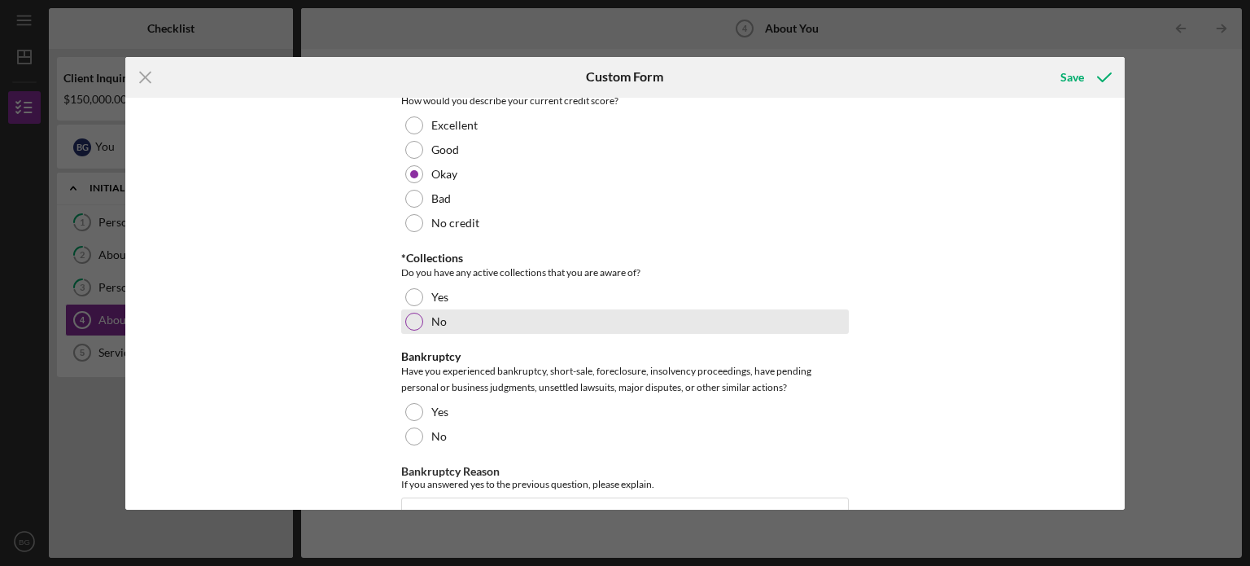
click at [467, 313] on div "No" at bounding box center [625, 321] width 448 height 24
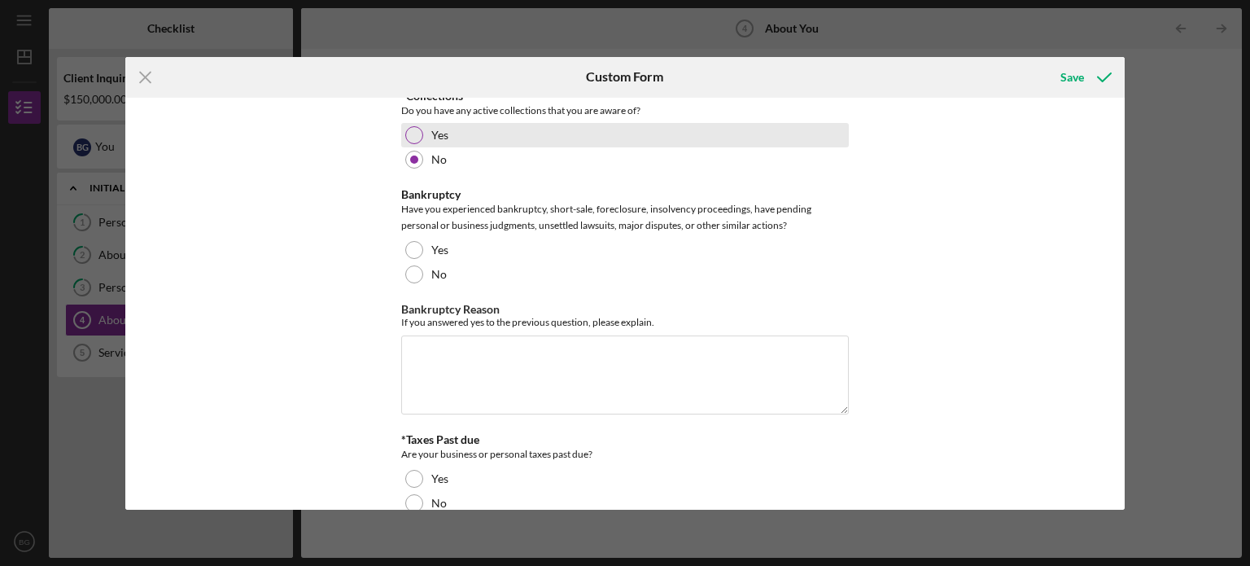
scroll to position [2604, 0]
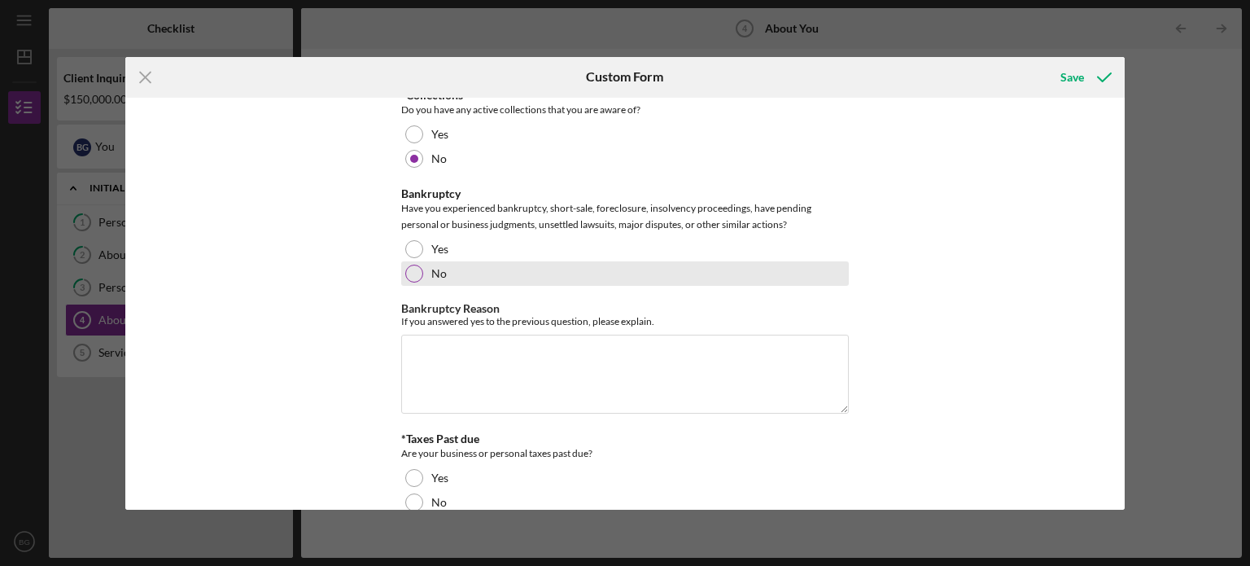
click at [490, 277] on div "No" at bounding box center [625, 273] width 448 height 24
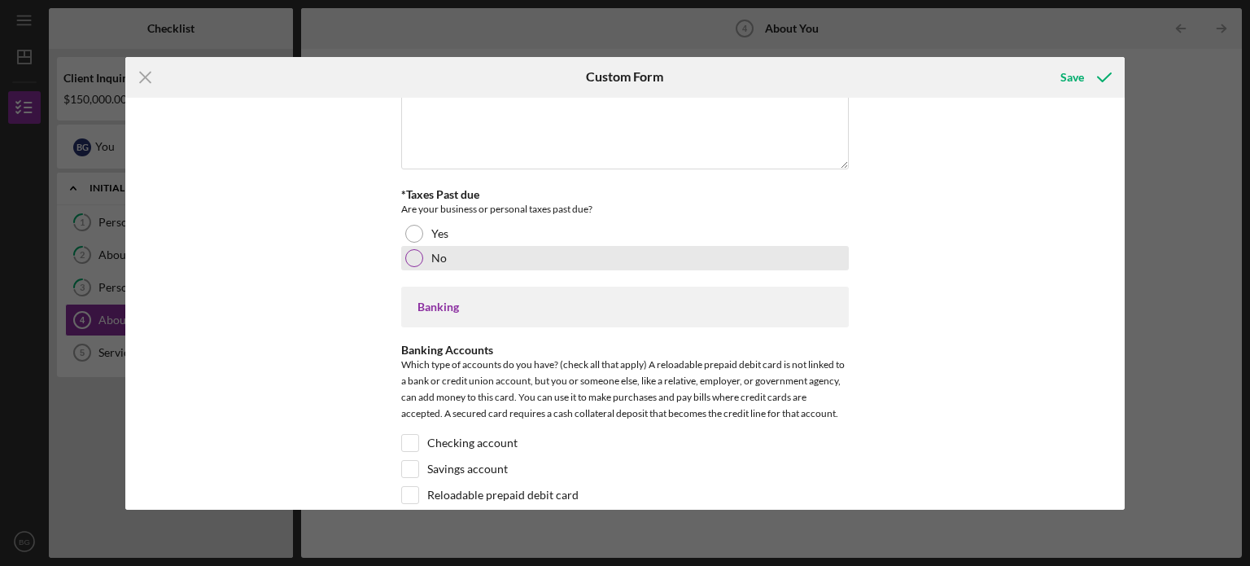
click at [455, 253] on div "No" at bounding box center [625, 258] width 448 height 24
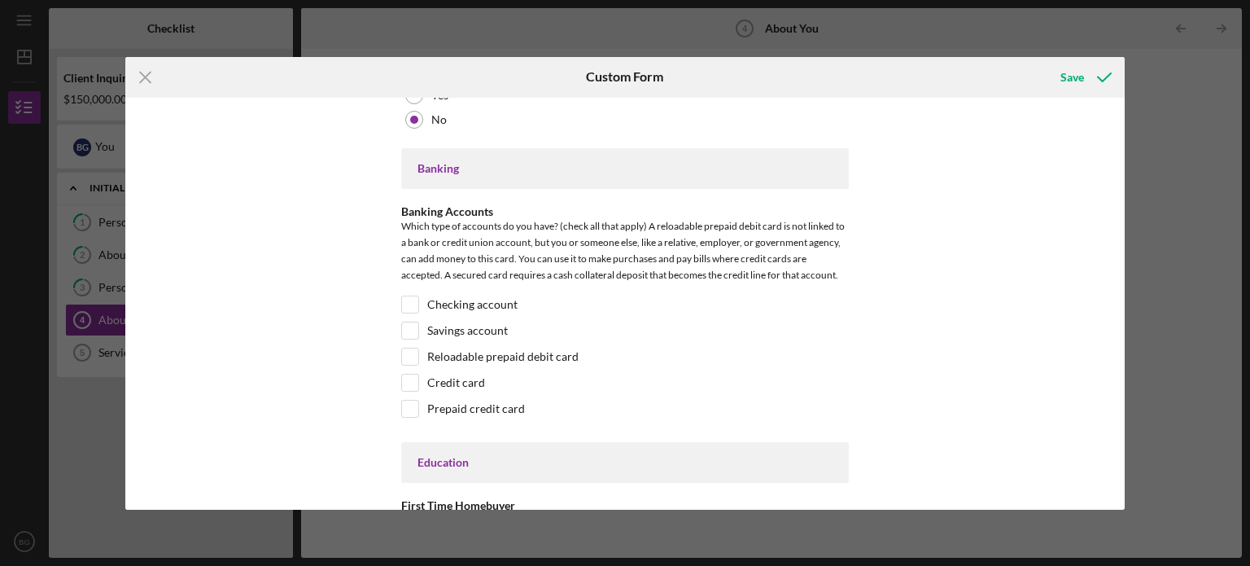
scroll to position [3011, 0]
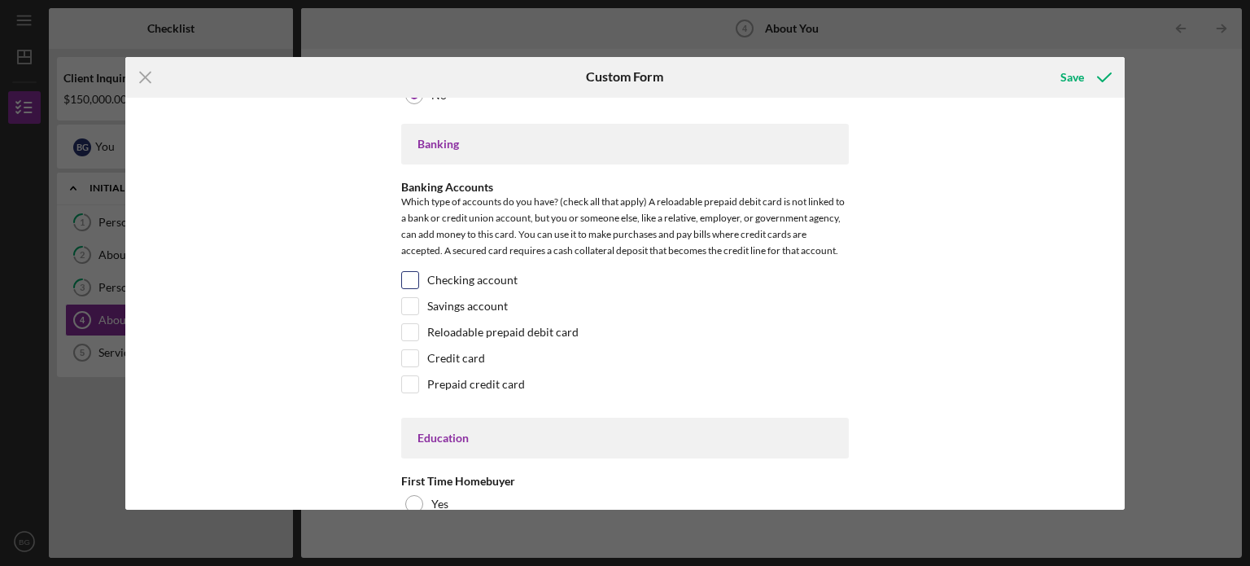
click at [413, 272] on input "Checking account" at bounding box center [410, 280] width 16 height 16
checkbox input "true"
click at [413, 305] on input "Savings account" at bounding box center [410, 306] width 16 height 16
checkbox input "true"
click at [413, 350] on input "Credit card" at bounding box center [410, 358] width 16 height 16
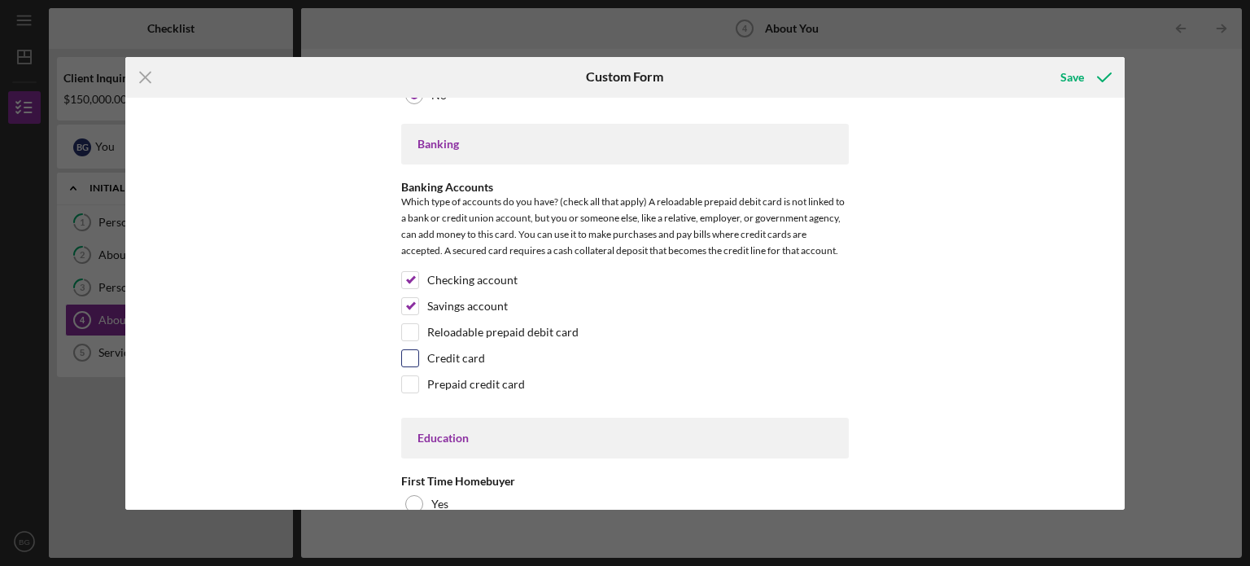
checkbox input "true"
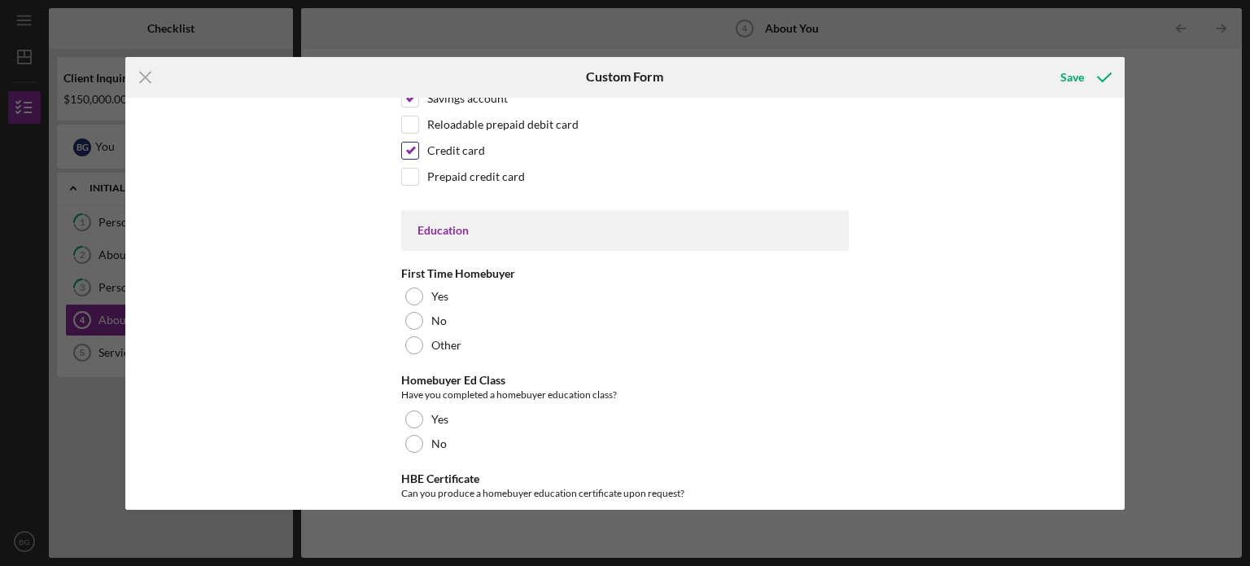
scroll to position [3255, 0]
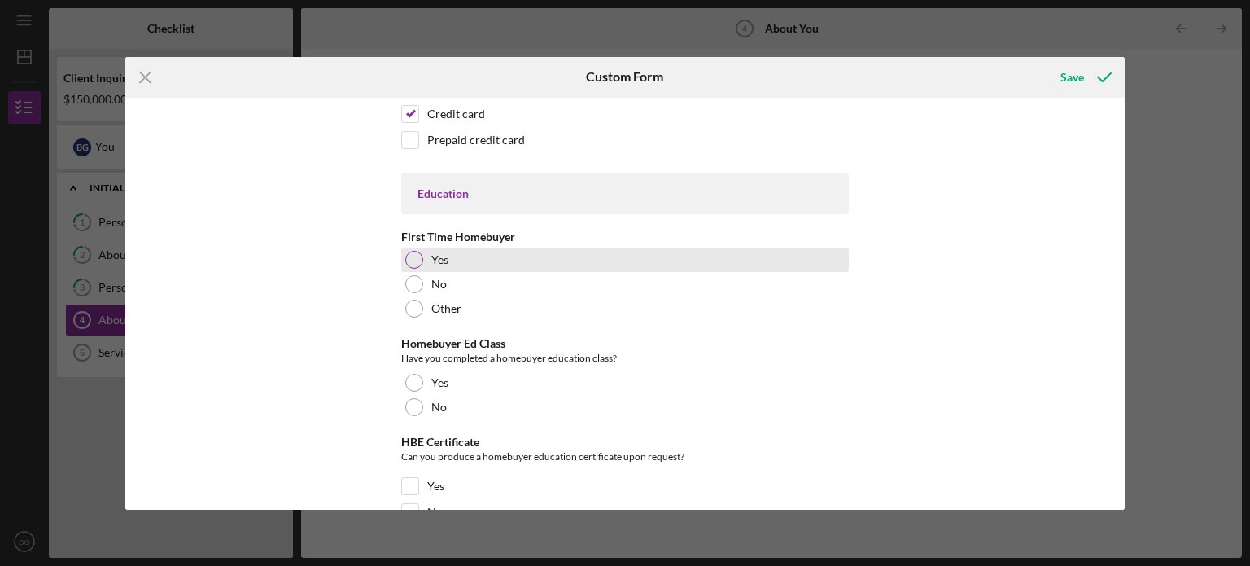
click at [449, 262] on div "Yes" at bounding box center [625, 259] width 448 height 24
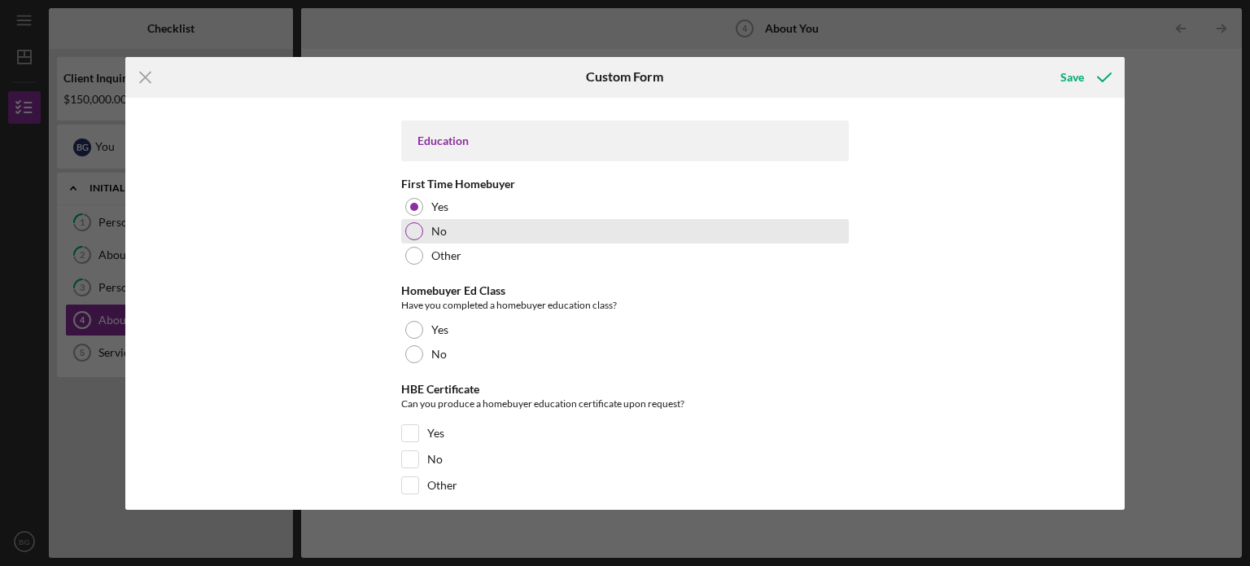
scroll to position [3336, 0]
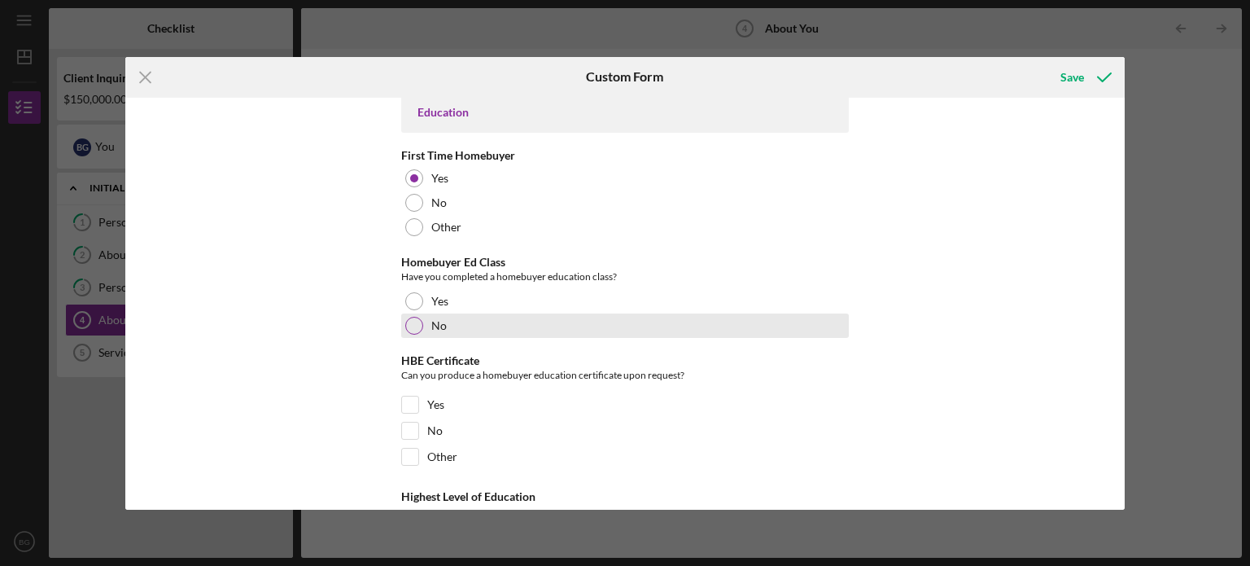
click at [457, 317] on div "No" at bounding box center [625, 325] width 448 height 24
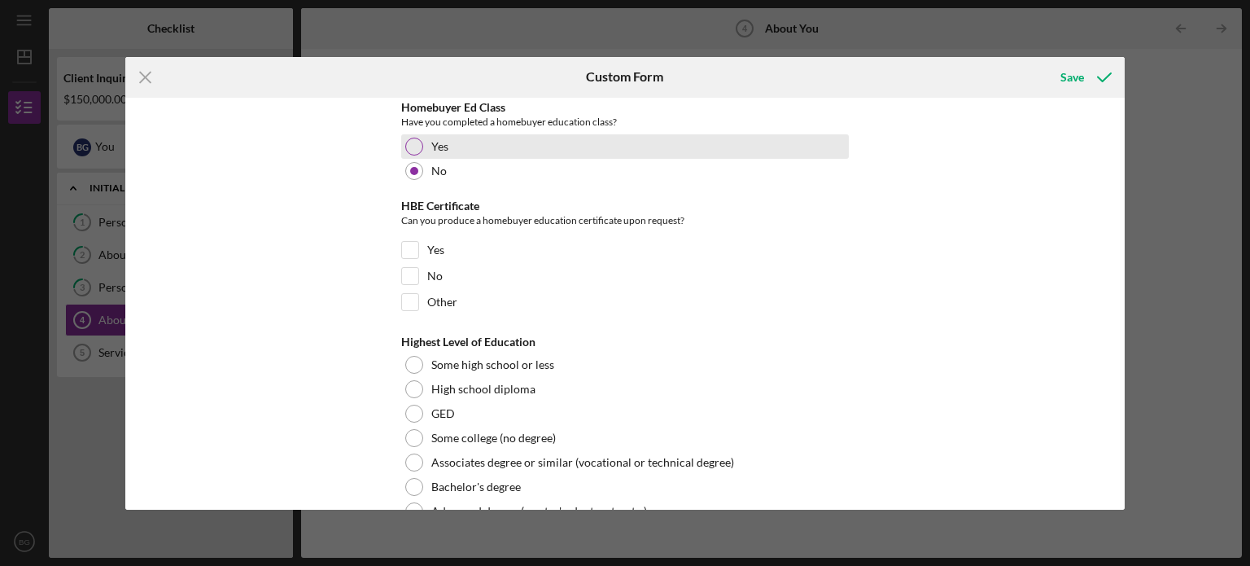
scroll to position [3499, 0]
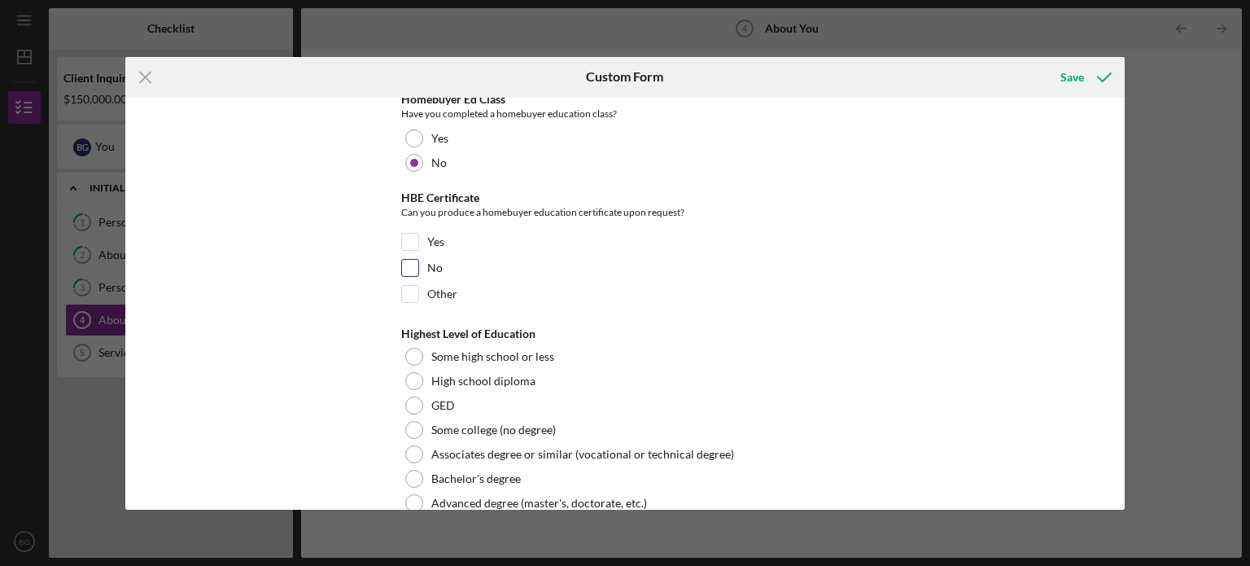
click at [462, 259] on div "No" at bounding box center [625, 272] width 448 height 26
click at [410, 263] on input "No" at bounding box center [410, 268] width 16 height 16
checkbox input "true"
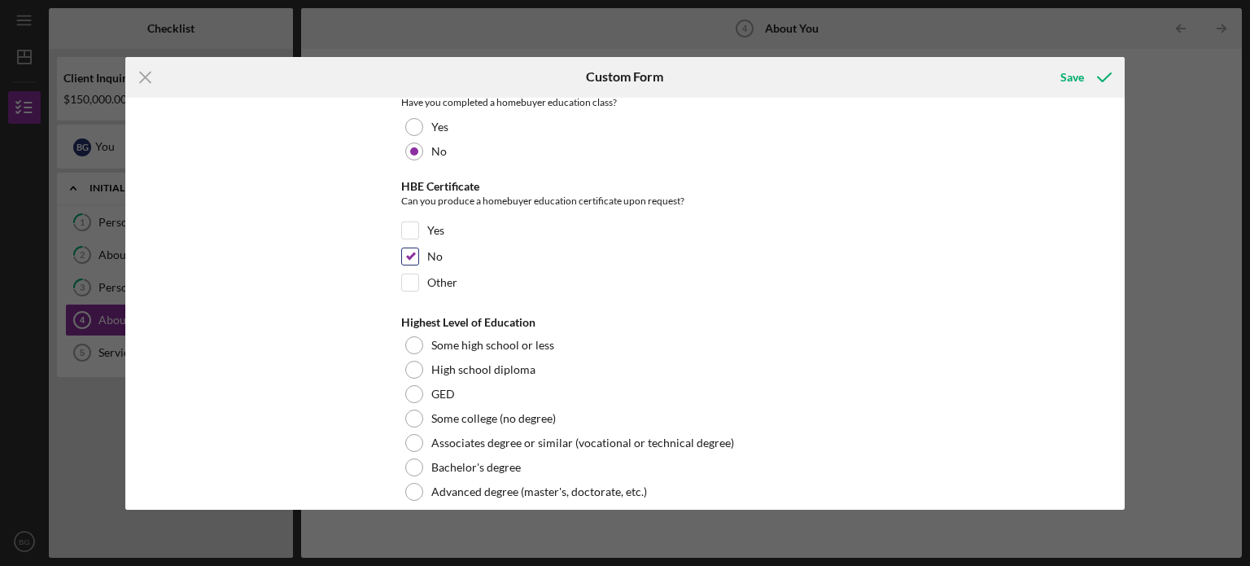
scroll to position [3520, 0]
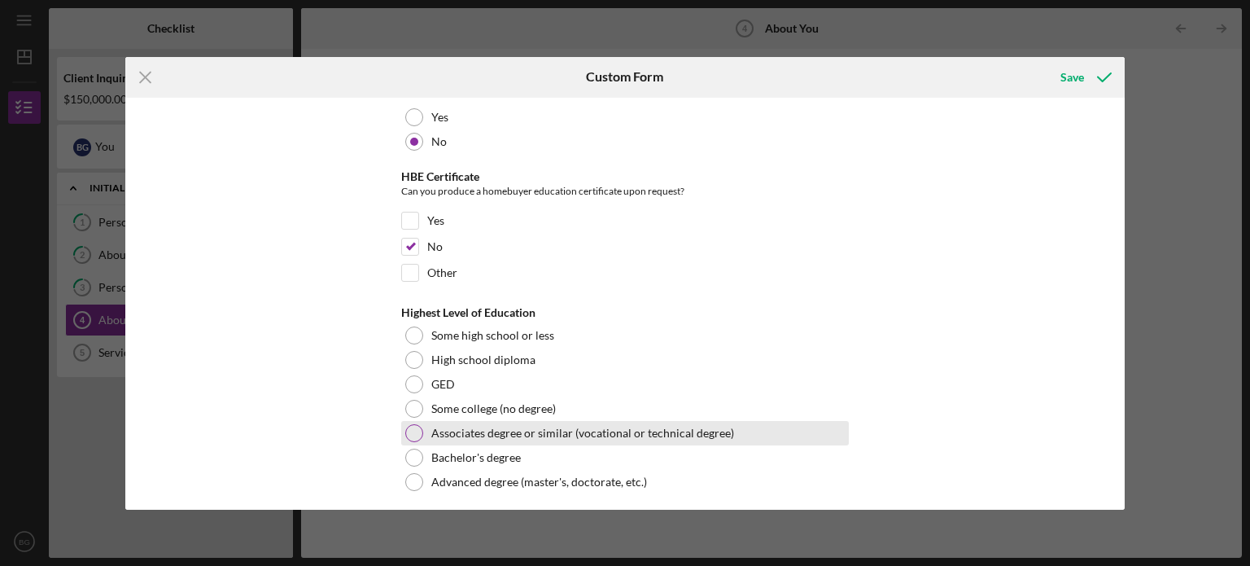
click at [409, 424] on div at bounding box center [414, 433] width 18 height 18
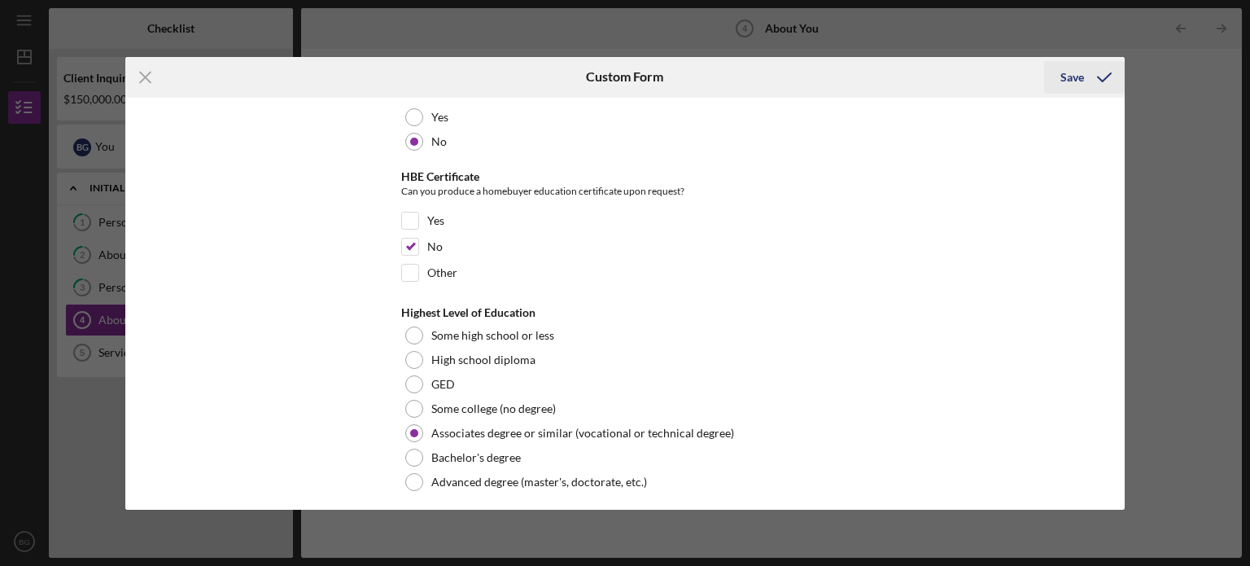
click at [1081, 74] on div "Save" at bounding box center [1072, 77] width 24 height 33
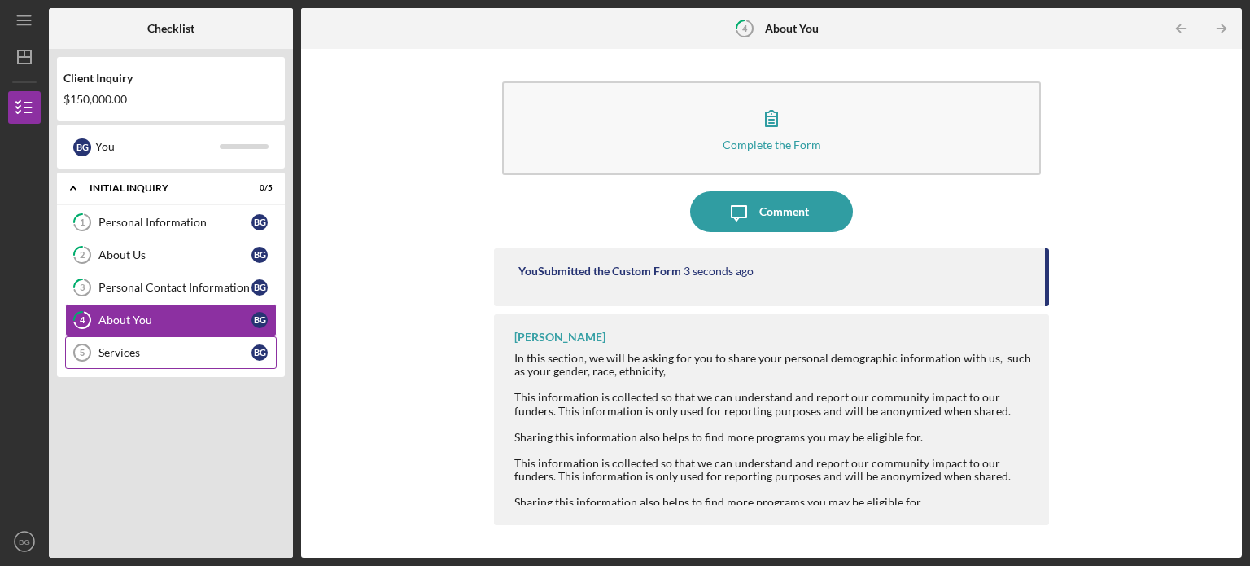
click at [161, 351] on div "Services" at bounding box center [174, 352] width 153 height 13
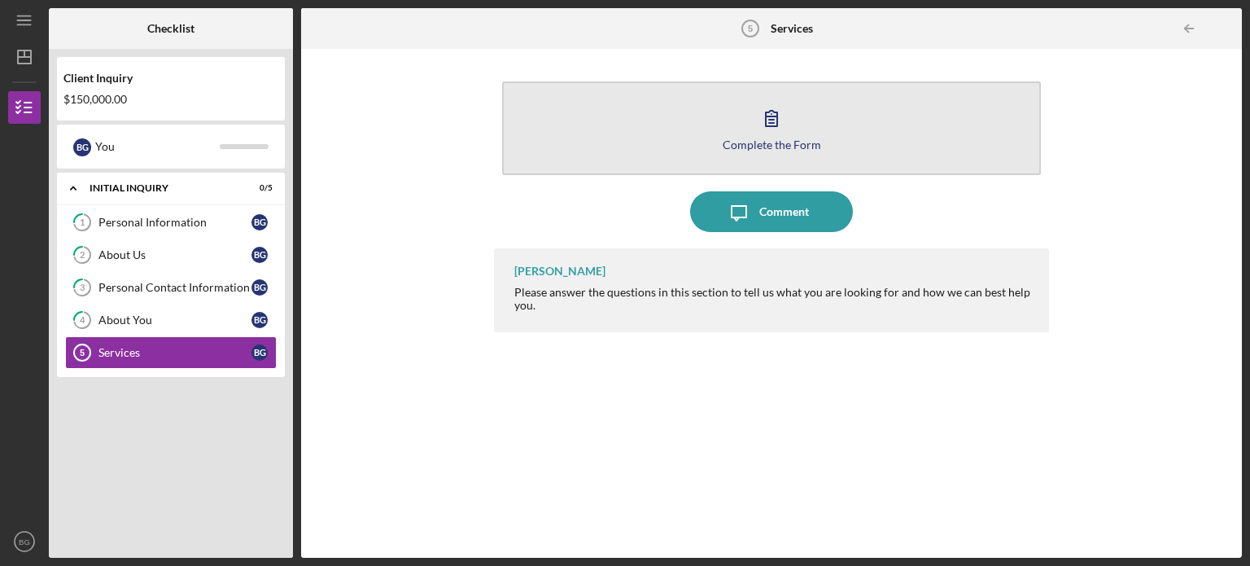
click at [767, 131] on icon "button" at bounding box center [771, 118] width 41 height 41
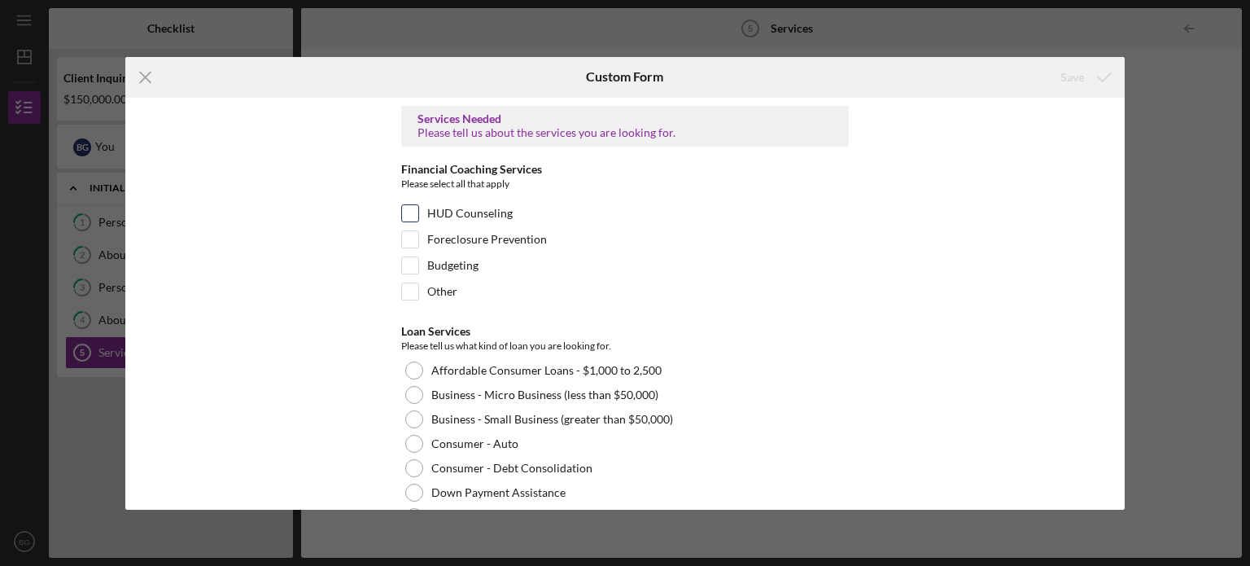
click at [413, 221] on div "HUD Counseling" at bounding box center [625, 217] width 448 height 26
click at [413, 273] on div at bounding box center [410, 265] width 18 height 18
click at [408, 217] on input "HUD Counseling" at bounding box center [410, 213] width 16 height 16
checkbox input "true"
click at [410, 260] on input "Budgeting" at bounding box center [410, 265] width 16 height 16
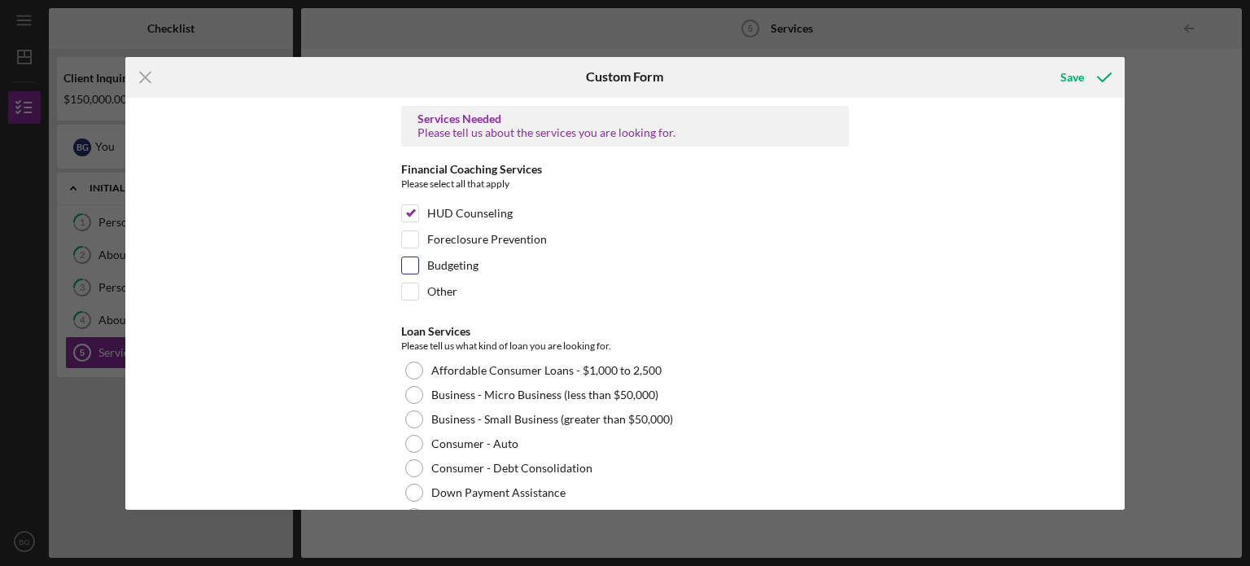
checkbox input "true"
click at [410, 241] on input "Foreclosure Prevention" at bounding box center [410, 239] width 16 height 16
checkbox input "true"
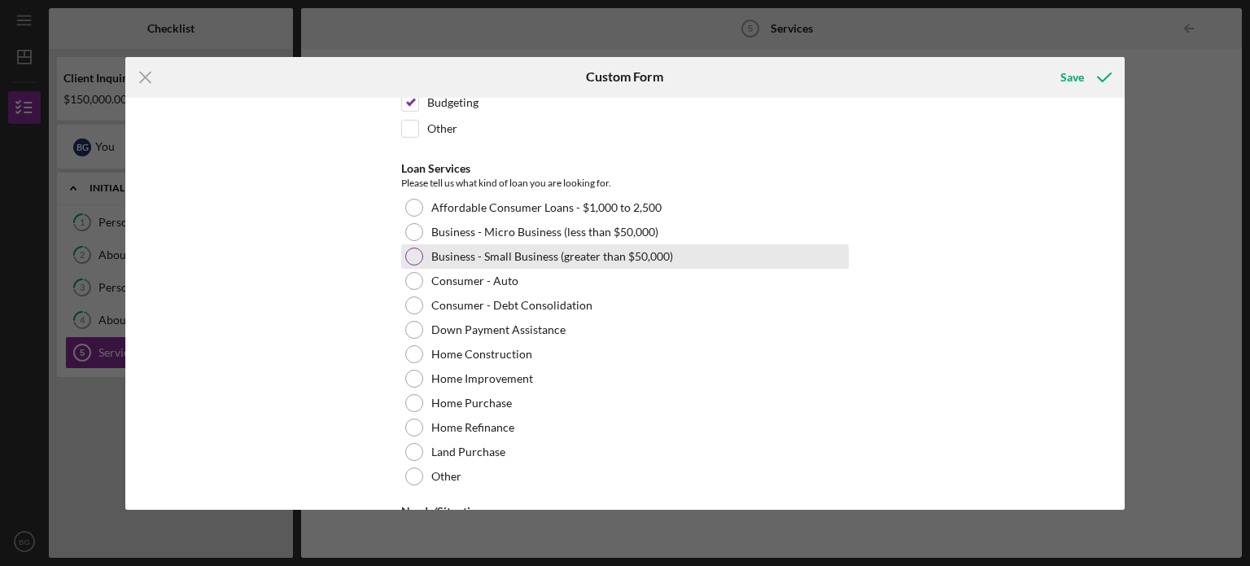
scroll to position [244, 0]
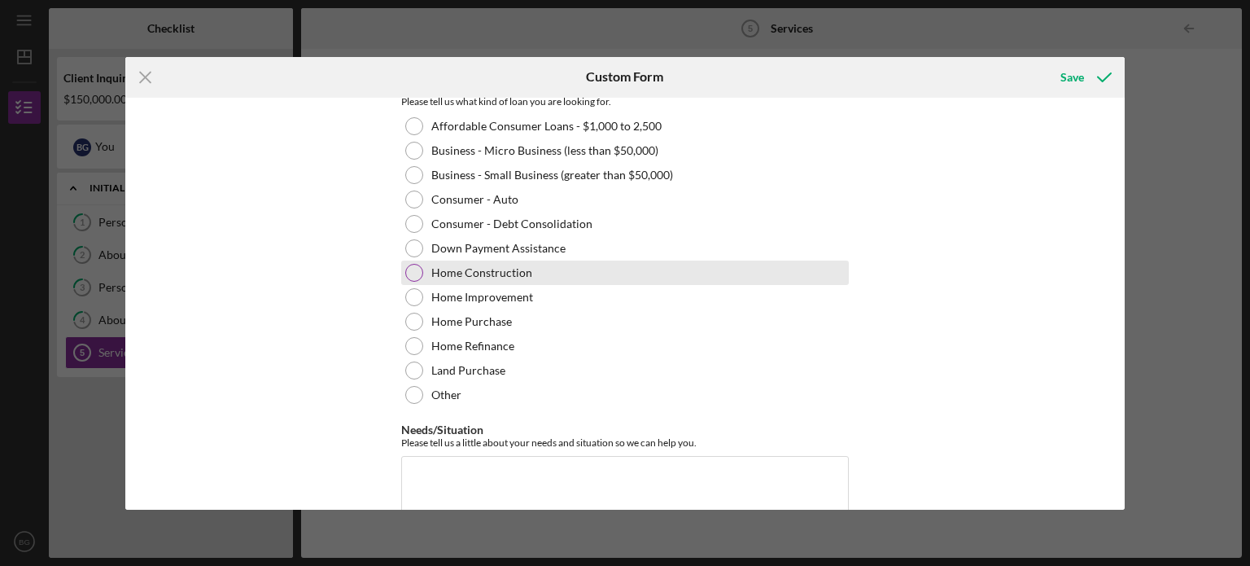
click at [417, 270] on div at bounding box center [414, 273] width 18 height 18
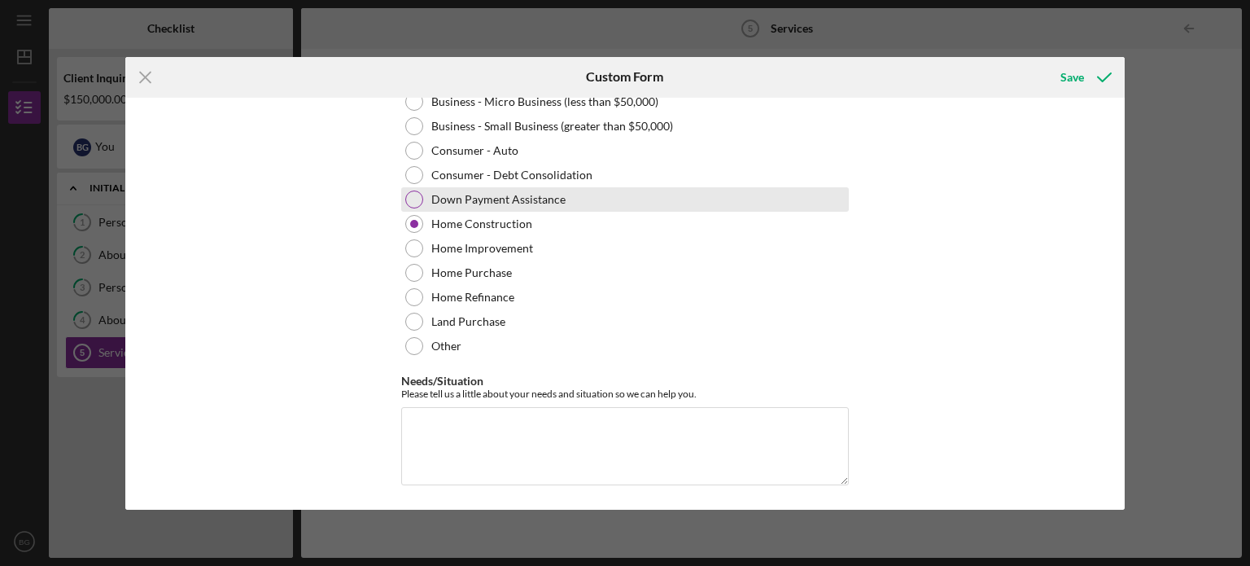
scroll to position [294, 0]
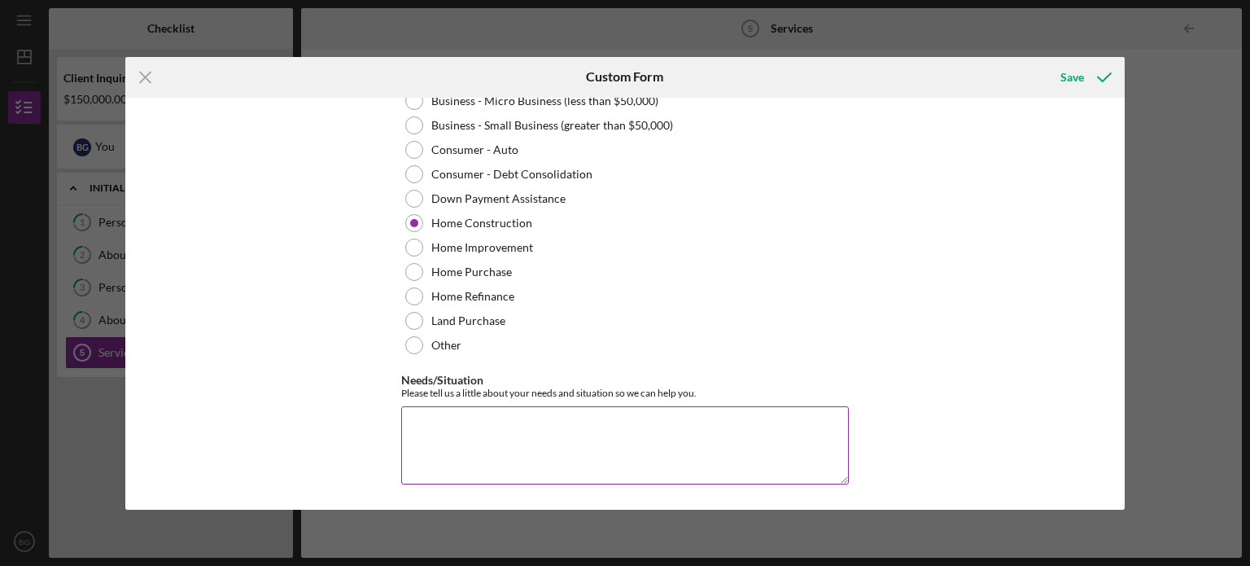
click at [508, 425] on textarea "Needs/Situation" at bounding box center [625, 445] width 448 height 78
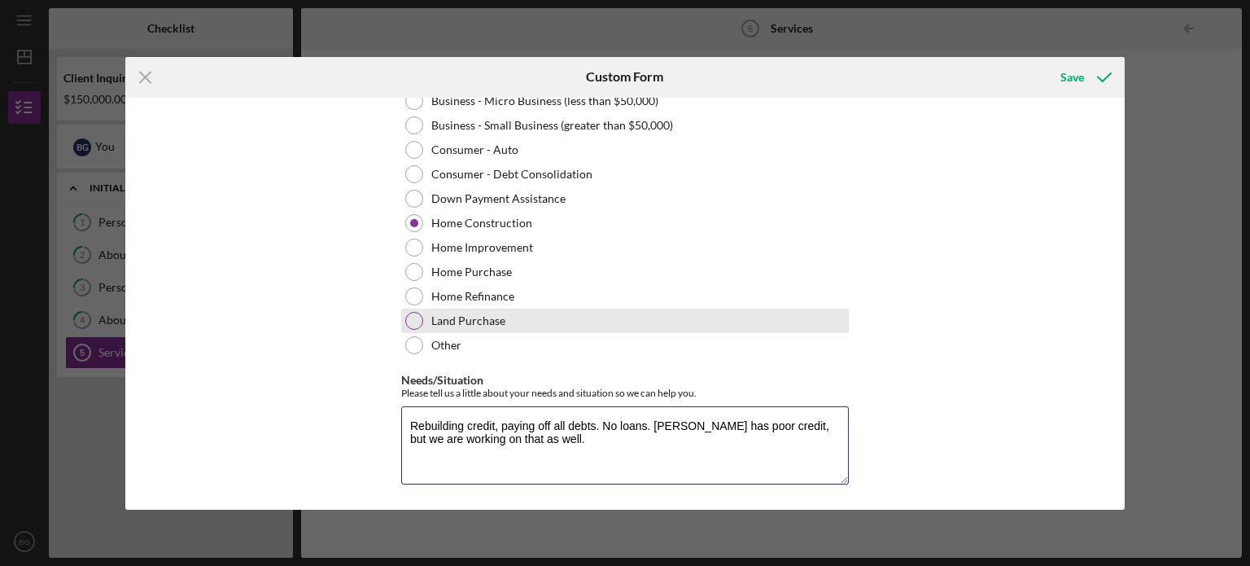
drag, startPoint x: 508, startPoint y: 426, endPoint x: 508, endPoint y: 325, distance: 100.1
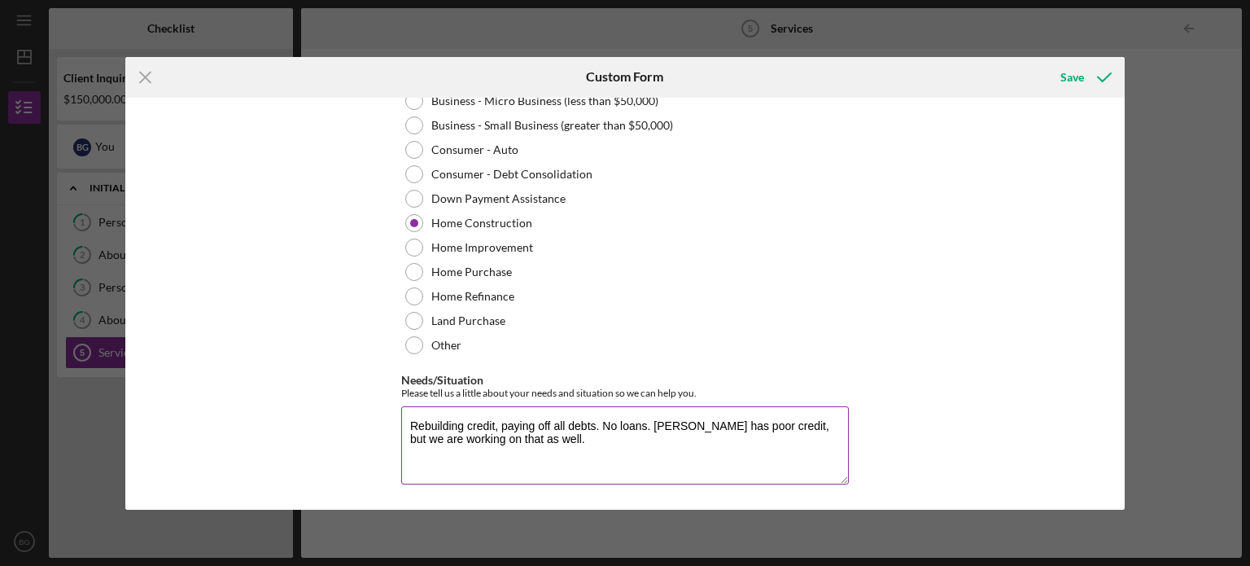
click at [551, 442] on textarea "Rebuilding credit, paying off all debts. No loans. [PERSON_NAME] has poor credi…" at bounding box center [625, 445] width 448 height 78
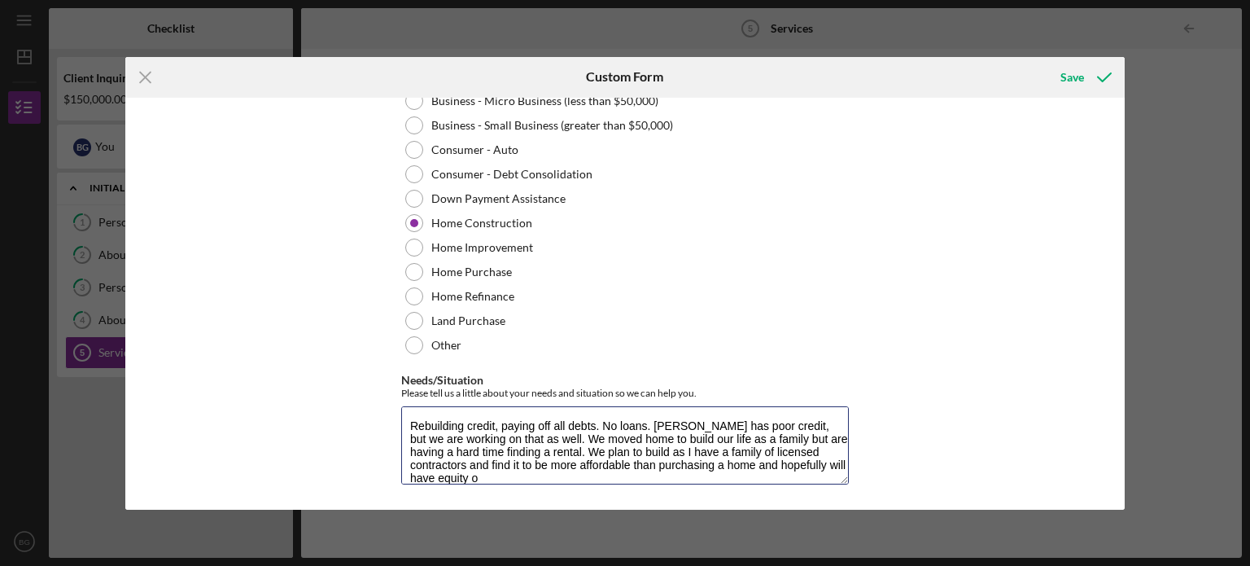
scroll to position [1, 0]
type textarea "Rebuilding credit, paying off all debts. No loans. [PERSON_NAME] has poor credi…"
click at [1067, 81] on div "Save" at bounding box center [1072, 77] width 24 height 33
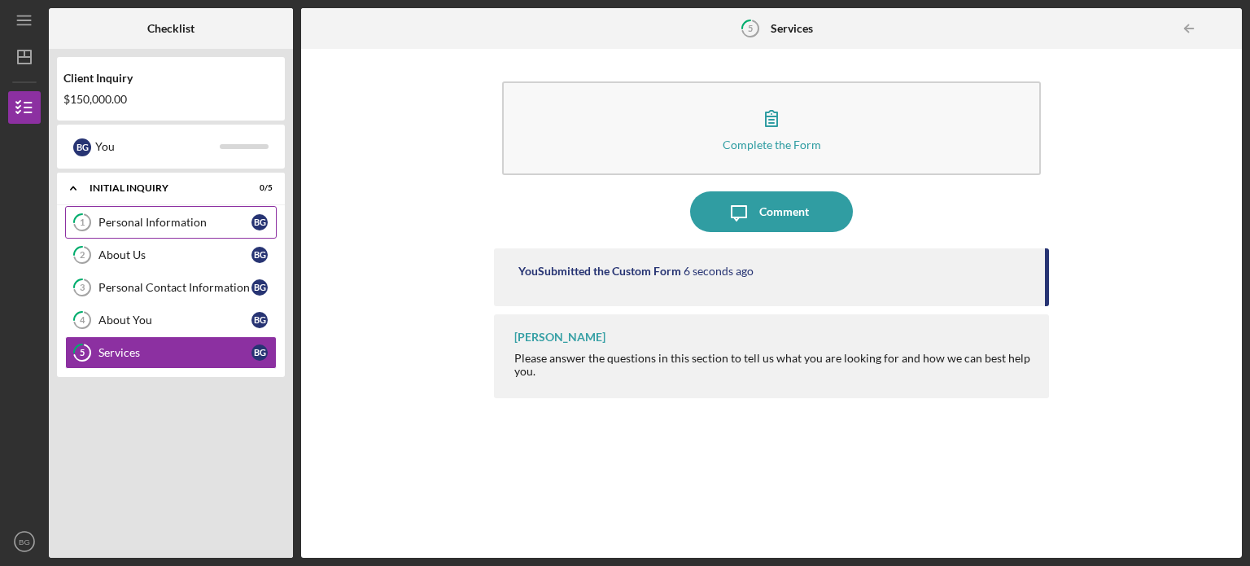
click at [181, 221] on div "Personal Information" at bounding box center [174, 222] width 153 height 13
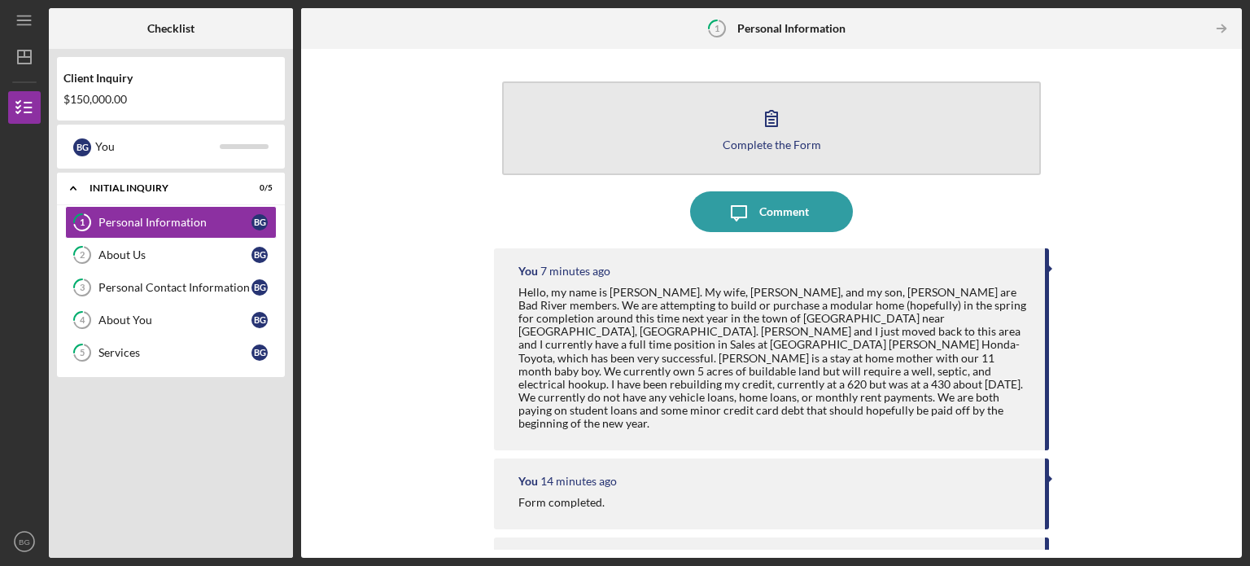
click at [768, 138] on div "Complete the Form" at bounding box center [772, 144] width 98 height 12
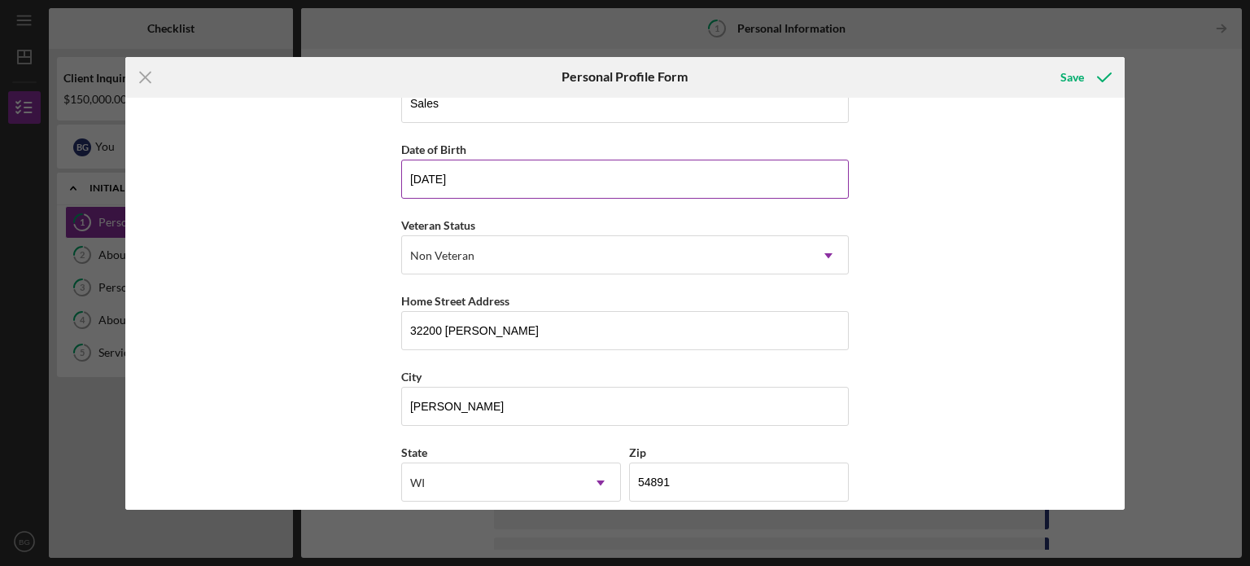
scroll to position [208, 0]
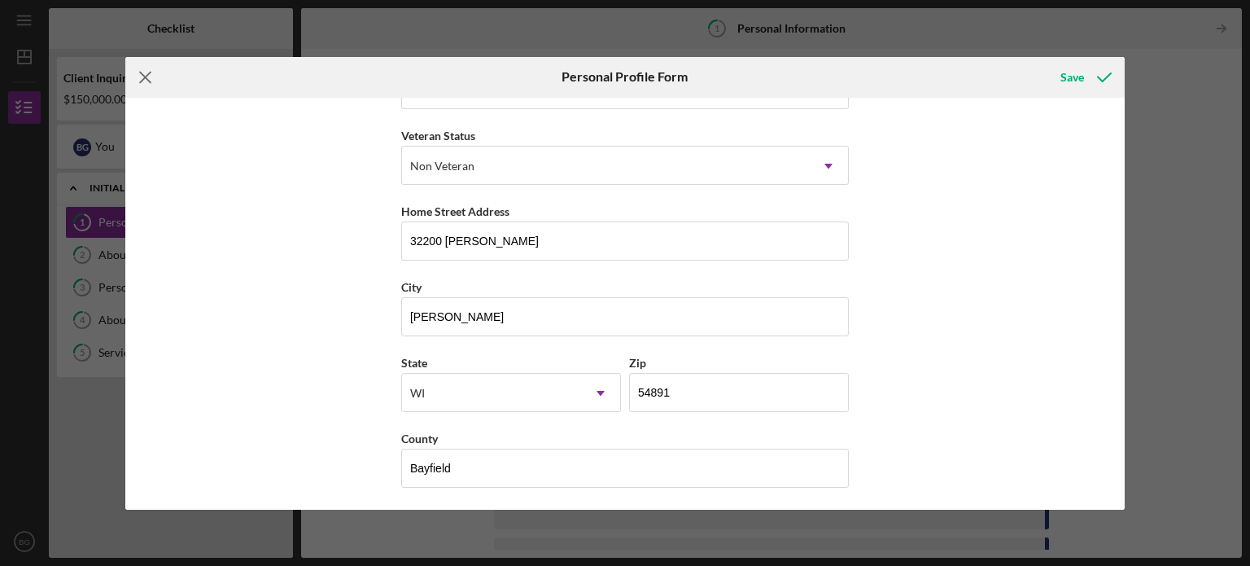
click at [151, 72] on icon "Icon/Menu Close" at bounding box center [145, 77] width 41 height 41
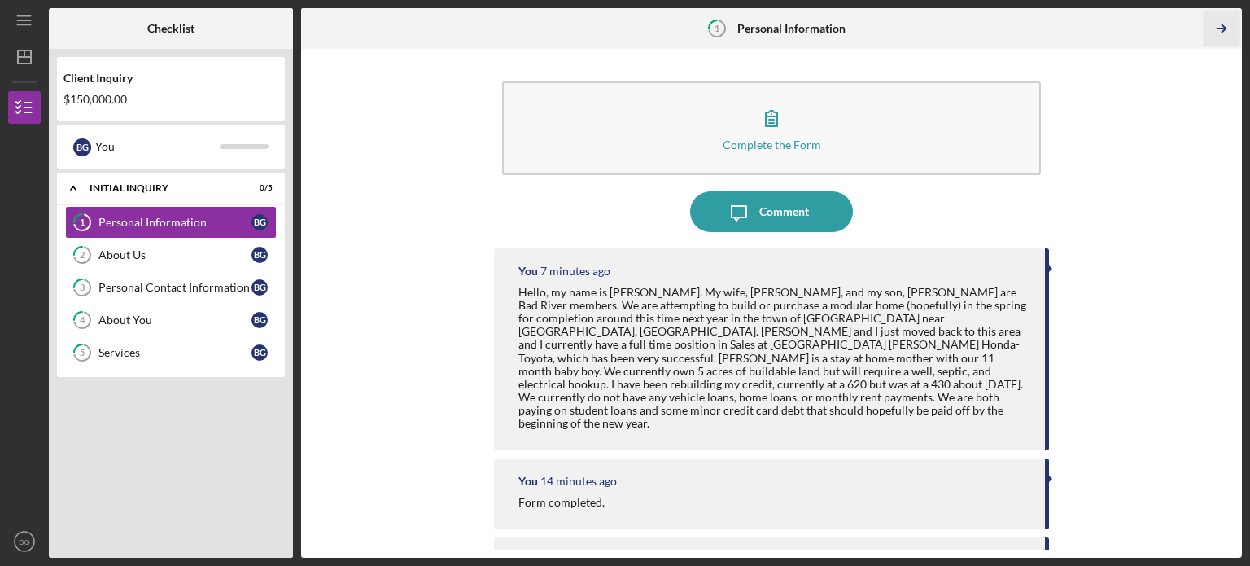
click at [1223, 23] on icon "Icon/Table Pagination Arrow" at bounding box center [1221, 29] width 37 height 37
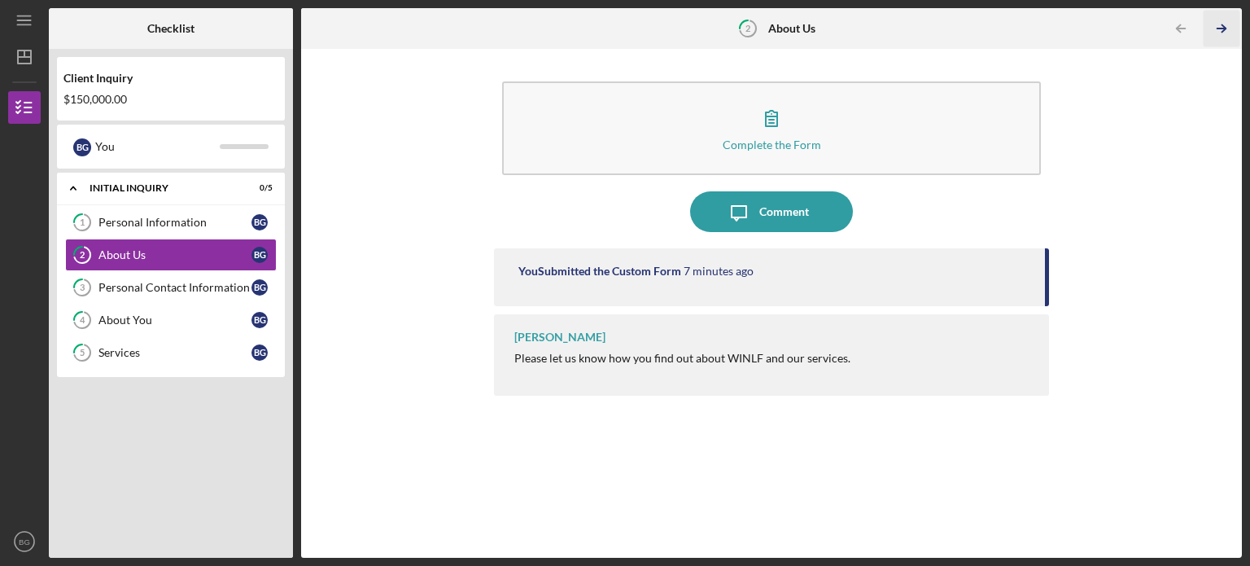
click at [1223, 23] on icon "Icon/Table Pagination Arrow" at bounding box center [1221, 29] width 37 height 37
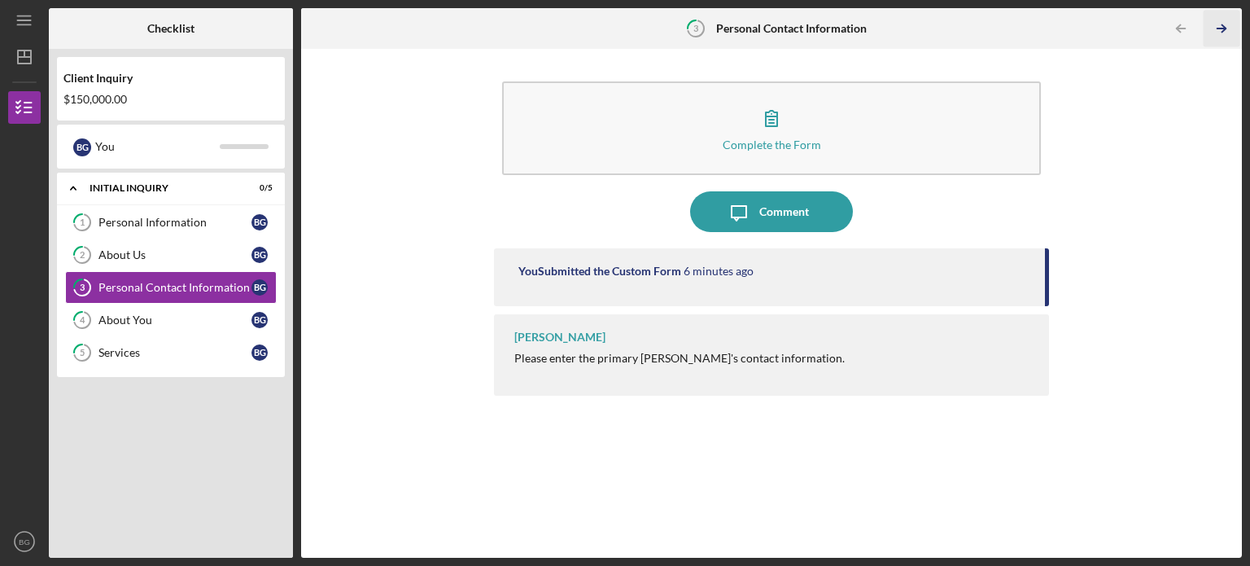
click at [1223, 23] on icon "Icon/Table Pagination Arrow" at bounding box center [1221, 29] width 37 height 37
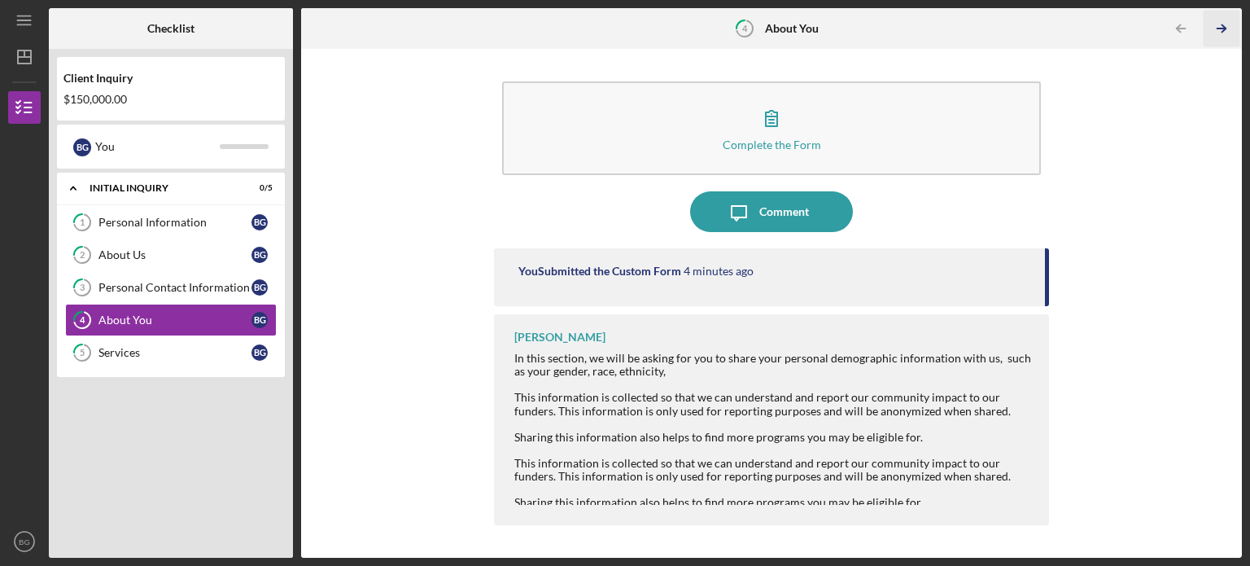
click at [1223, 23] on icon "Icon/Table Pagination Arrow" at bounding box center [1221, 29] width 37 height 37
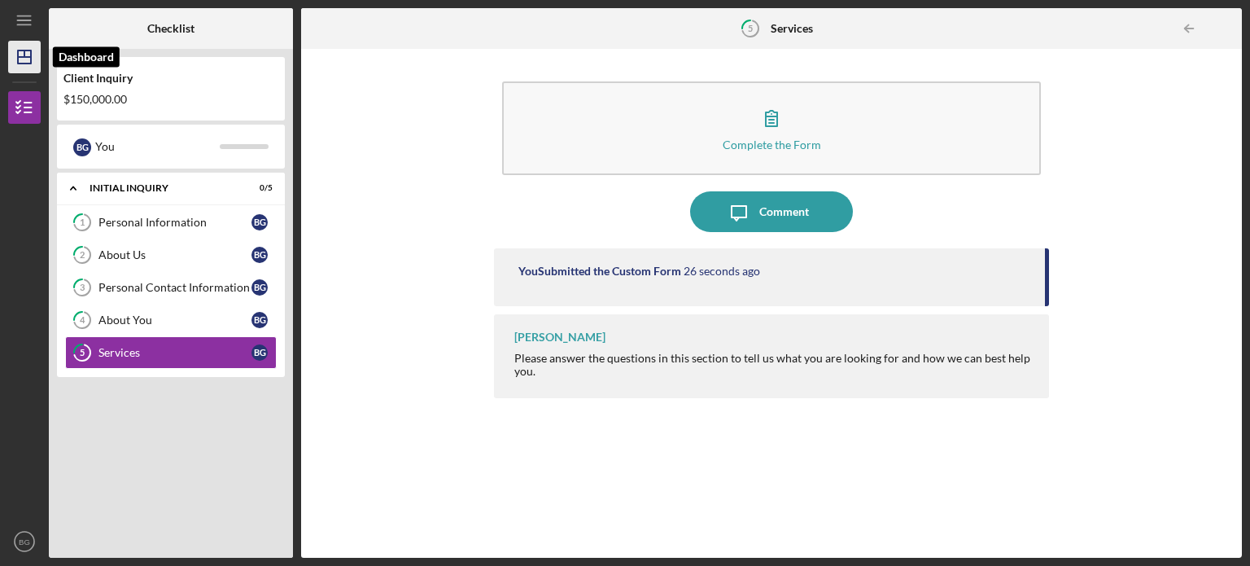
click at [20, 53] on icon "Icon/Dashboard" at bounding box center [24, 57] width 41 height 41
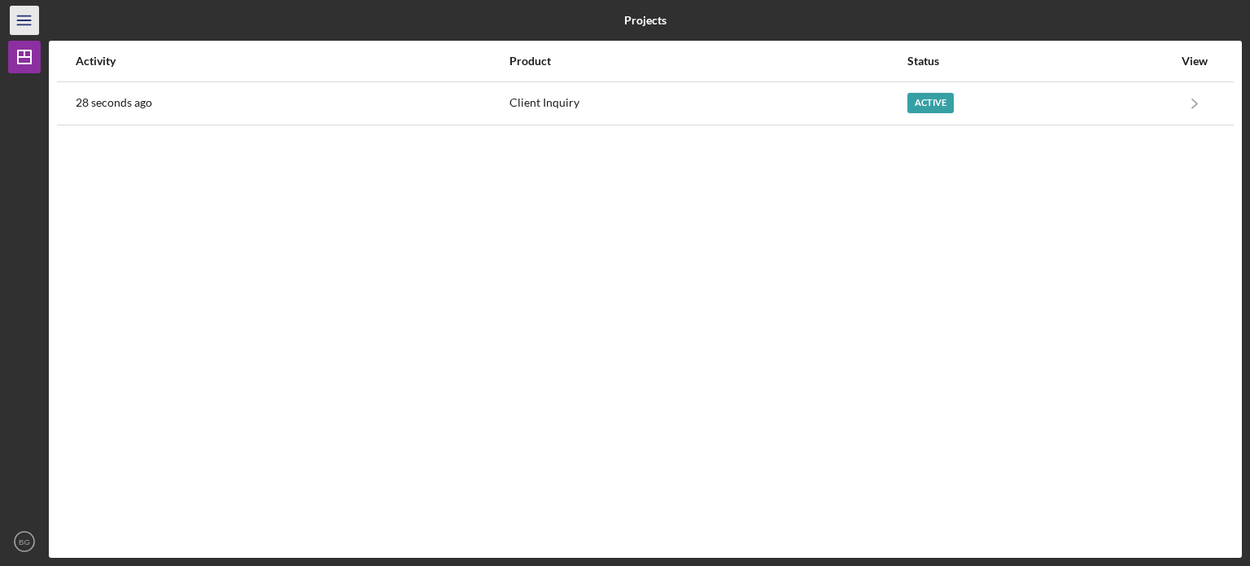
click at [33, 30] on icon "Icon/Menu" at bounding box center [25, 20] width 37 height 37
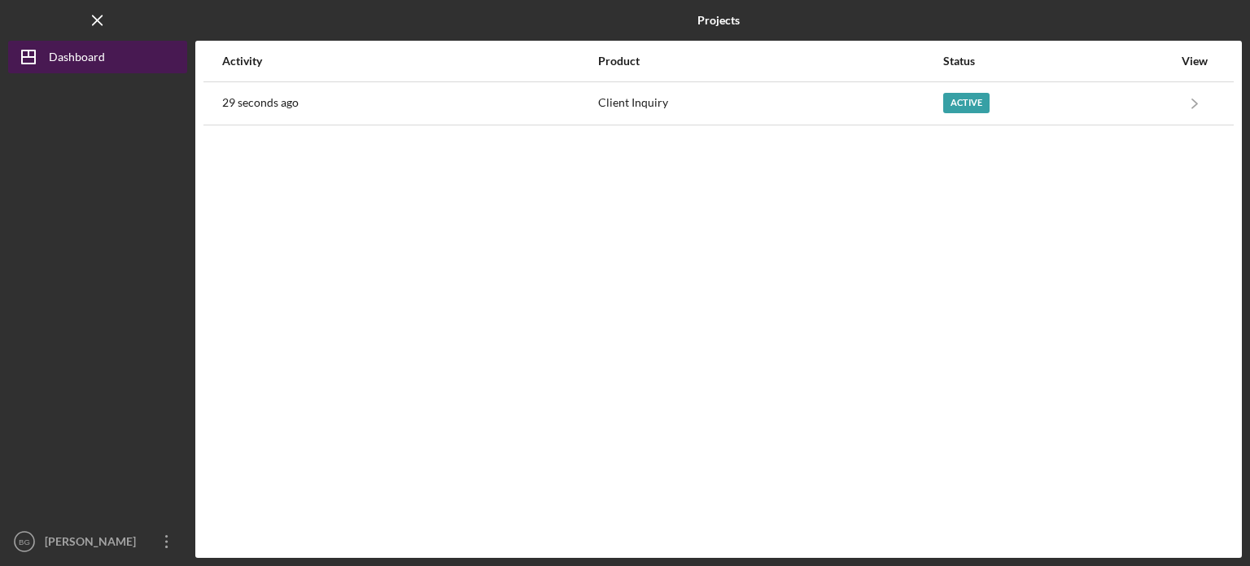
click at [48, 59] on icon "Icon/Dashboard" at bounding box center [28, 57] width 41 height 41
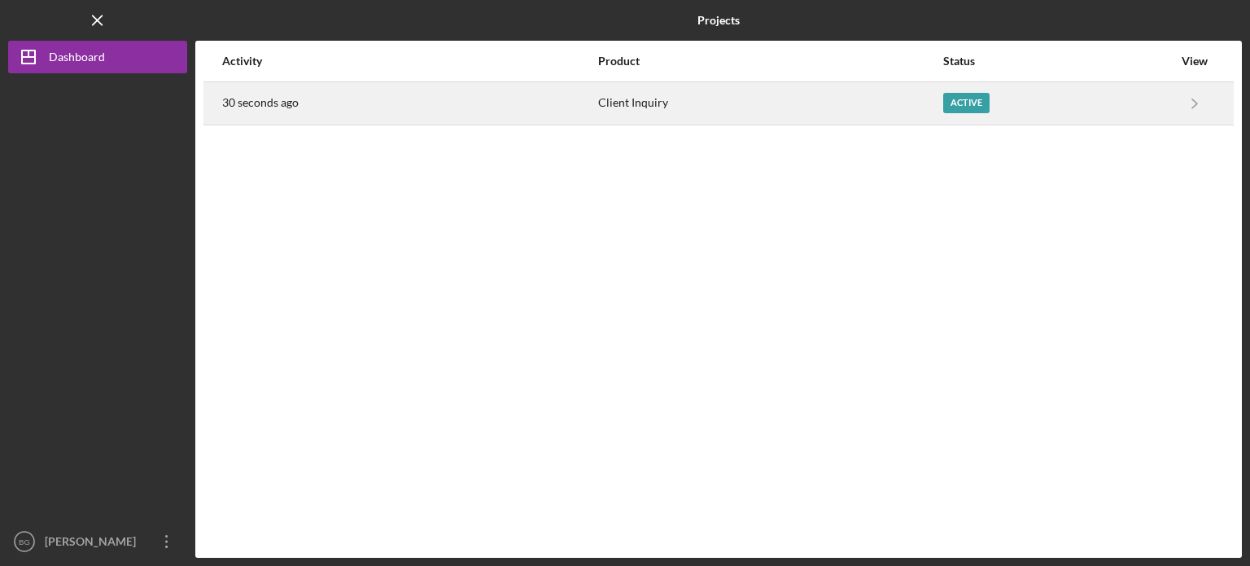
click at [1169, 99] on div "Active" at bounding box center [1057, 103] width 229 height 41
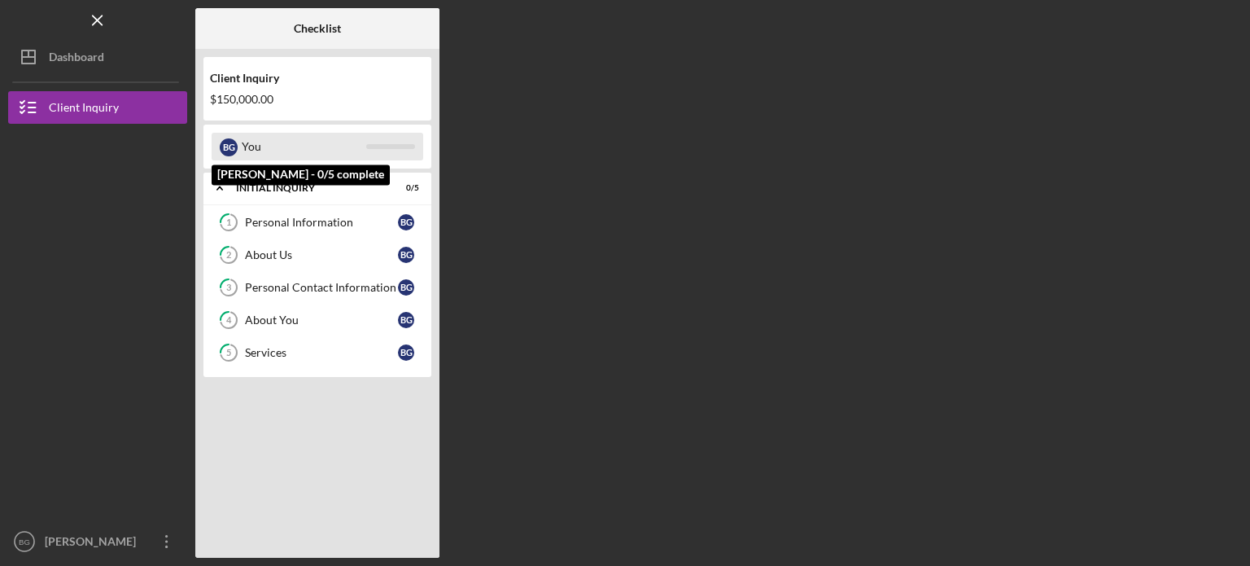
click at [320, 145] on div "You" at bounding box center [304, 147] width 125 height 28
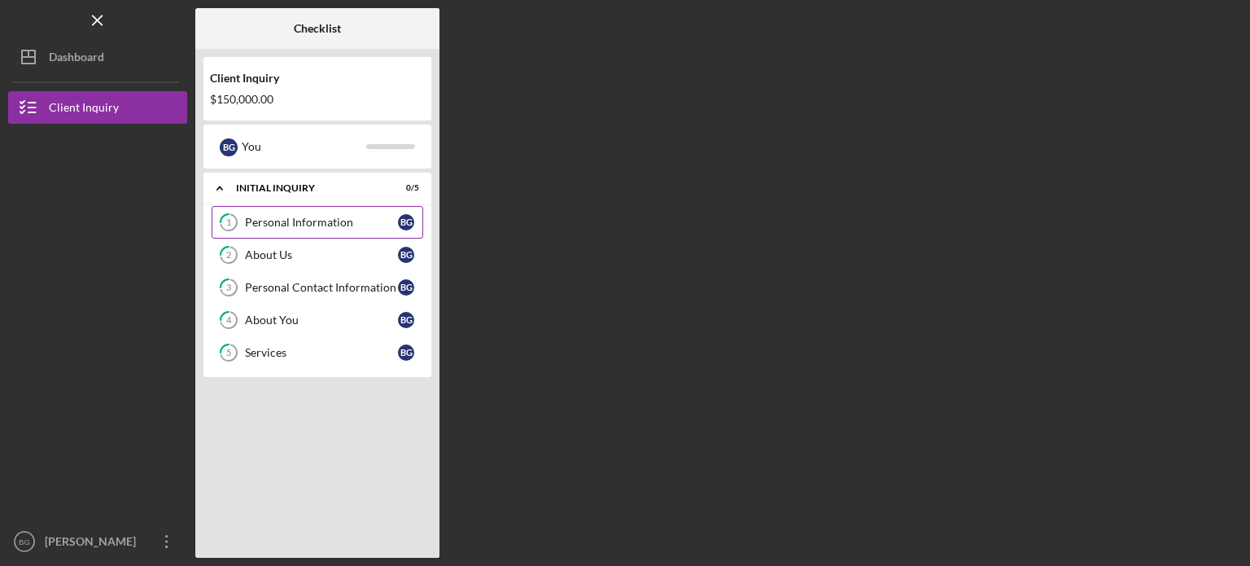
click at [319, 221] on div "Personal Information" at bounding box center [321, 222] width 153 height 13
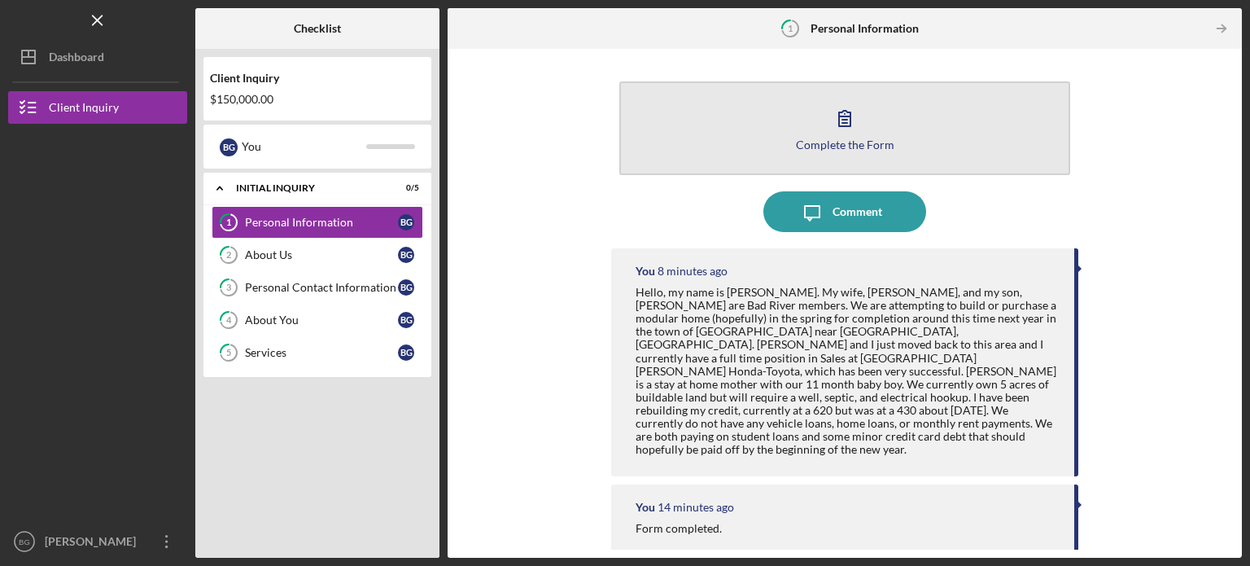
click at [851, 142] on div "Complete the Form" at bounding box center [845, 144] width 98 height 12
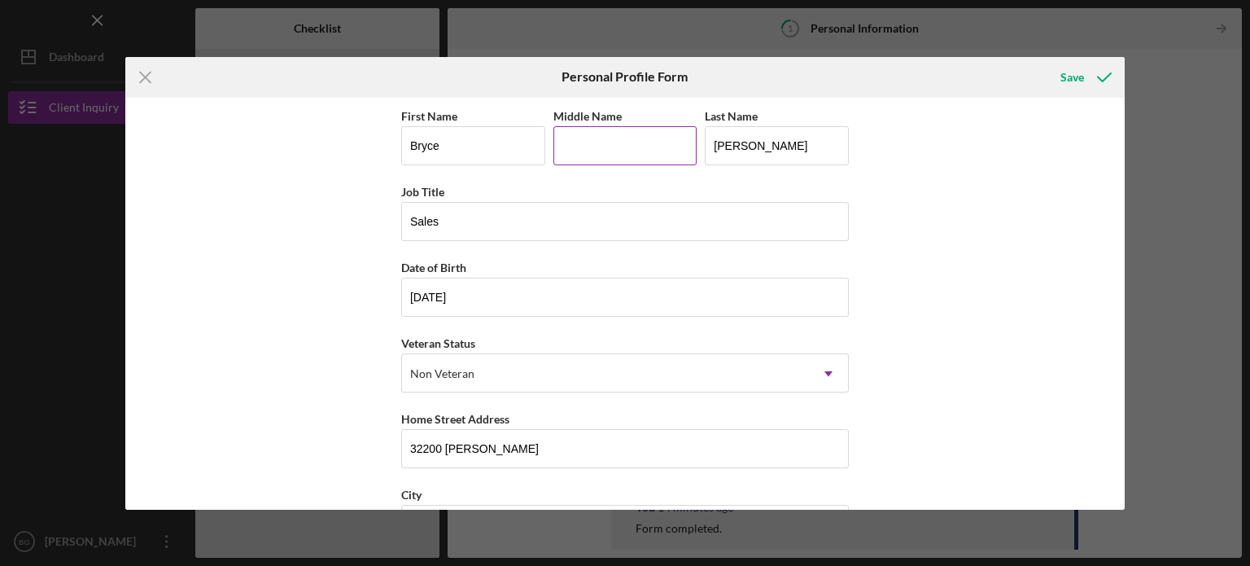
click at [640, 159] on input "Middle Name" at bounding box center [625, 145] width 144 height 39
type input "[PERSON_NAME]"
click at [1061, 77] on div "Save" at bounding box center [1072, 77] width 24 height 33
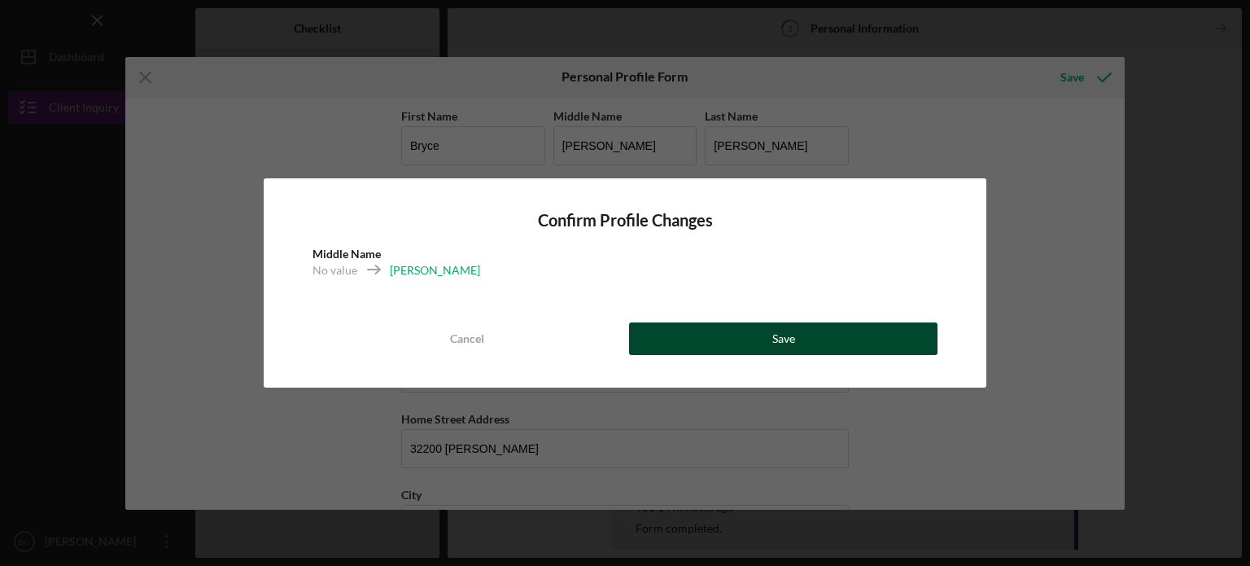
click at [733, 342] on button "Save" at bounding box center [783, 338] width 308 height 33
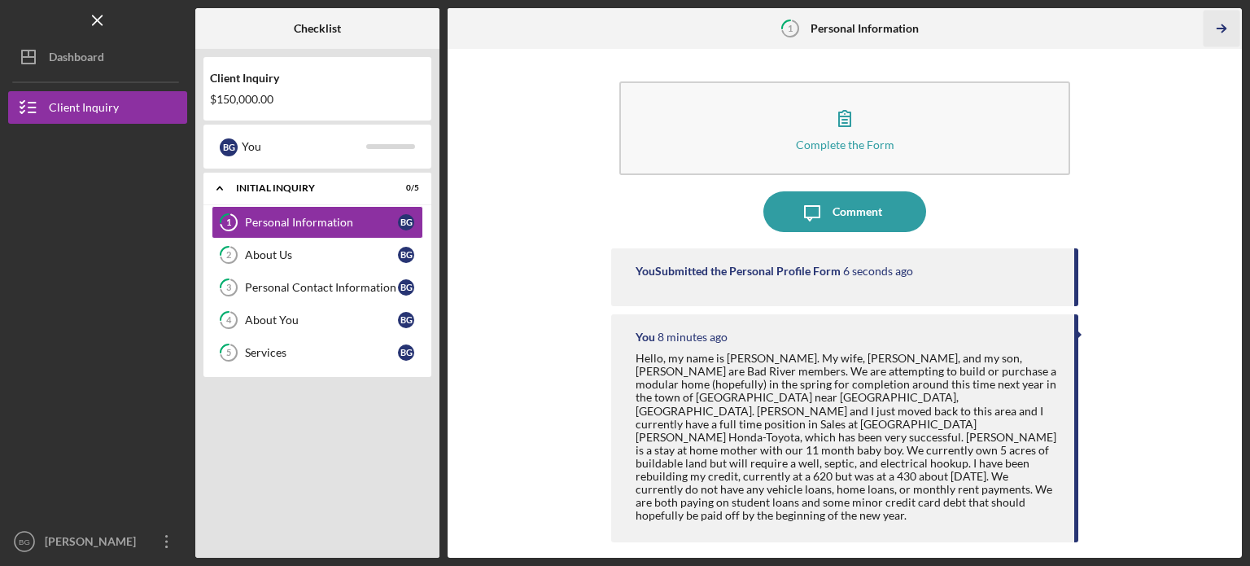
click at [1217, 28] on line "button" at bounding box center [1221, 28] width 8 height 0
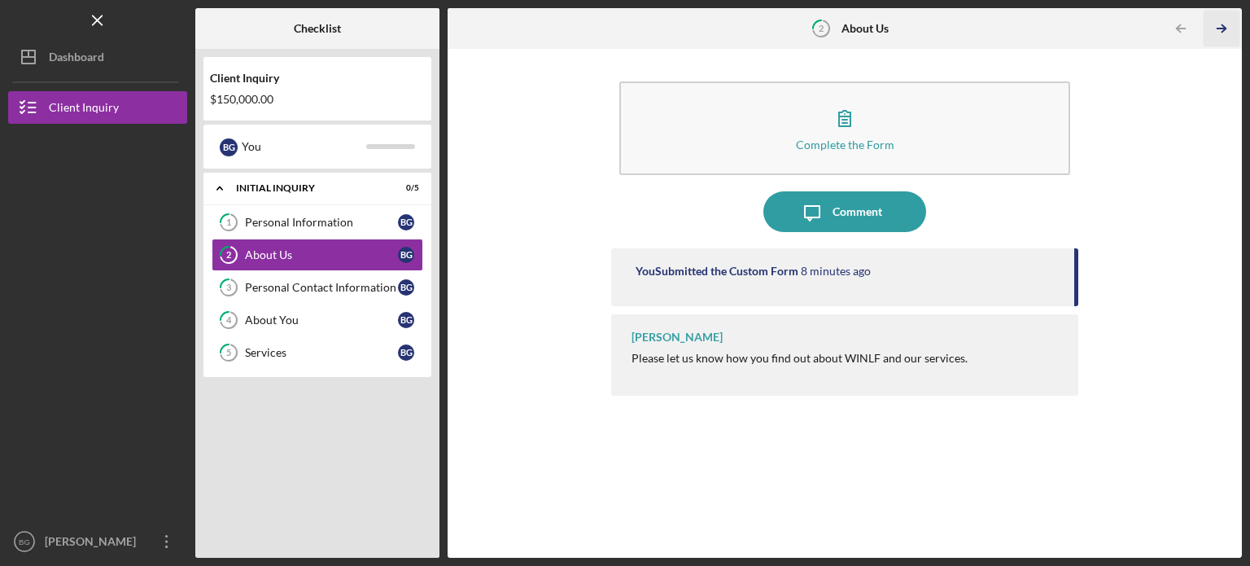
click at [1227, 27] on icon "Icon/Table Pagination Arrow" at bounding box center [1221, 29] width 37 height 37
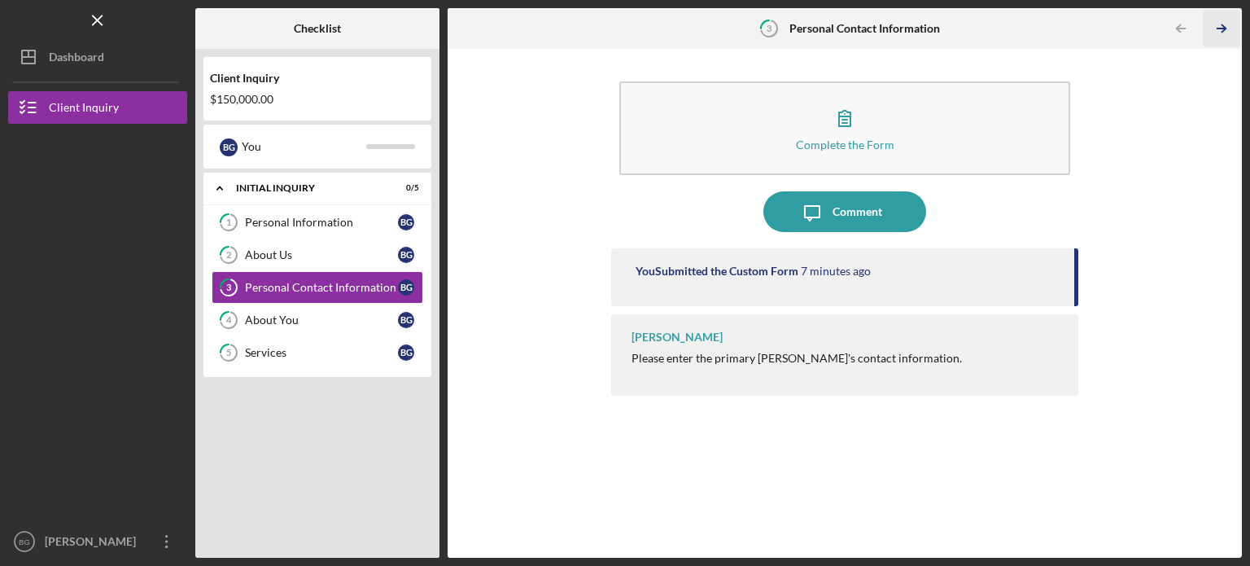
click at [1227, 27] on icon "Icon/Table Pagination Arrow" at bounding box center [1221, 29] width 37 height 37
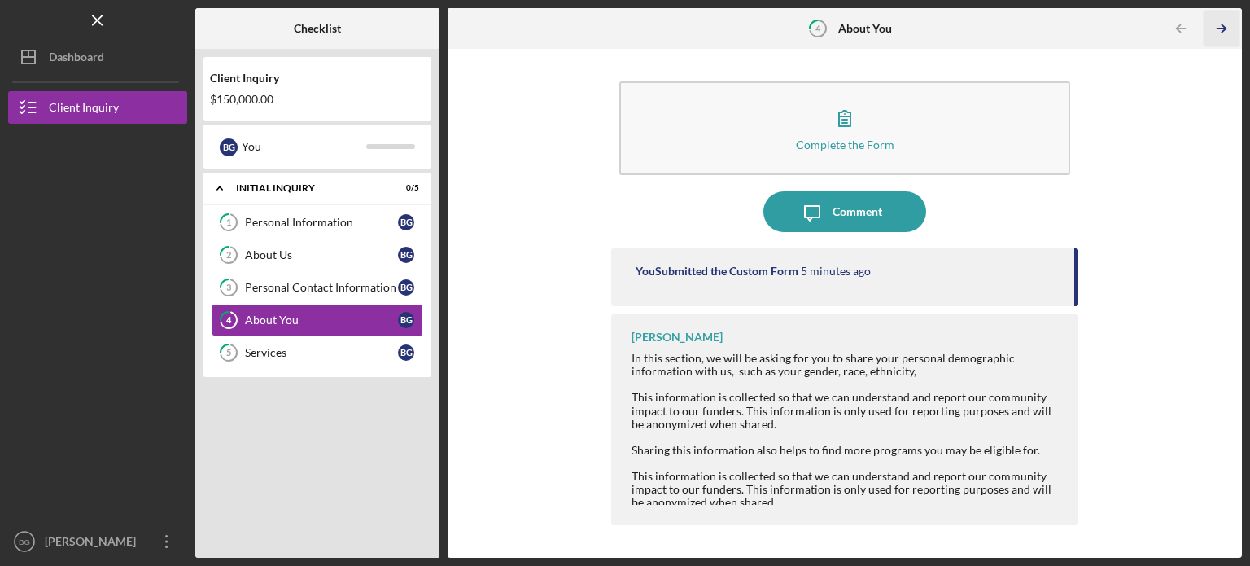
click at [1227, 27] on icon "Icon/Table Pagination Arrow" at bounding box center [1221, 29] width 37 height 37
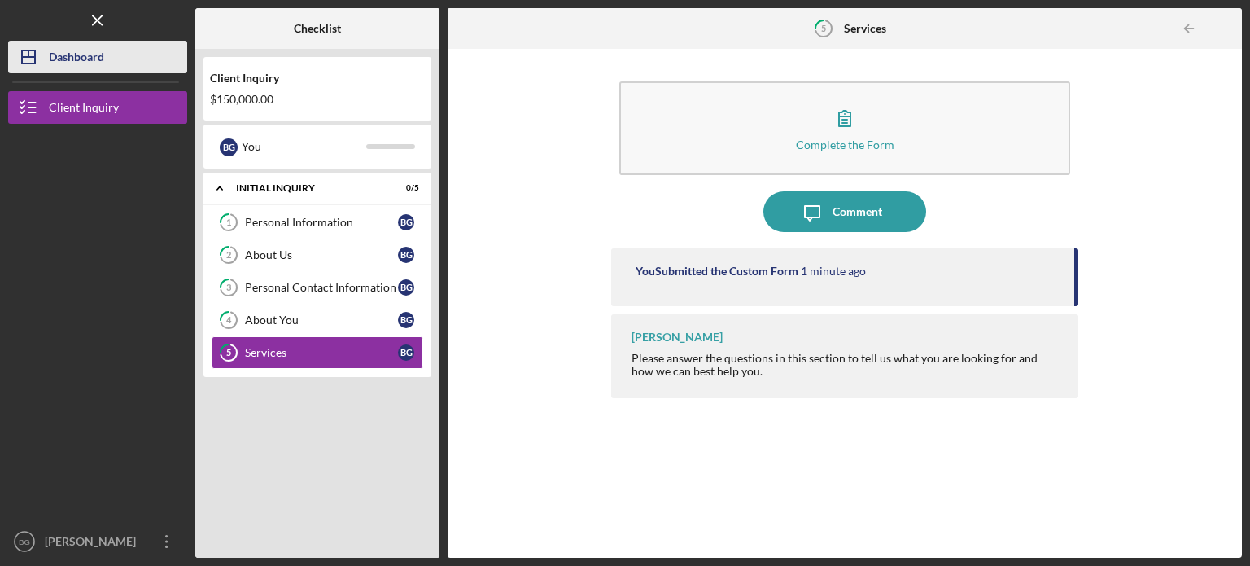
click at [33, 49] on icon "Icon/Dashboard" at bounding box center [28, 57] width 41 height 41
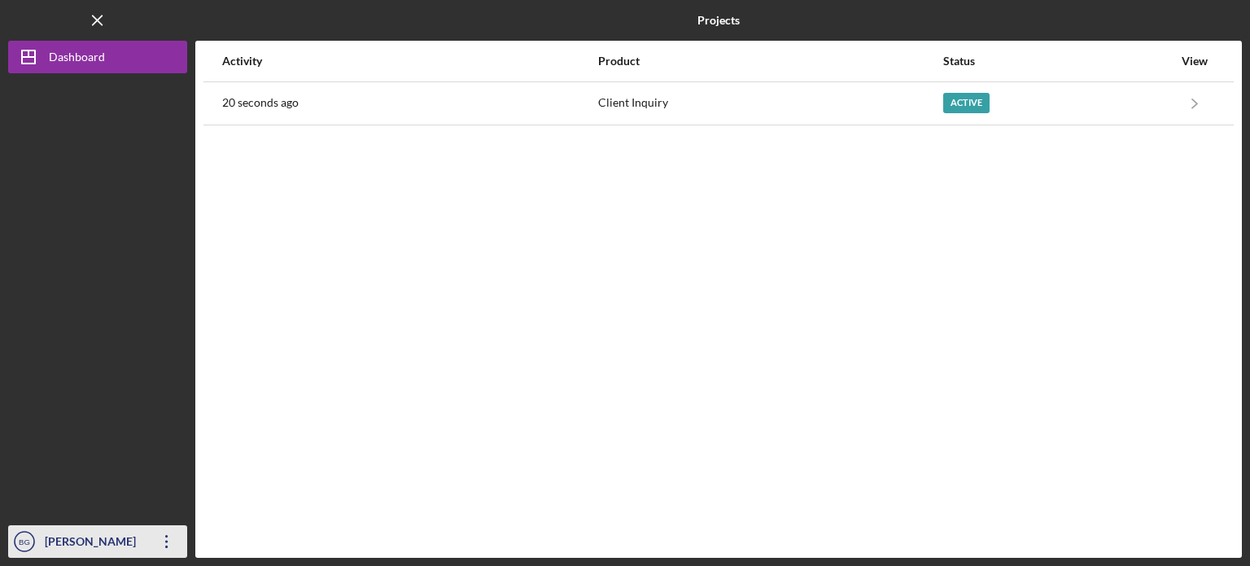
click at [59, 544] on div "[PERSON_NAME]" at bounding box center [94, 543] width 106 height 37
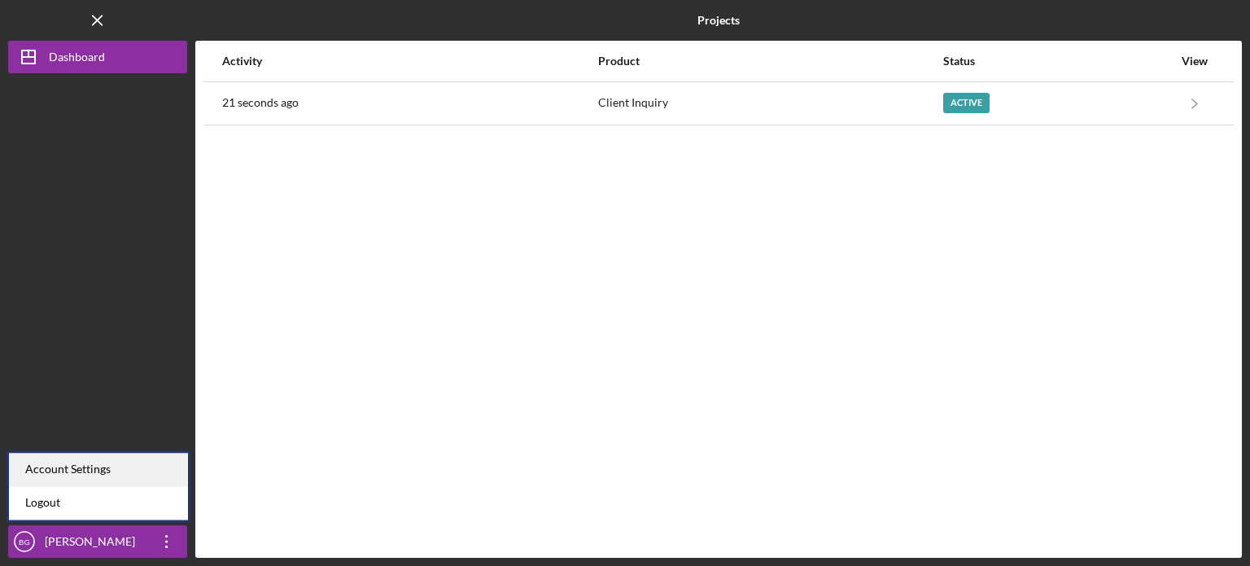
click at [91, 467] on div "Account Settings" at bounding box center [98, 468] width 179 height 33
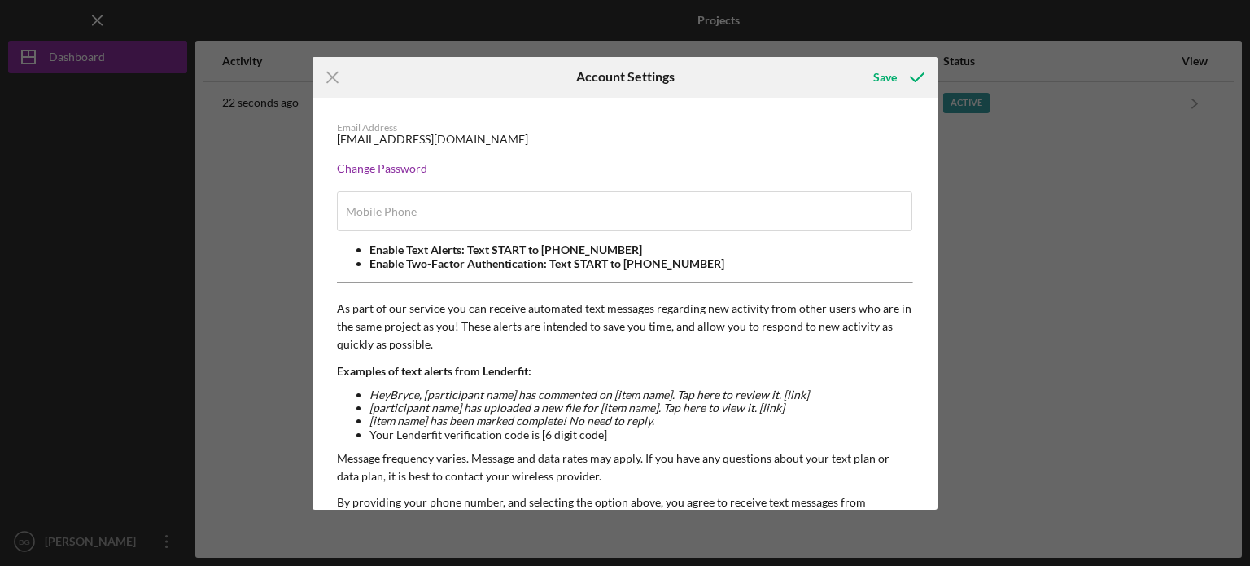
type input "[PHONE_NUMBER]"
click at [898, 70] on icon "submit" at bounding box center [917, 77] width 41 height 41
